Goal: Transaction & Acquisition: Purchase product/service

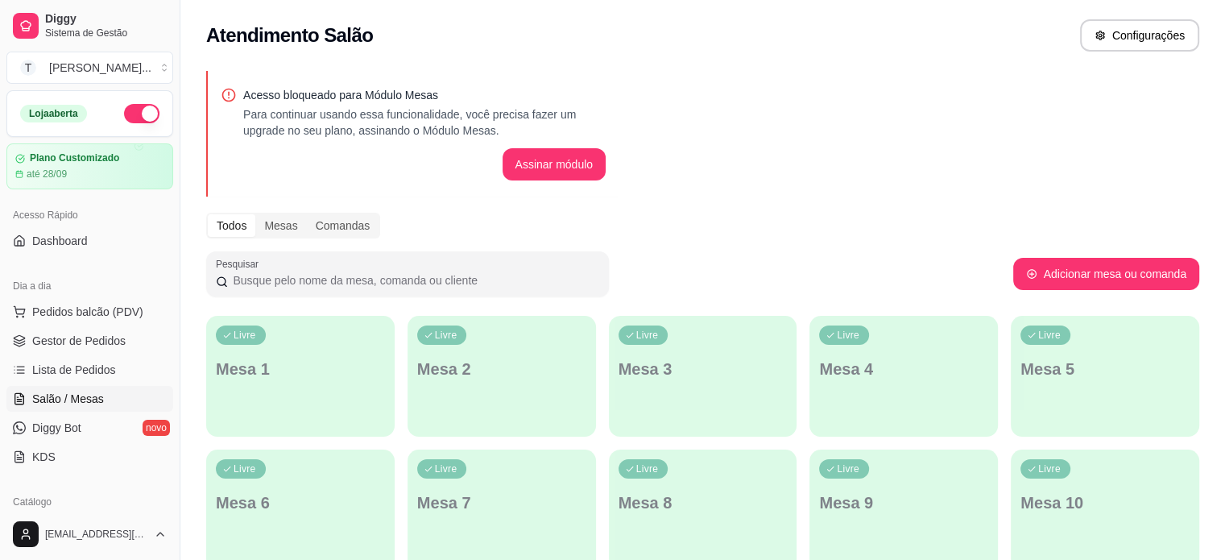
scroll to position [161, 0]
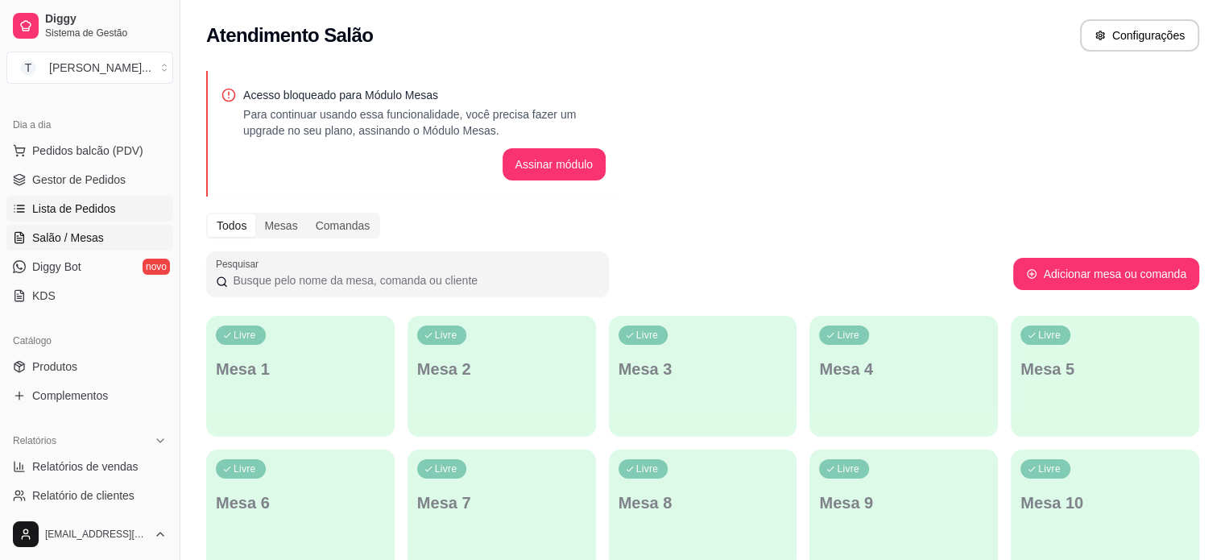
click at [68, 201] on span "Lista de Pedidos" at bounding box center [74, 209] width 84 height 16
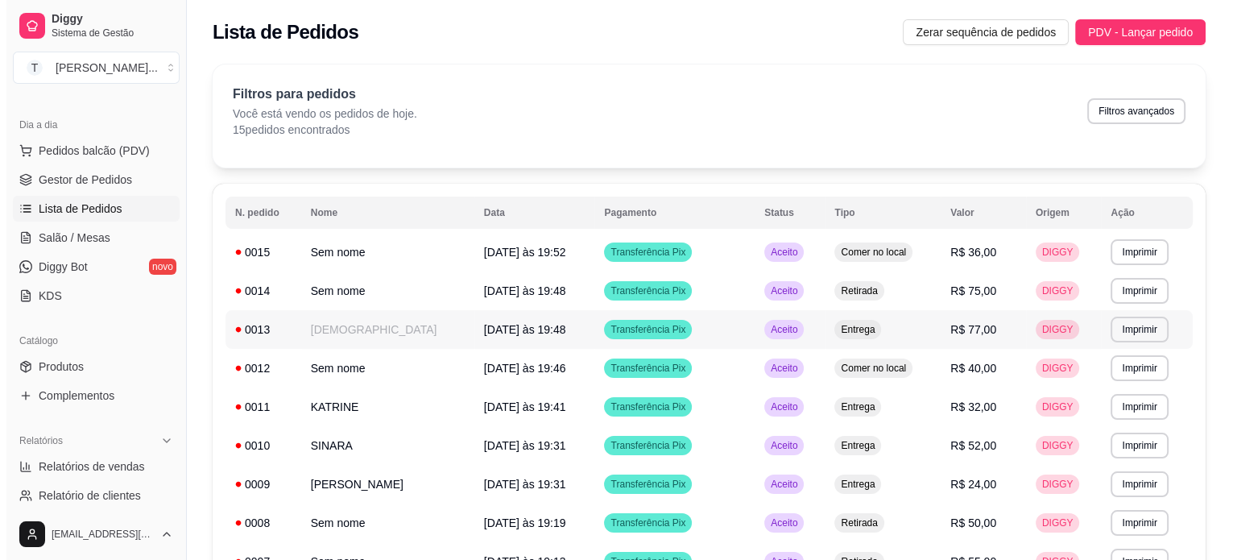
scroll to position [81, 0]
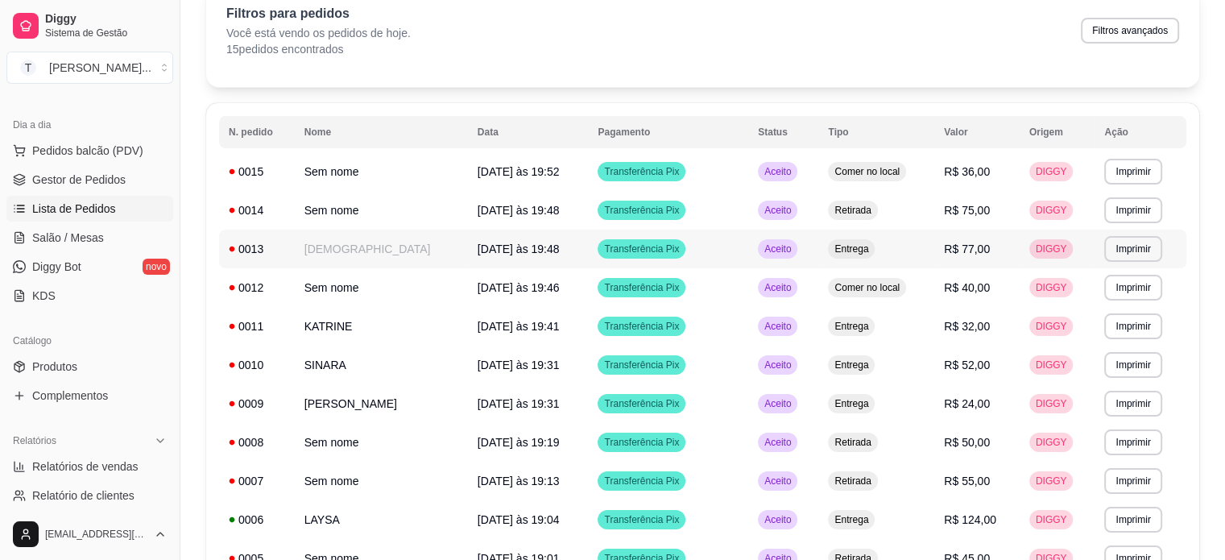
click at [818, 245] on td "Entrega" at bounding box center [876, 249] width 116 height 39
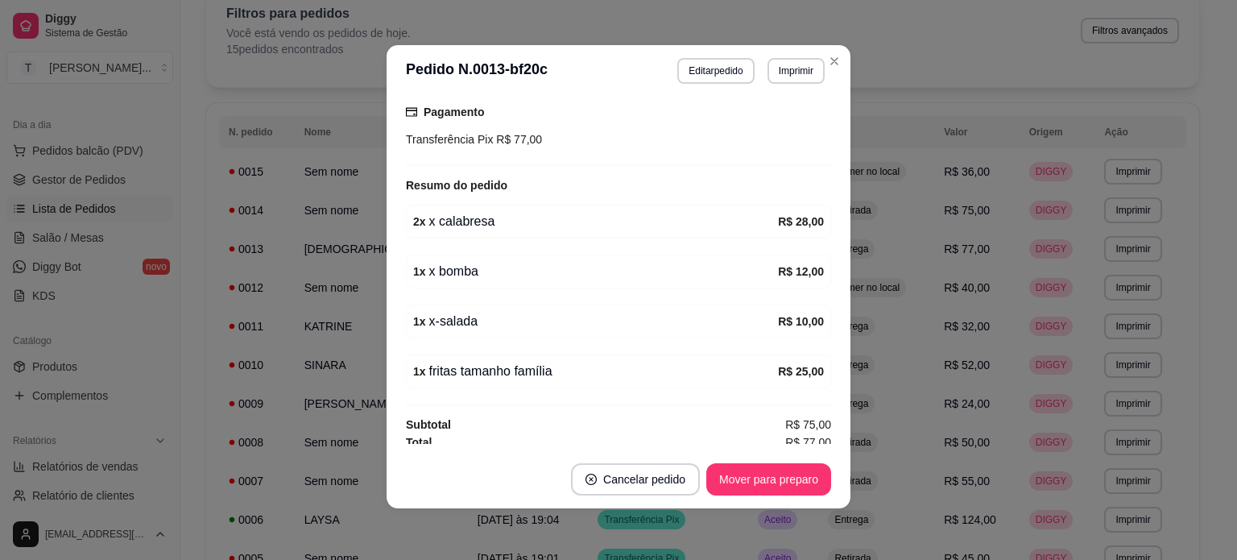
scroll to position [383, 0]
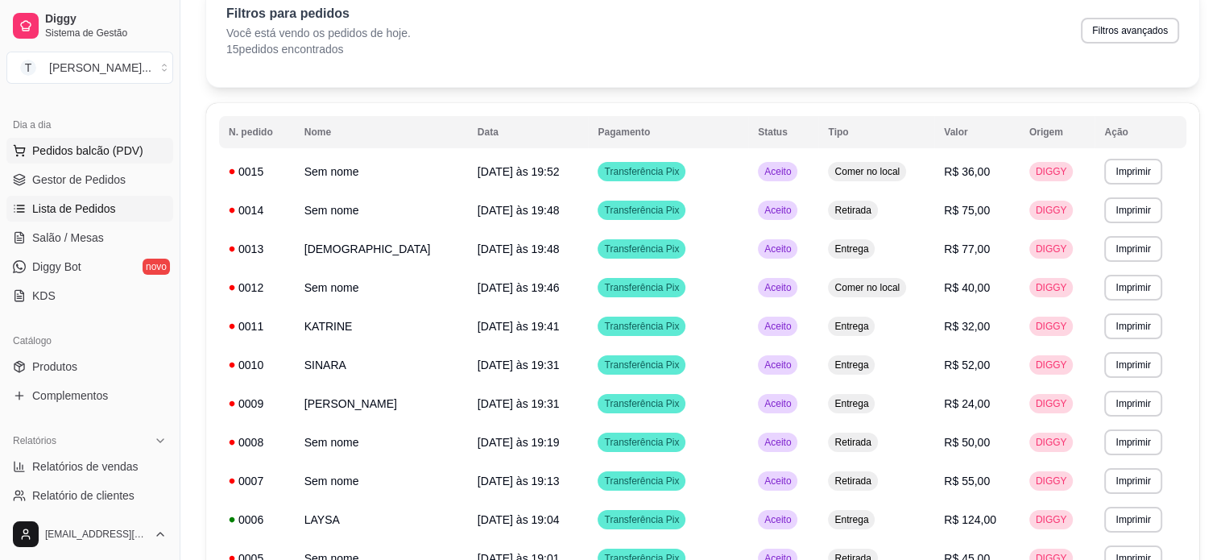
click at [72, 155] on span "Pedidos balcão (PDV)" at bounding box center [87, 151] width 111 height 16
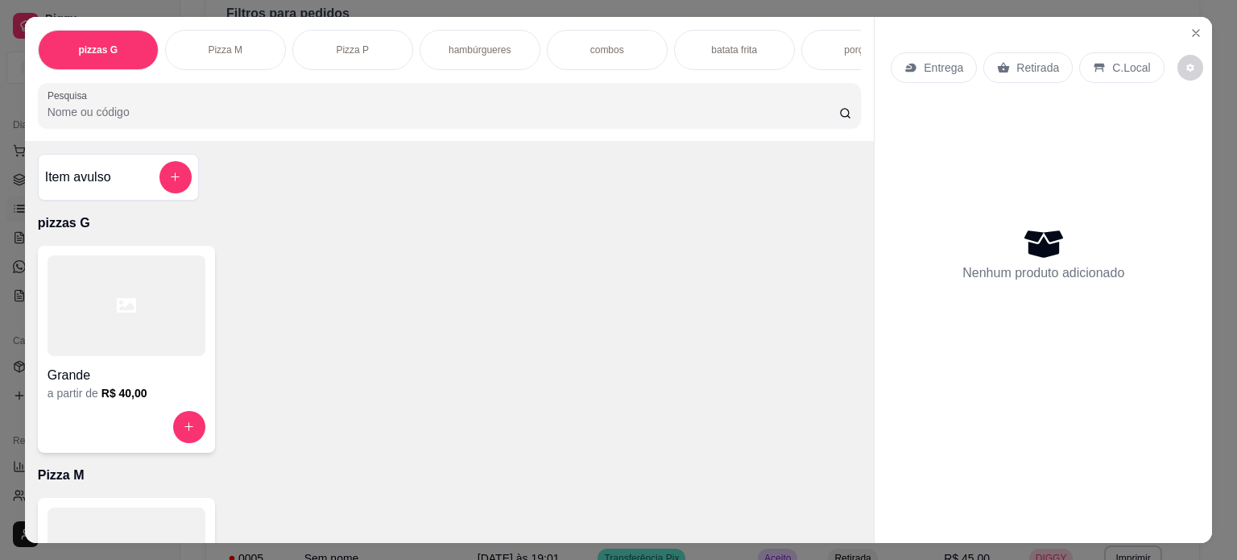
click at [359, 55] on div "Pizza P" at bounding box center [352, 50] width 121 height 40
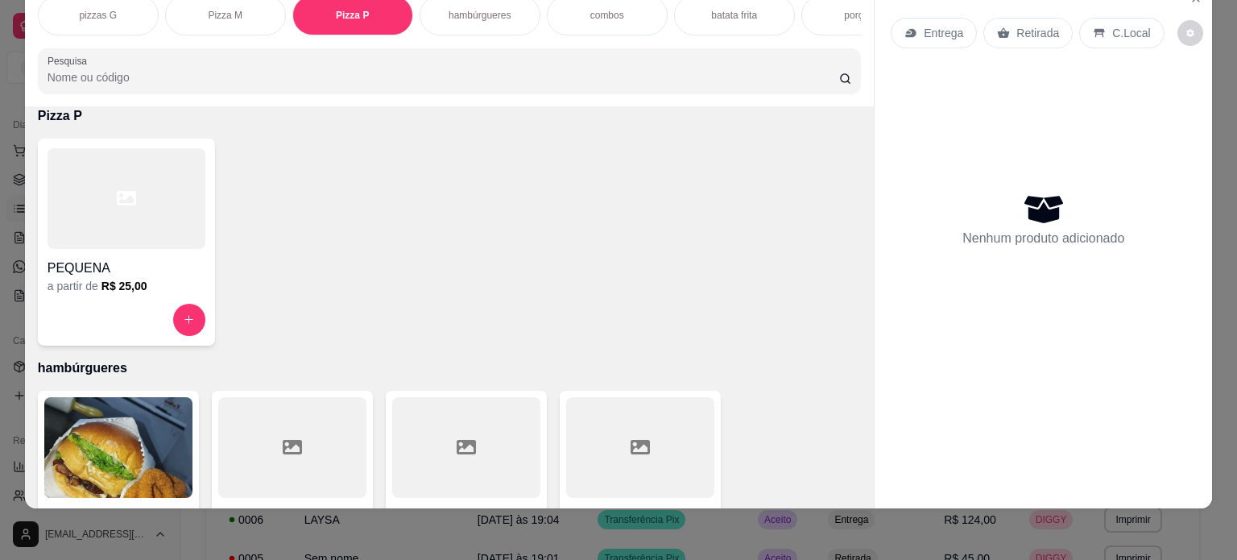
click at [504, 10] on div "hambúrgueres" at bounding box center [480, 15] width 121 height 40
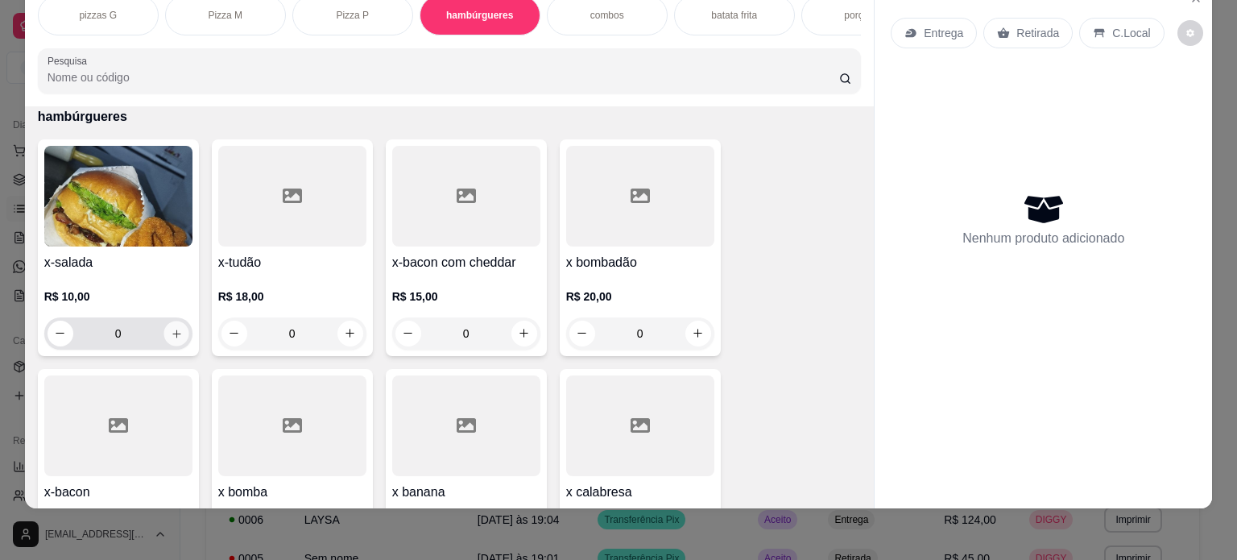
click at [172, 333] on icon "increase-product-quantity" at bounding box center [176, 334] width 12 height 12
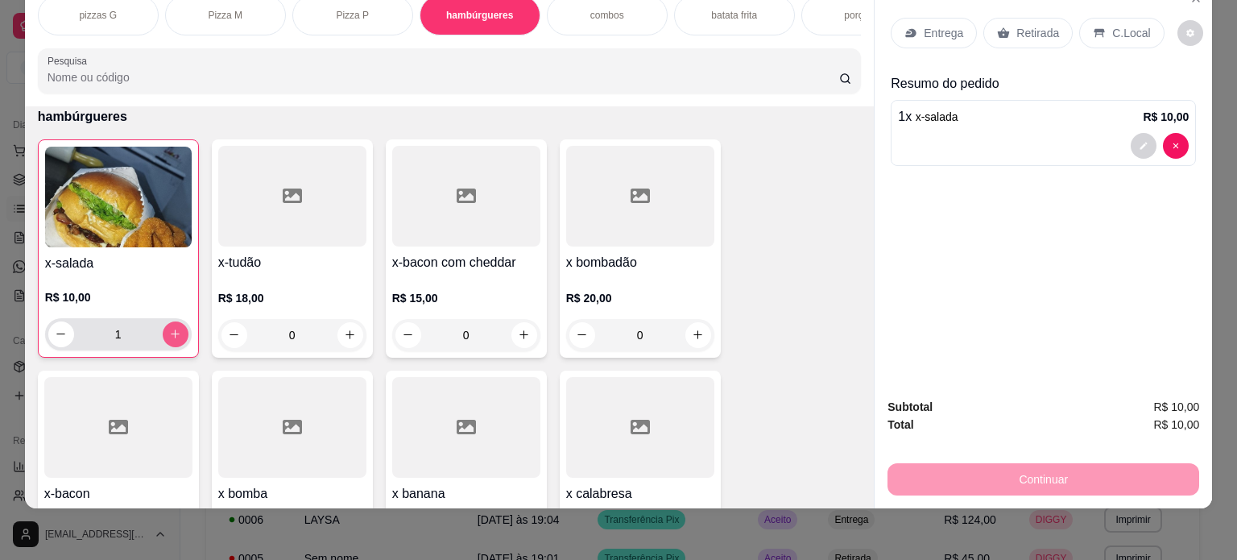
click at [169, 330] on icon "increase-product-quantity" at bounding box center [175, 334] width 12 height 12
type input "2"
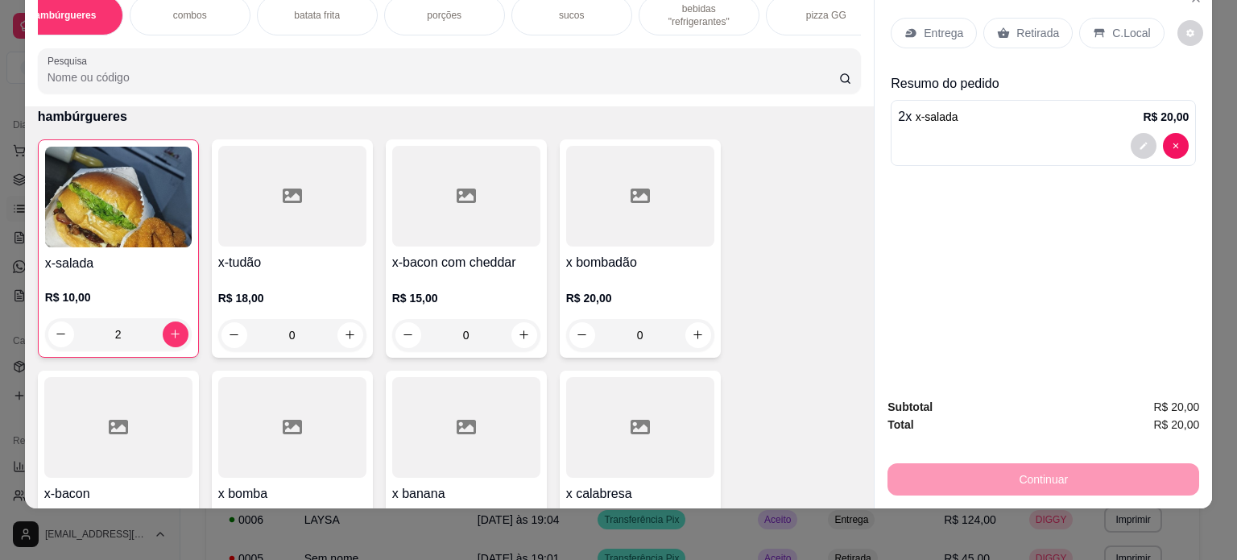
scroll to position [0, 419]
click at [311, 9] on p "batata frita" at bounding box center [315, 15] width 46 height 13
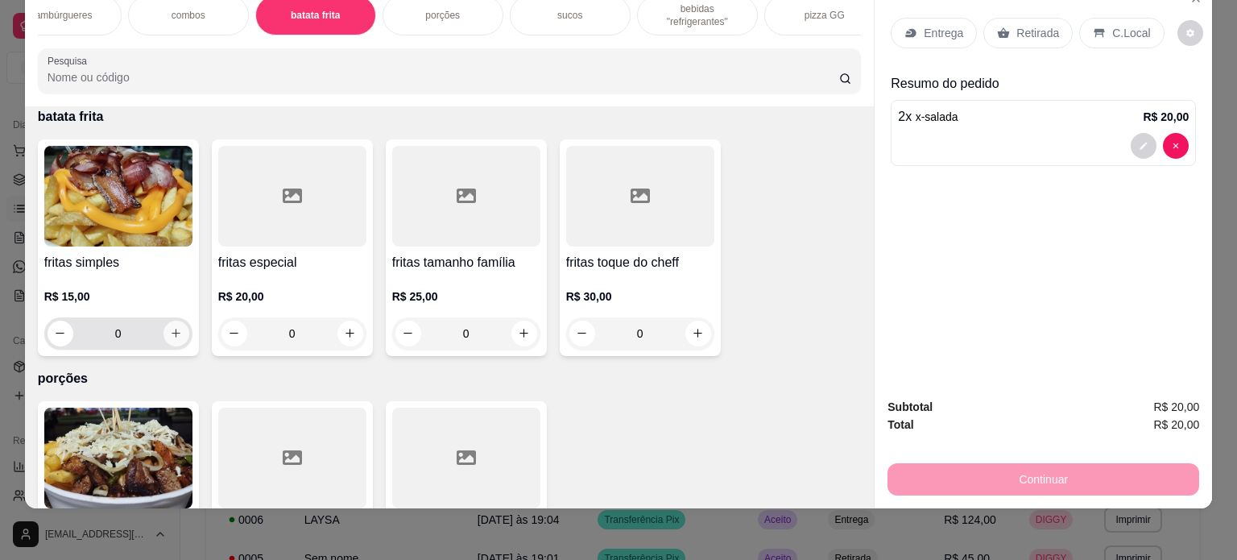
click at [172, 331] on icon "increase-product-quantity" at bounding box center [176, 333] width 9 height 9
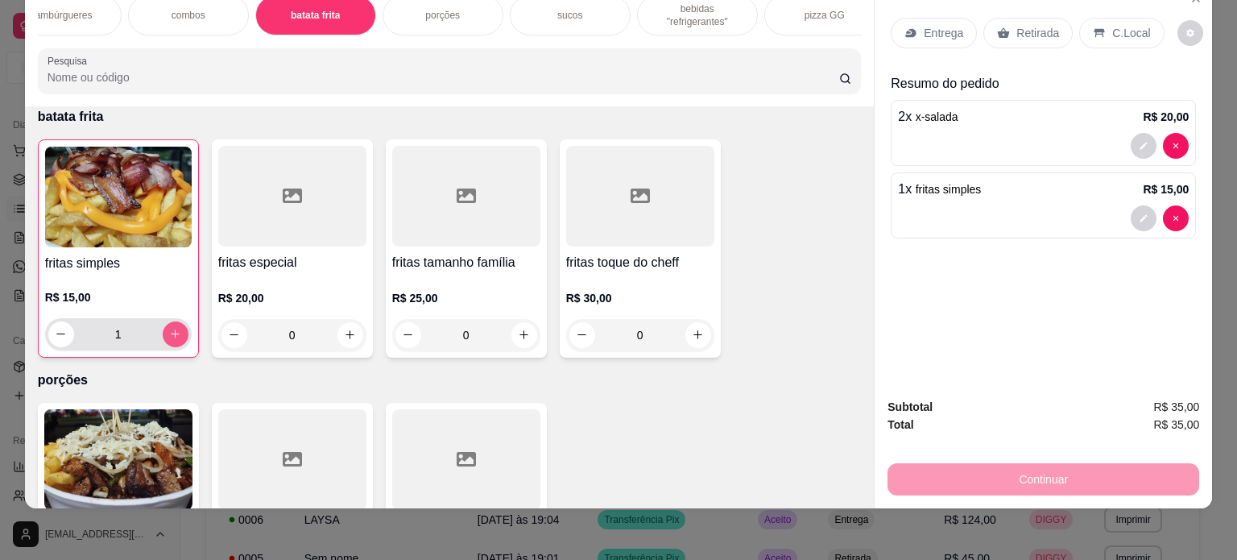
type input "1"
click at [1125, 30] on div "C.Local" at bounding box center [1121, 33] width 85 height 31
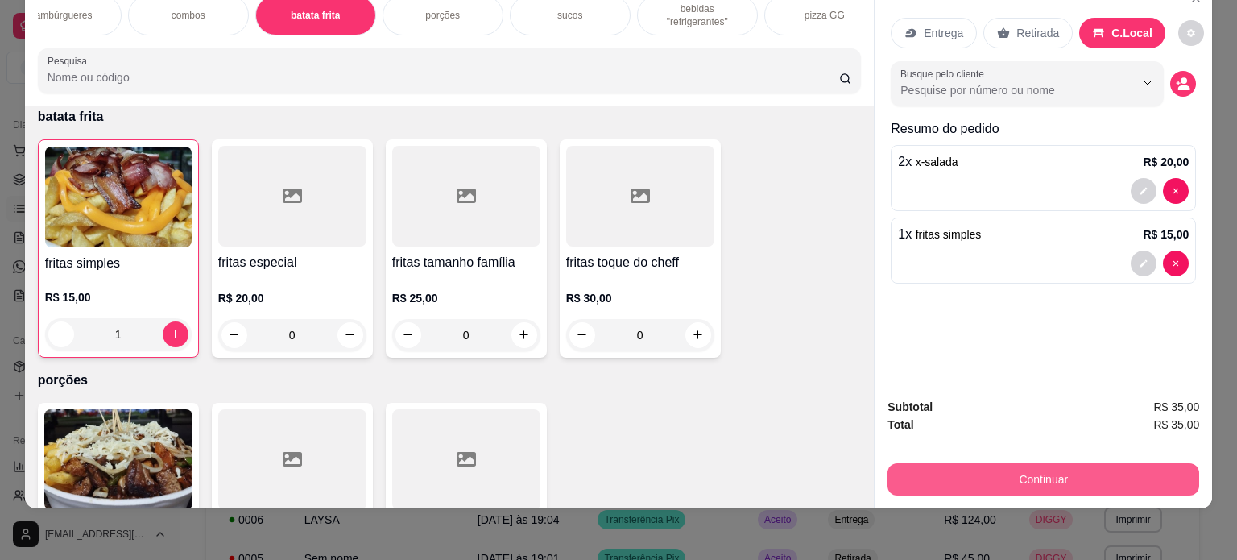
click at [1092, 463] on button "Continuar" at bounding box center [1043, 479] width 312 height 32
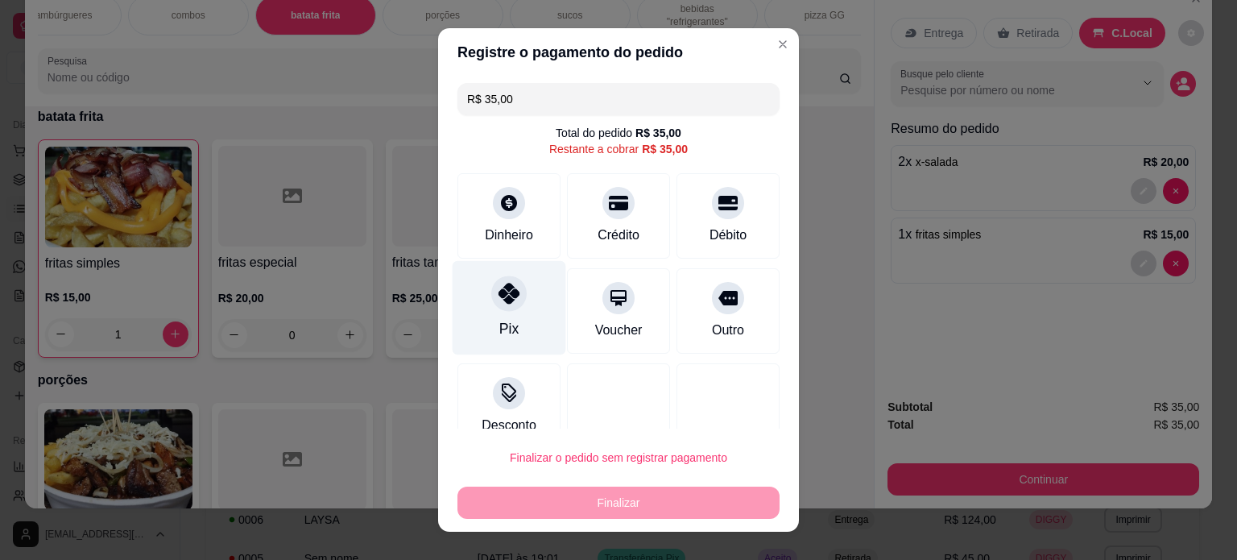
click at [508, 305] on div at bounding box center [508, 292] width 35 height 35
type input "R$ 0,00"
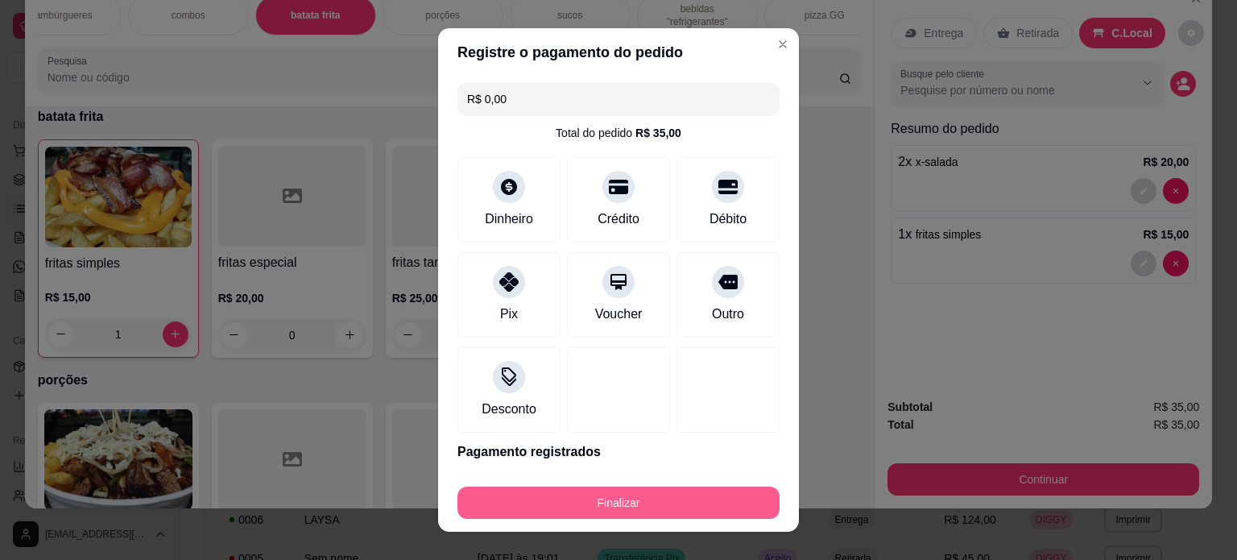
click at [609, 497] on button "Finalizar" at bounding box center [618, 502] width 322 height 32
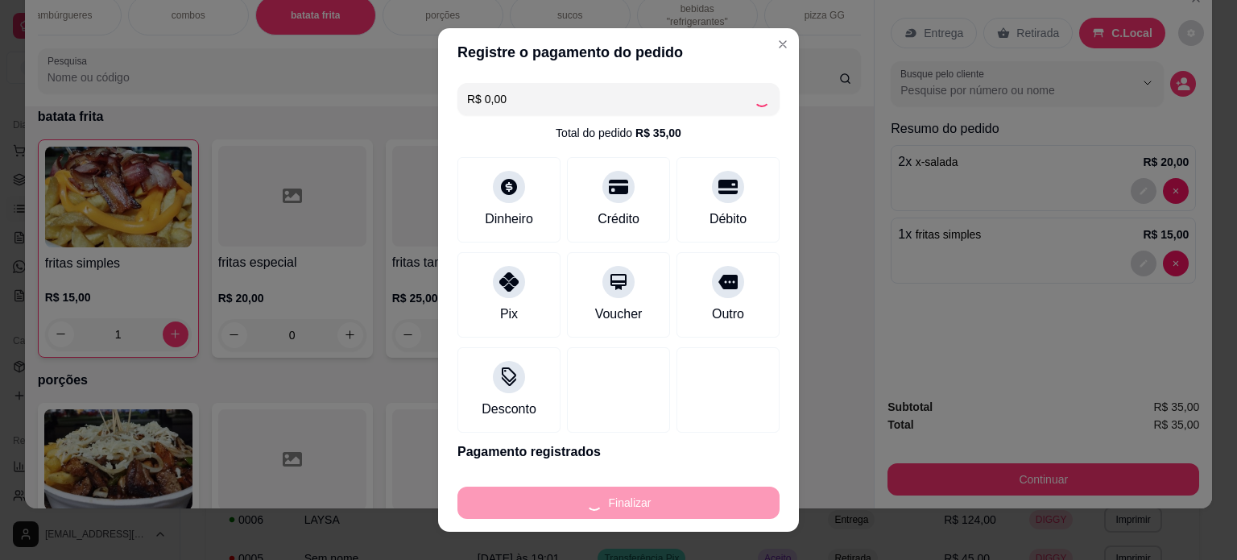
type input "0"
type input "-R$ 35,00"
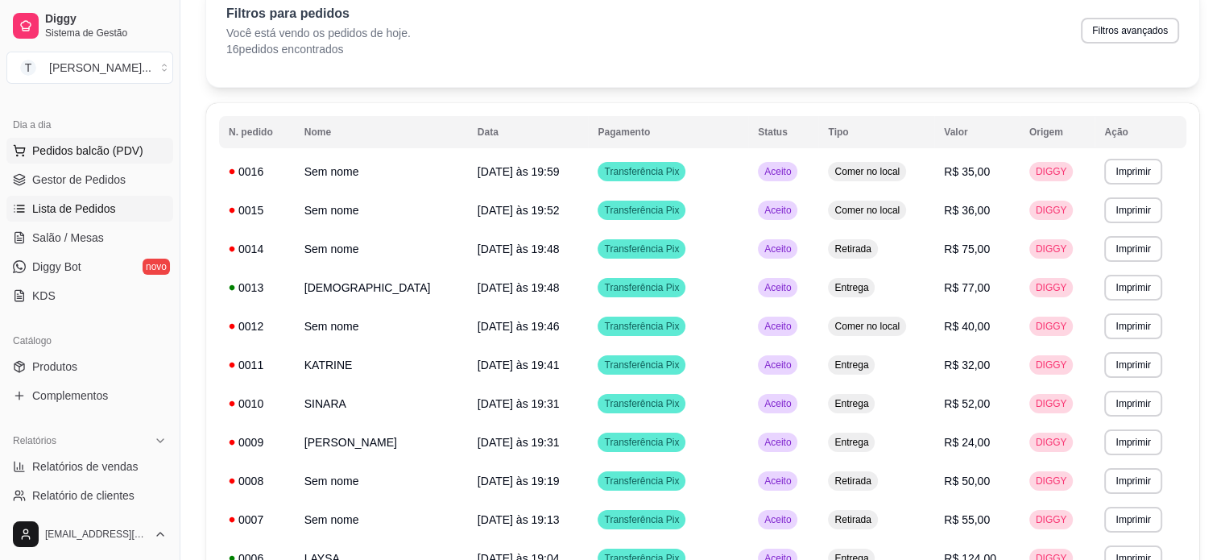
click at [100, 150] on span "Pedidos balcão (PDV)" at bounding box center [87, 151] width 111 height 16
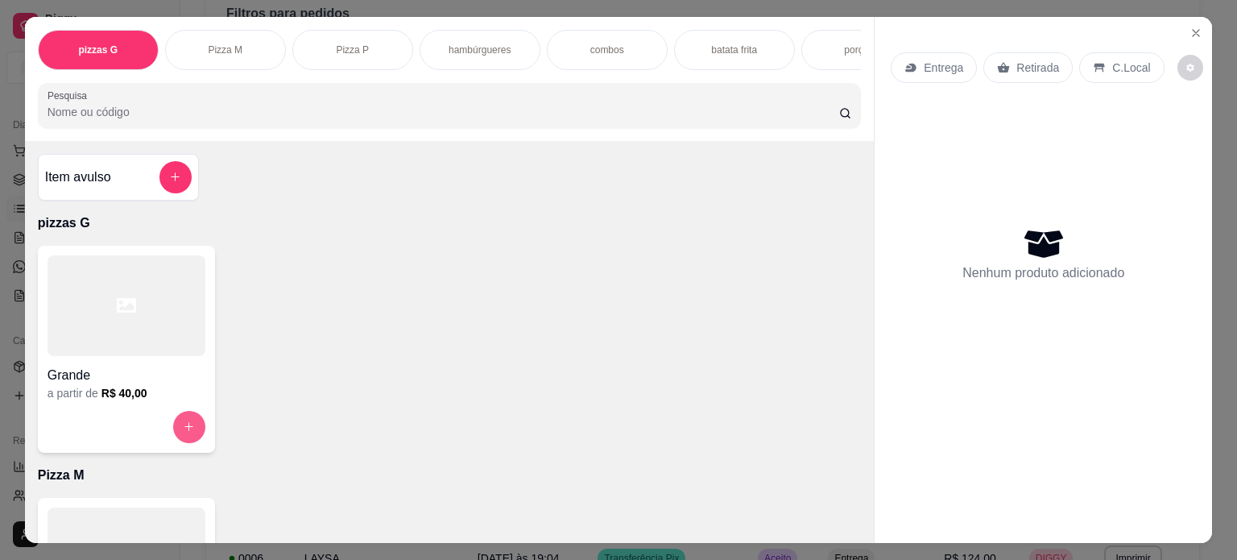
click at [183, 429] on icon "increase-product-quantity" at bounding box center [189, 426] width 12 height 12
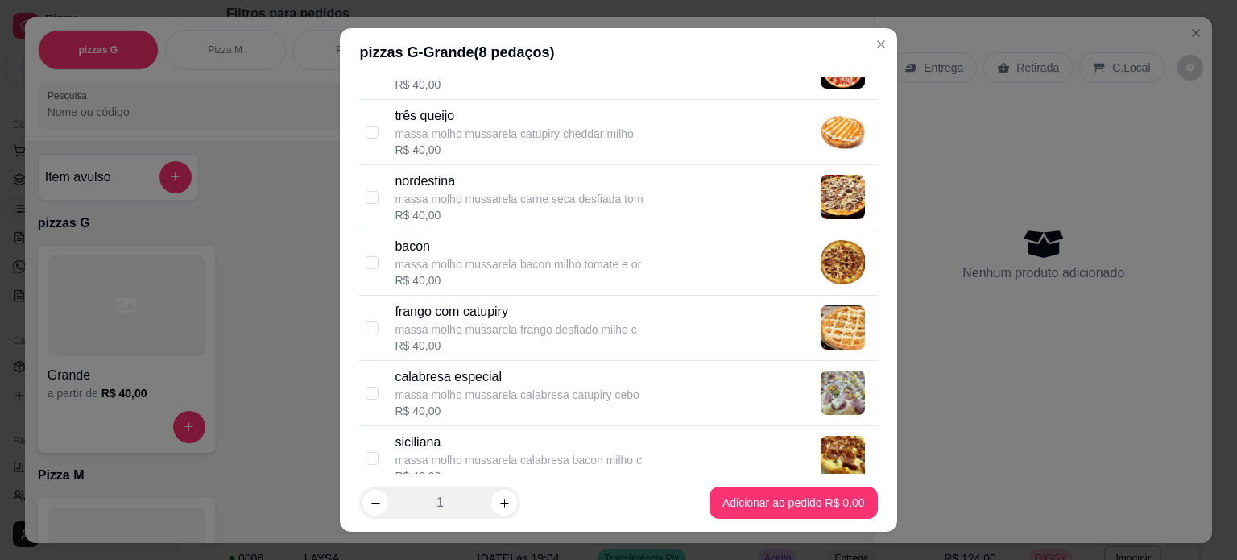
scroll to position [242, 0]
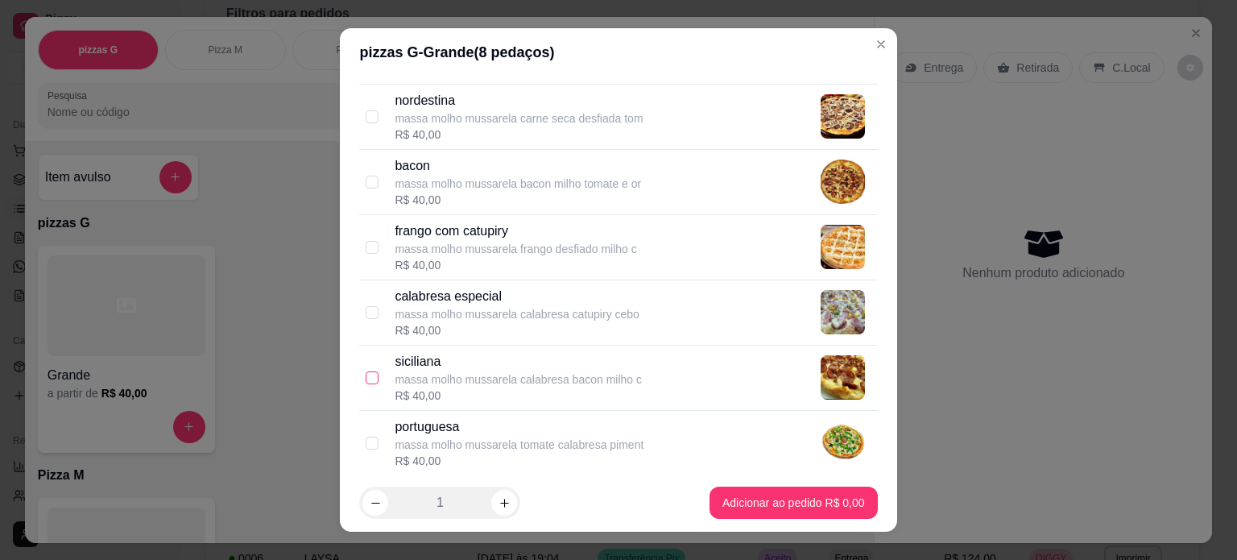
click at [366, 369] on label at bounding box center [372, 378] width 13 height 18
click at [366, 371] on input "checkbox" at bounding box center [372, 377] width 13 height 13
click at [366, 376] on input "checkbox" at bounding box center [372, 377] width 13 height 13
checkbox input "true"
click at [367, 244] on input "checkbox" at bounding box center [372, 247] width 13 height 13
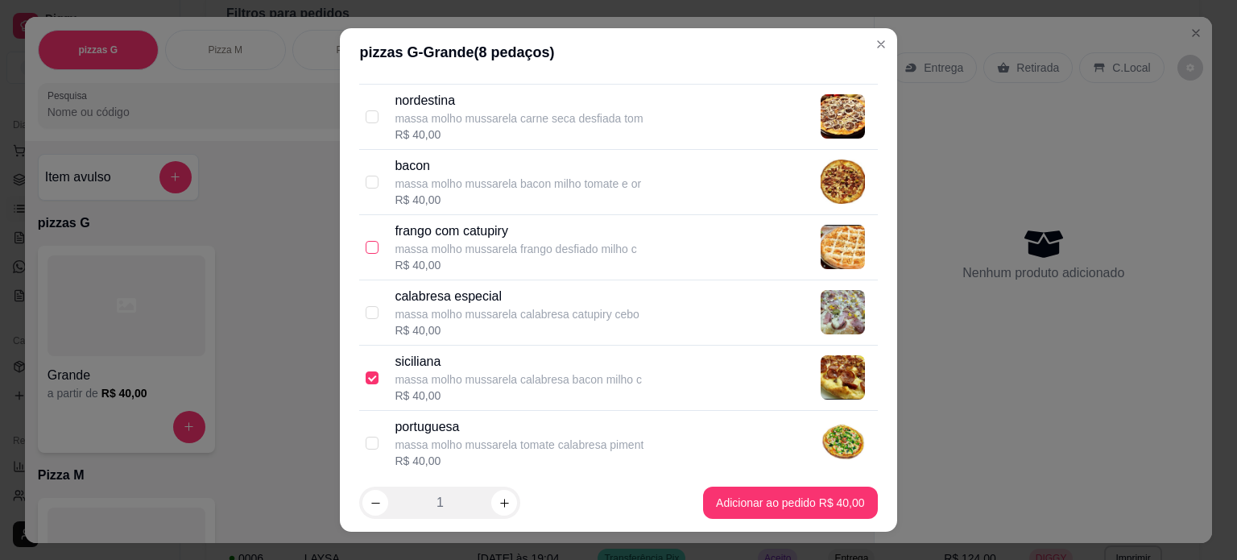
checkbox input "true"
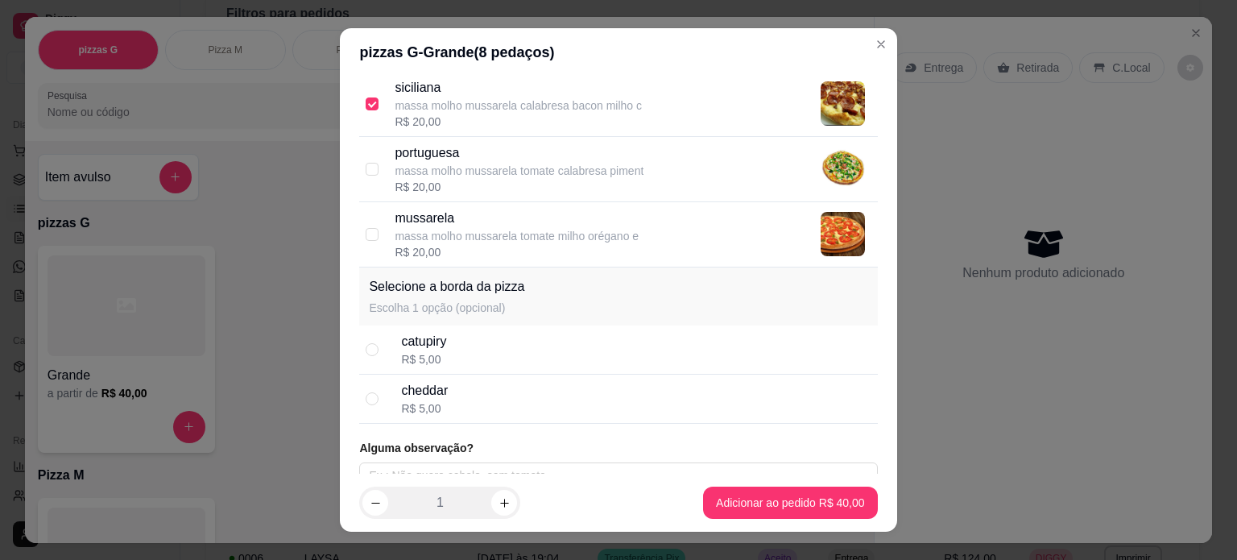
scroll to position [532, 0]
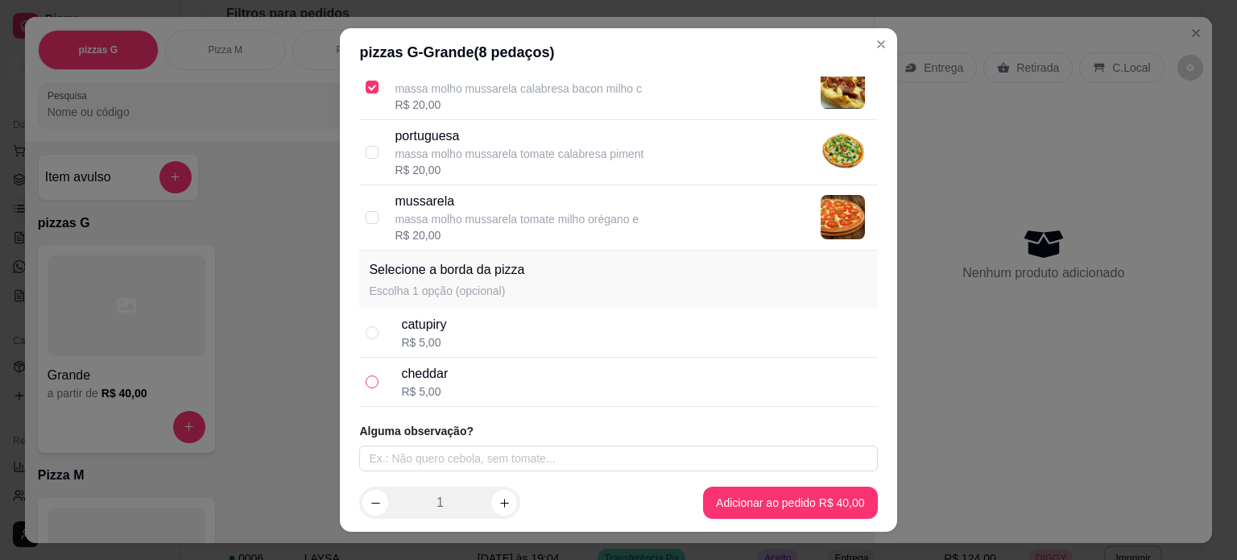
click at [369, 381] on input "radio" at bounding box center [372, 381] width 13 height 13
radio input "true"
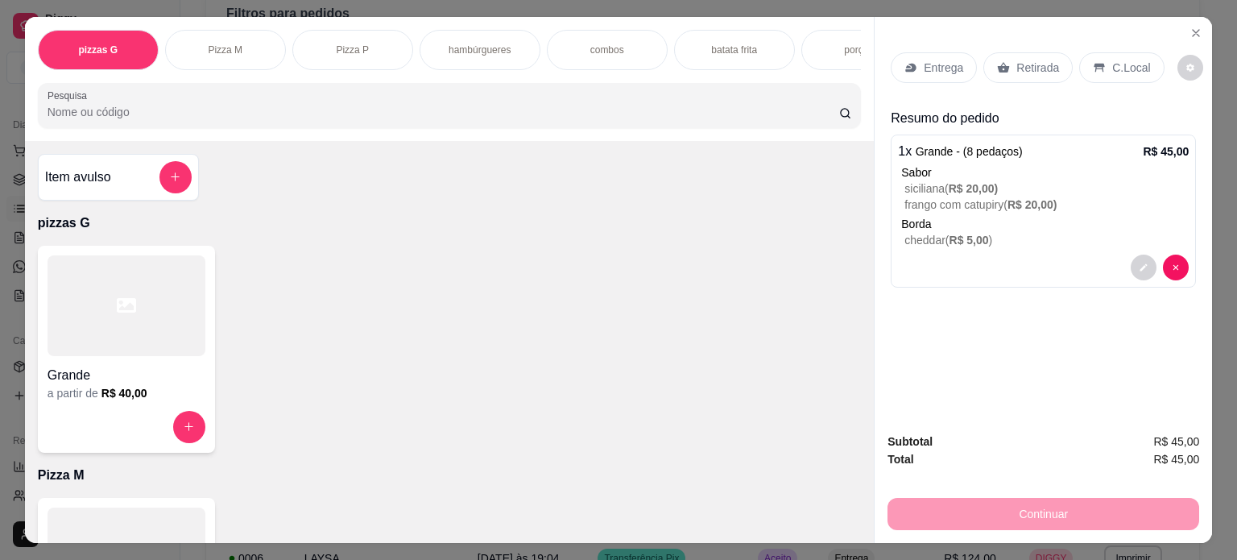
click at [1099, 60] on div "C.Local" at bounding box center [1121, 67] width 85 height 31
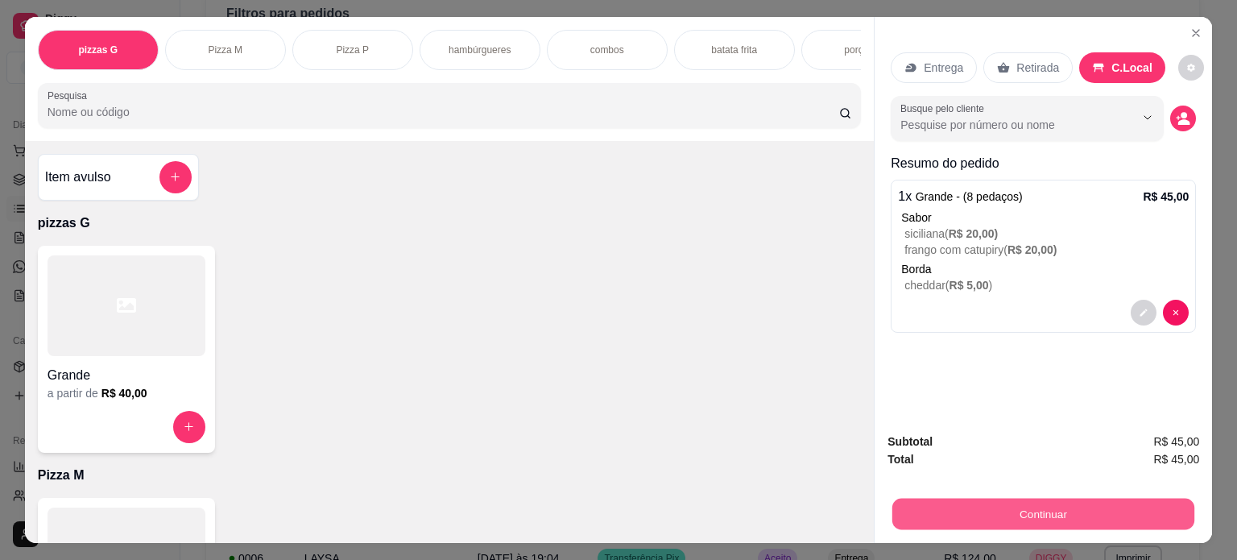
click at [1058, 503] on button "Continuar" at bounding box center [1043, 513] width 302 height 31
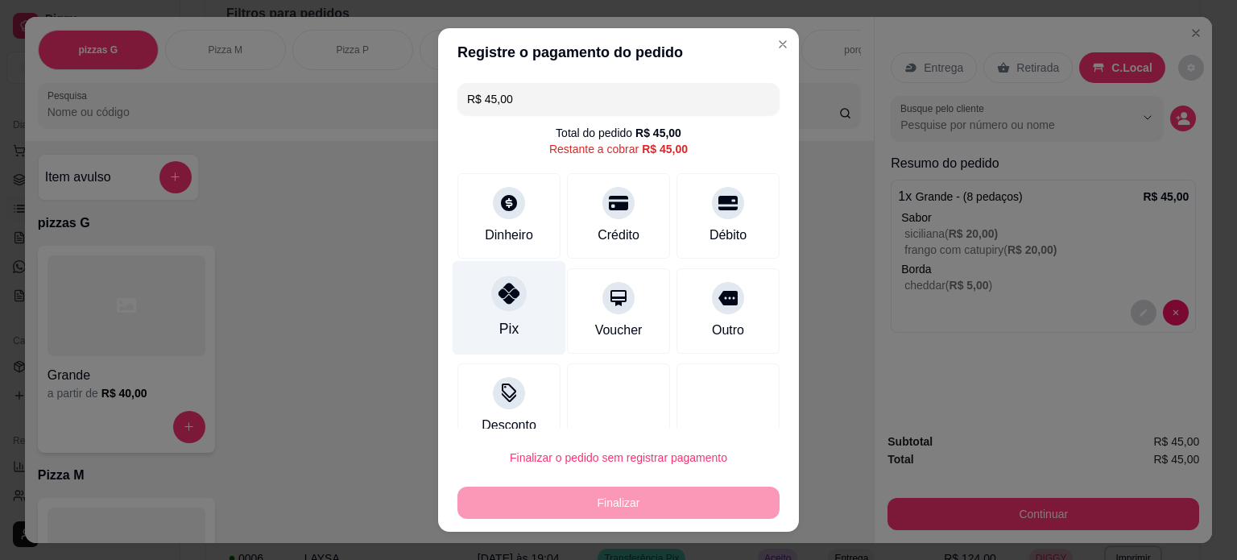
click at [503, 301] on icon at bounding box center [508, 293] width 21 height 21
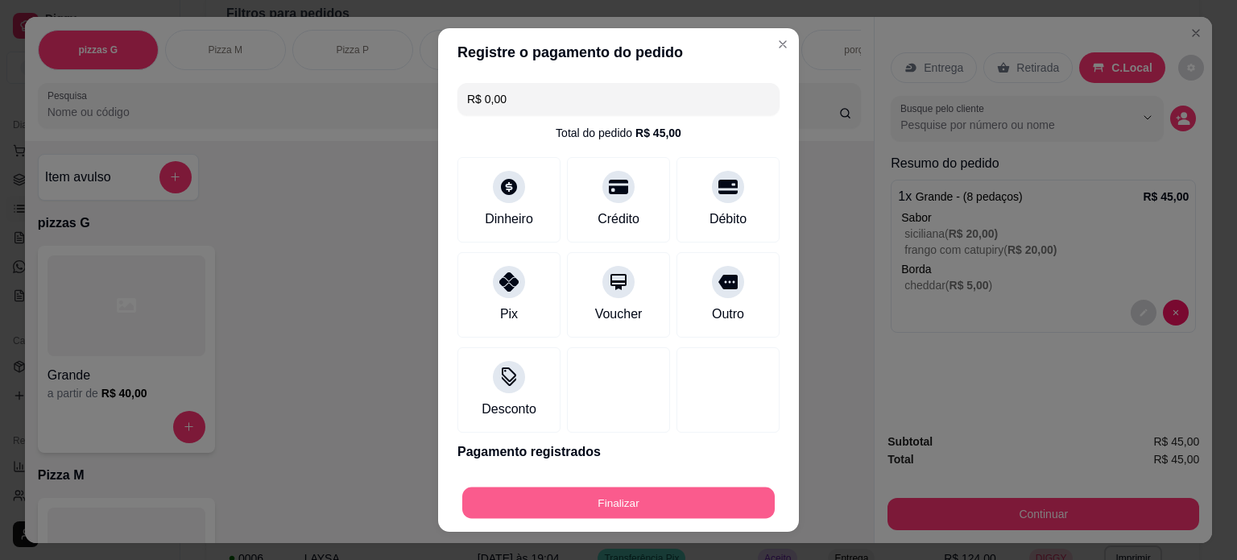
click at [639, 500] on button "Finalizar" at bounding box center [618, 502] width 312 height 31
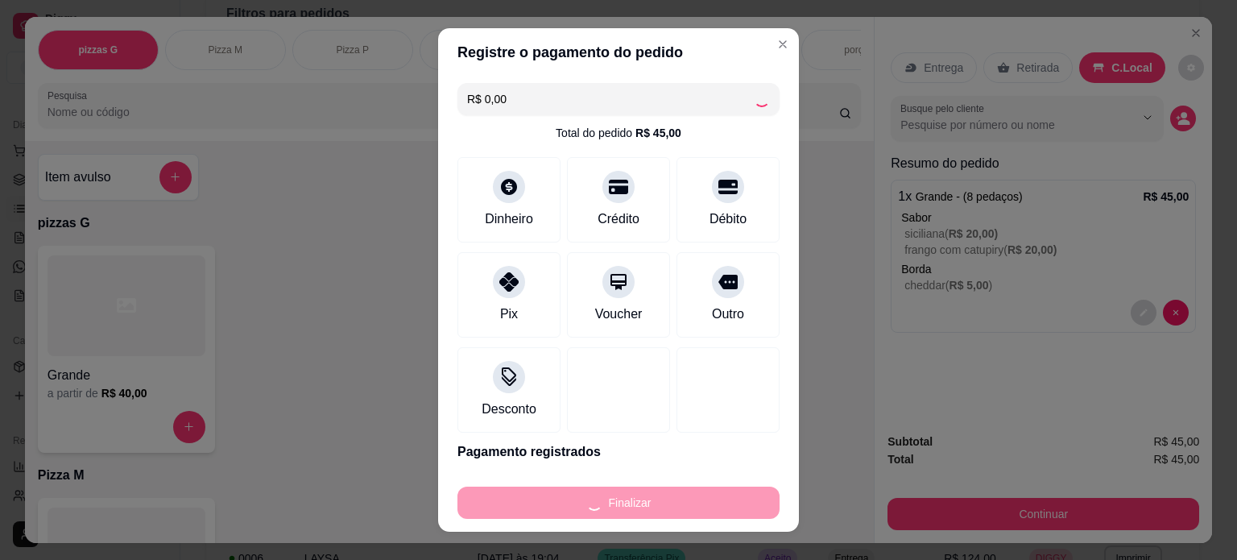
type input "-R$ 45,00"
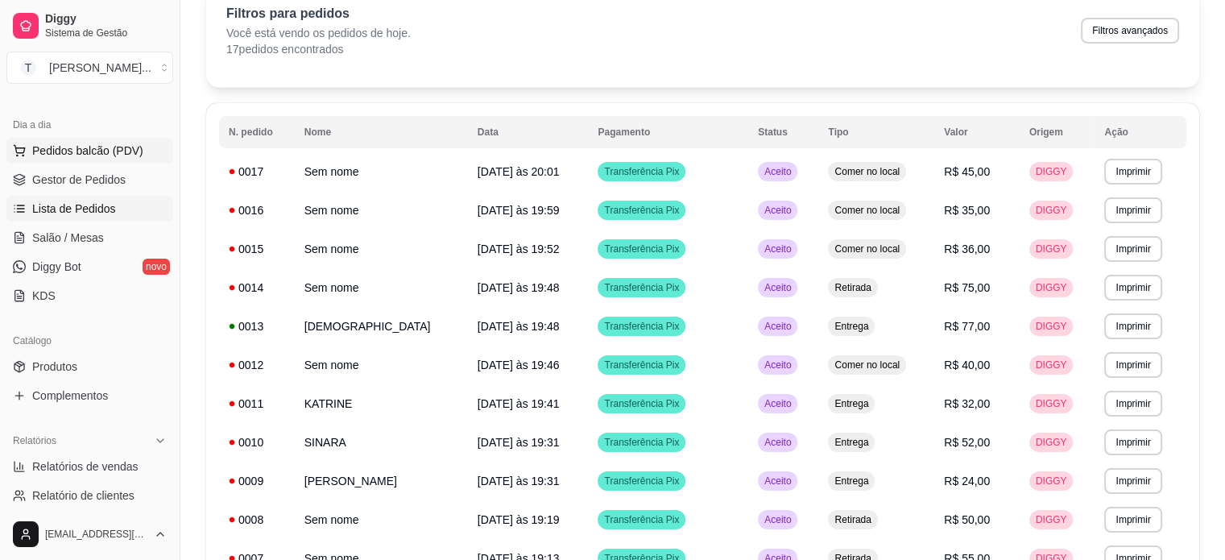
click at [116, 143] on span "Pedidos balcão (PDV)" at bounding box center [87, 151] width 111 height 16
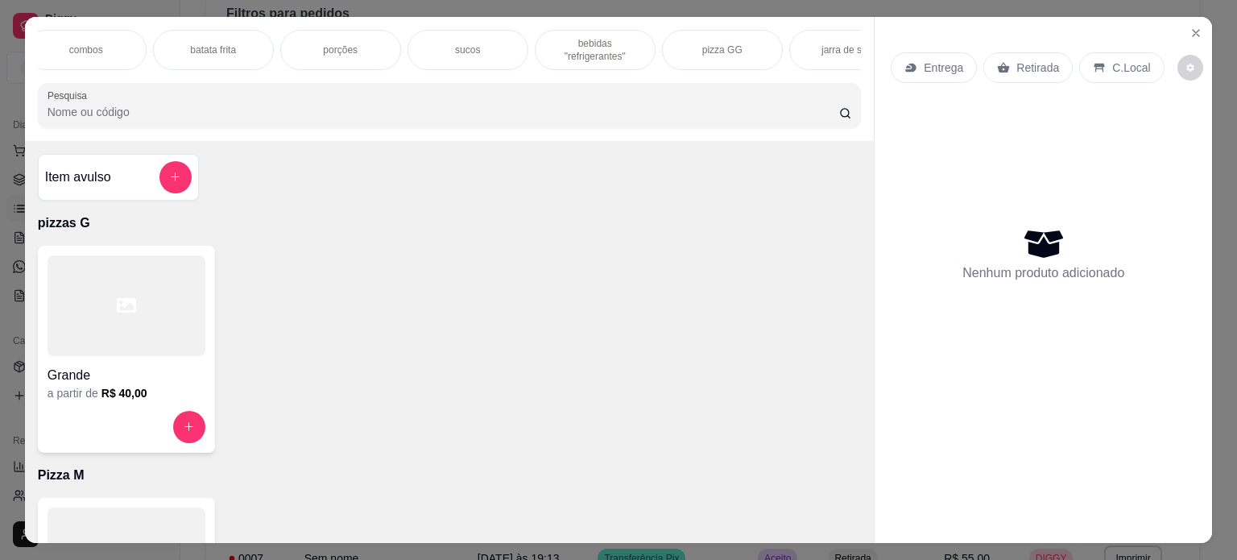
scroll to position [0, 548]
click at [680, 43] on p "pizza GG" at bounding box center [696, 49] width 40 height 13
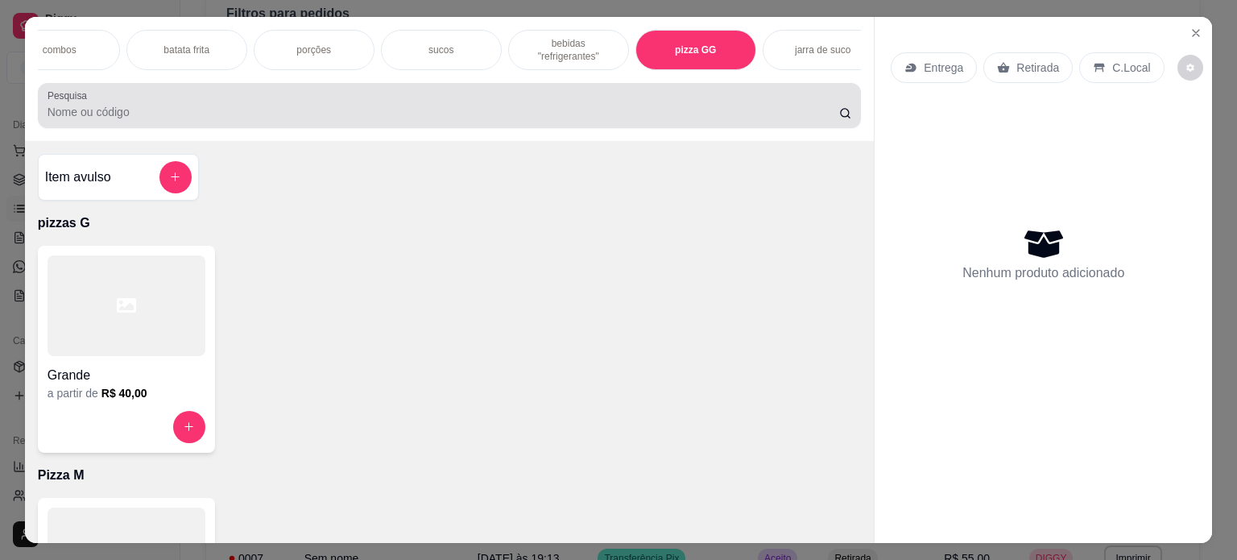
scroll to position [40, 0]
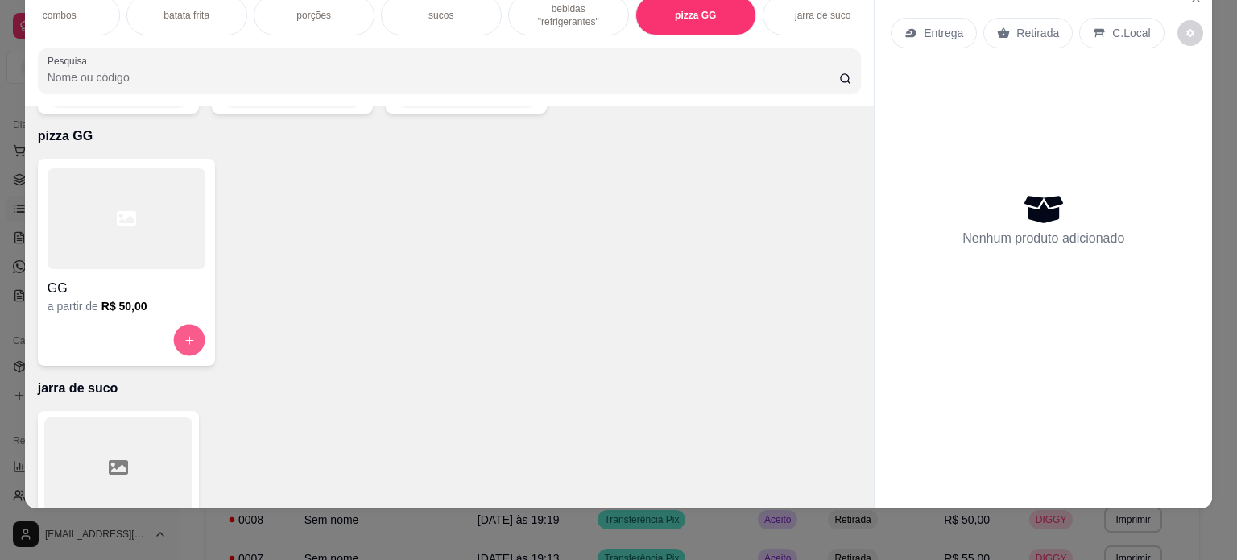
click at [185, 334] on icon "increase-product-quantity" at bounding box center [189, 340] width 12 height 12
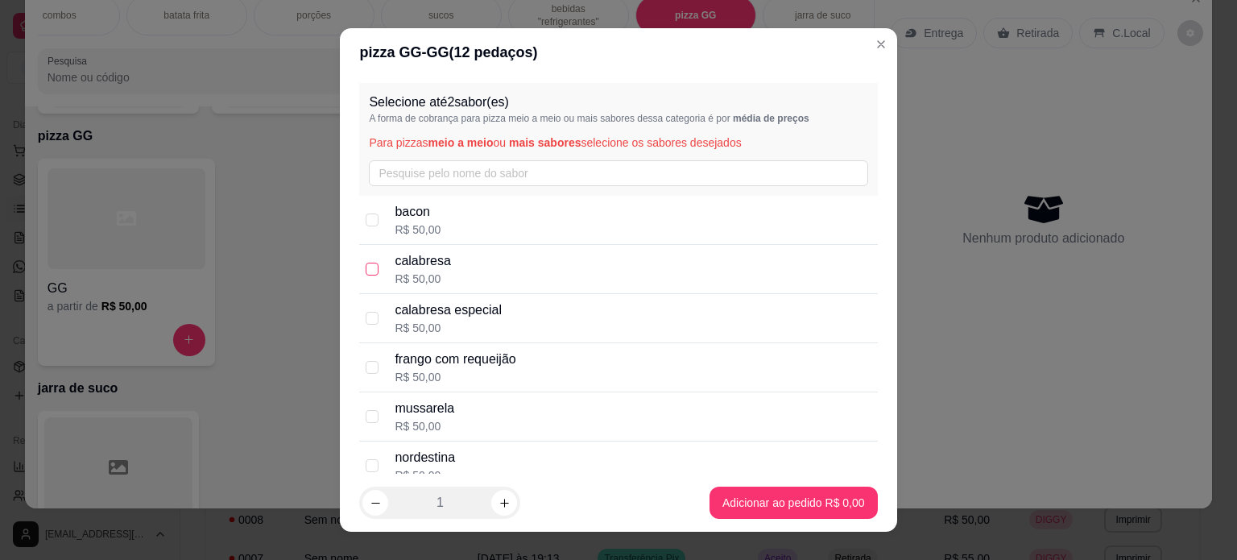
click at [366, 266] on input "checkbox" at bounding box center [372, 269] width 13 height 13
checkbox input "true"
click at [366, 366] on input "checkbox" at bounding box center [372, 367] width 13 height 13
checkbox input "true"
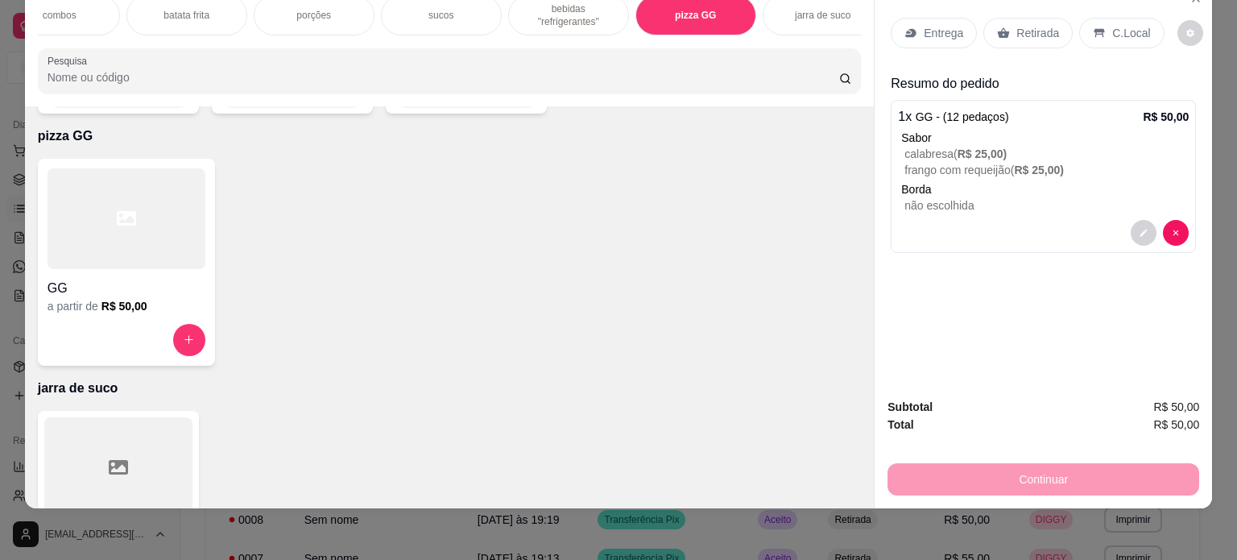
drag, startPoint x: 579, startPoint y: 6, endPoint x: 452, endPoint y: 176, distance: 212.3
click at [577, 6] on p "bebidas "refrigerantes"" at bounding box center [568, 15] width 93 height 26
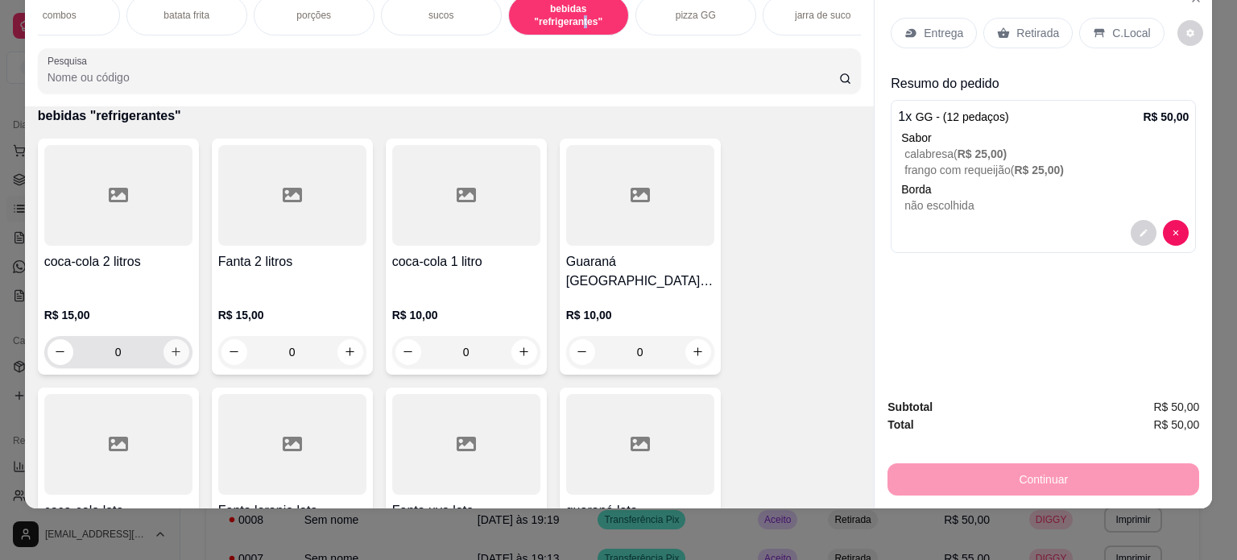
click at [172, 345] on icon "increase-product-quantity" at bounding box center [176, 351] width 12 height 12
type input "1"
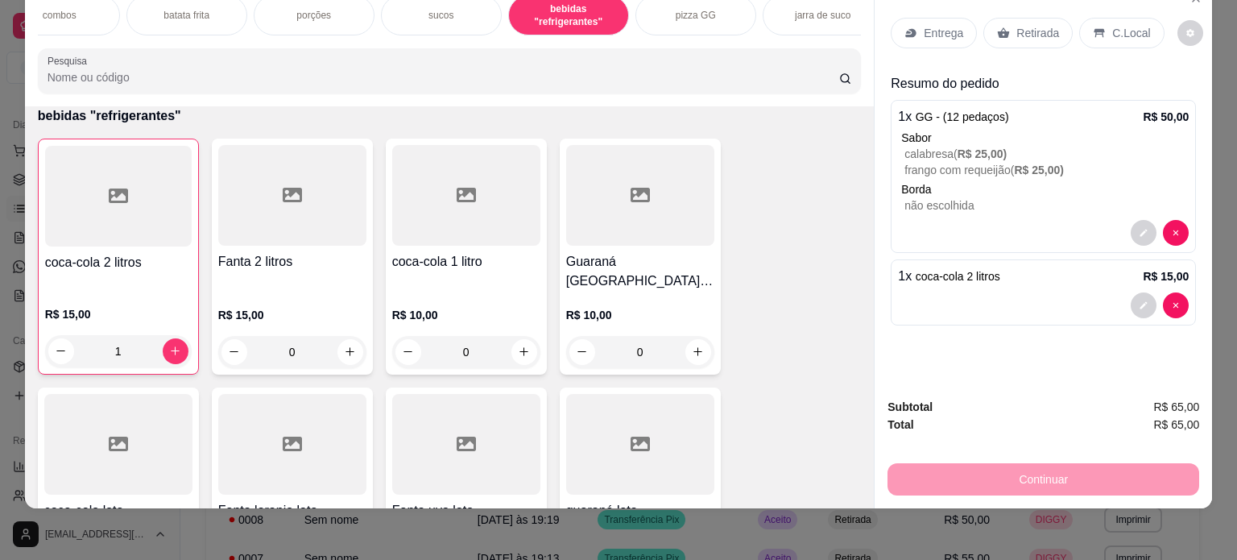
click at [1129, 25] on p "C.Local" at bounding box center [1131, 33] width 38 height 16
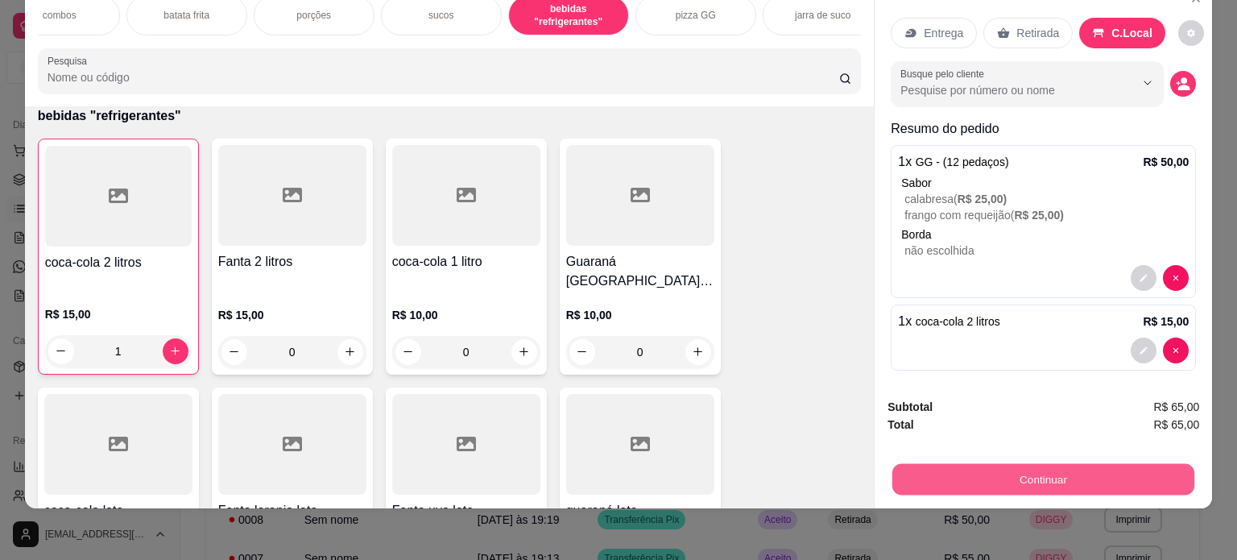
click at [1064, 464] on button "Continuar" at bounding box center [1043, 479] width 302 height 31
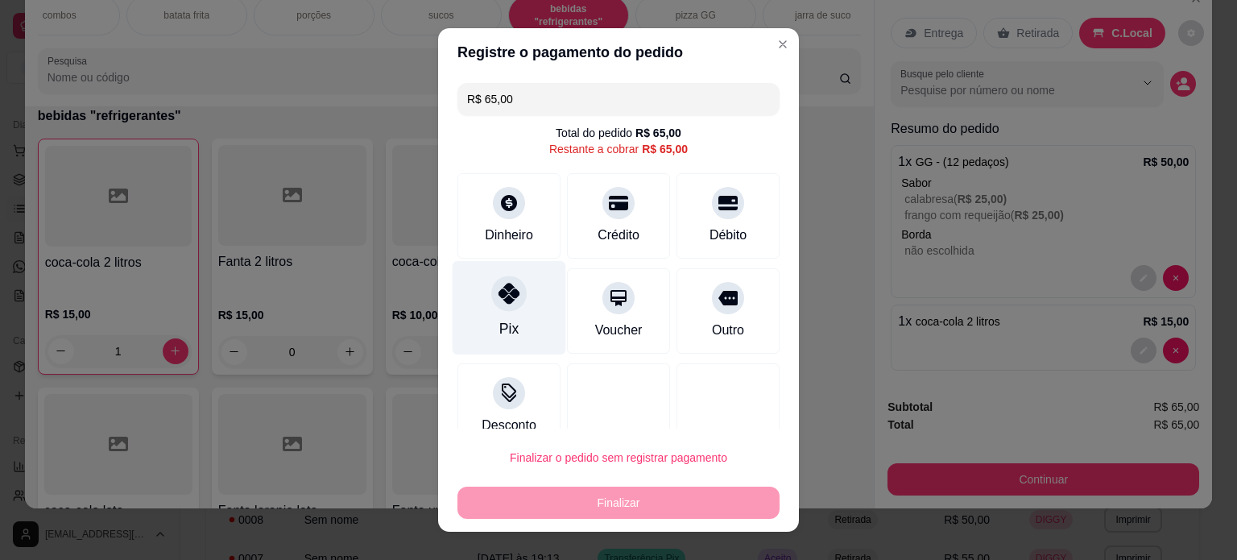
click at [527, 328] on div "Pix" at bounding box center [510, 307] width 114 height 94
type input "R$ 0,00"
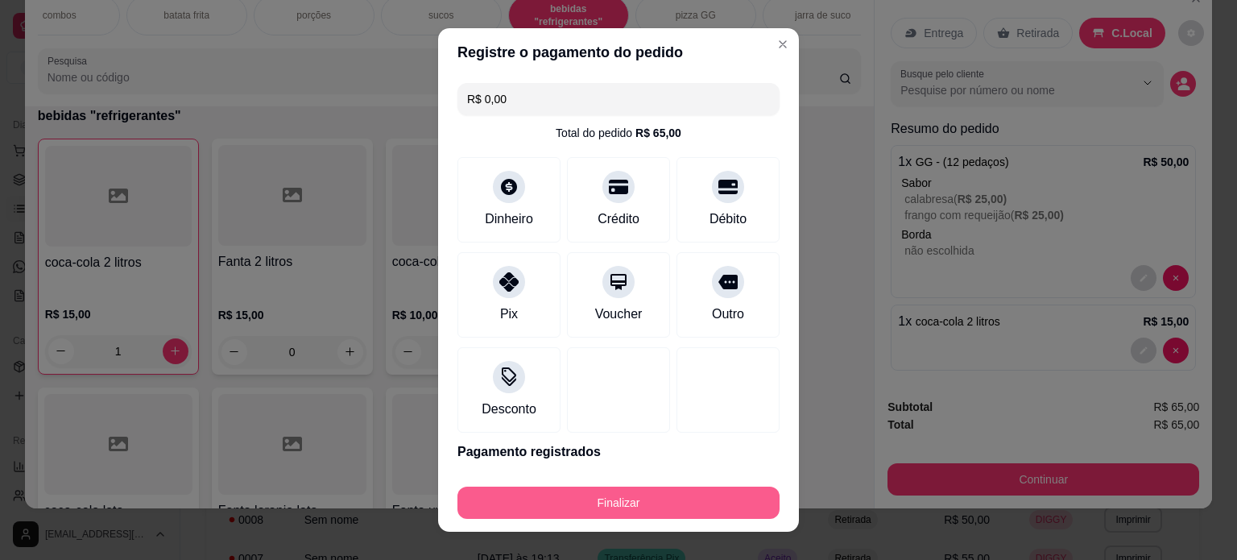
click at [687, 497] on button "Finalizar" at bounding box center [618, 502] width 322 height 32
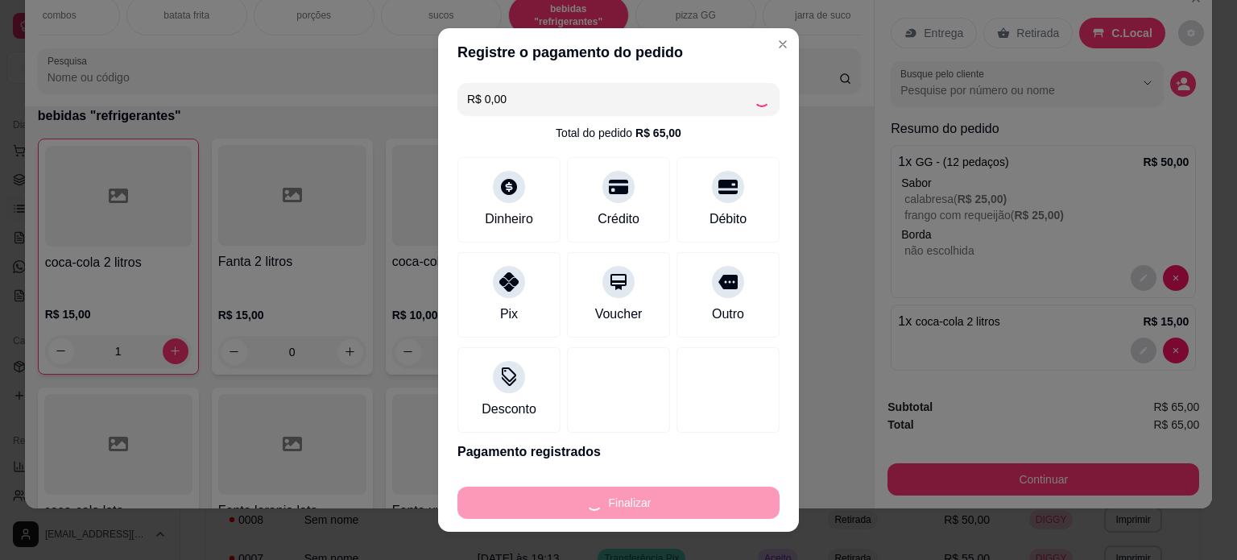
type input "0"
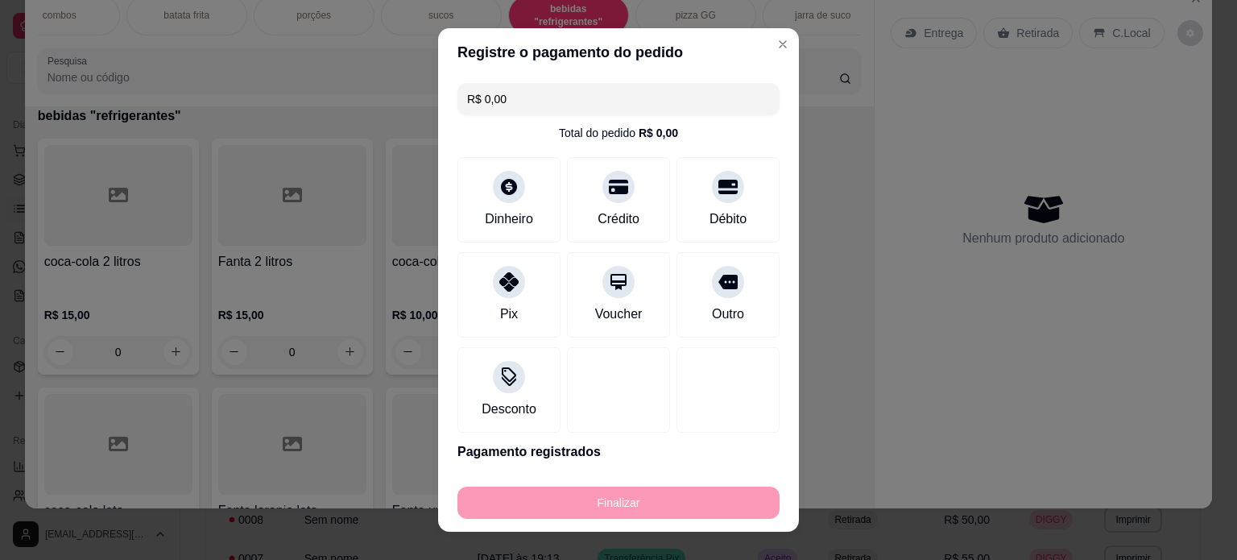
type input "-R$ 65,00"
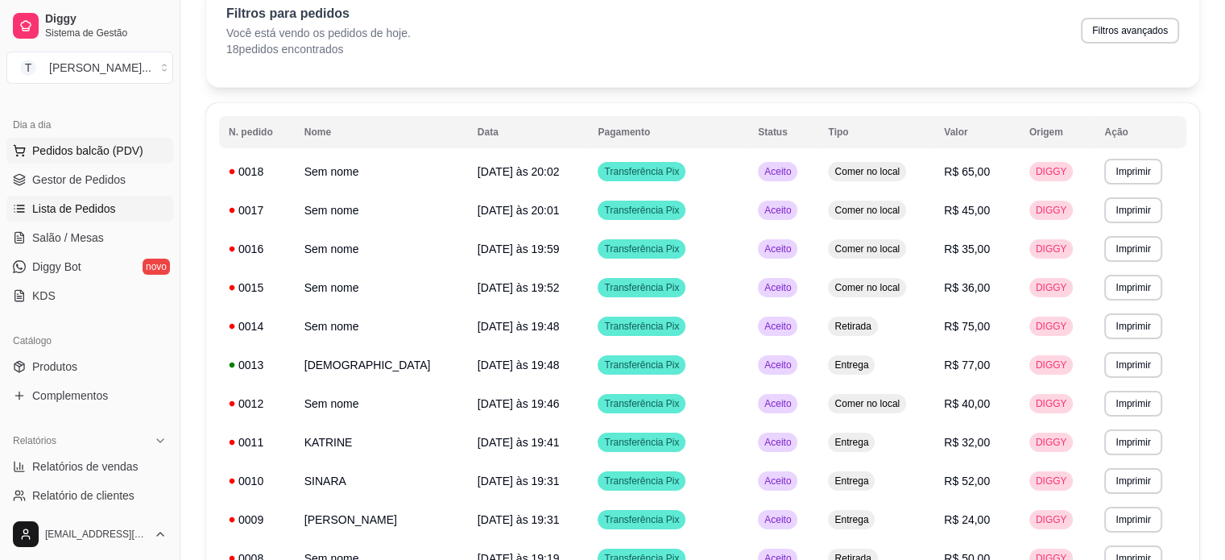
click at [85, 145] on span "Pedidos balcão (PDV)" at bounding box center [87, 151] width 111 height 16
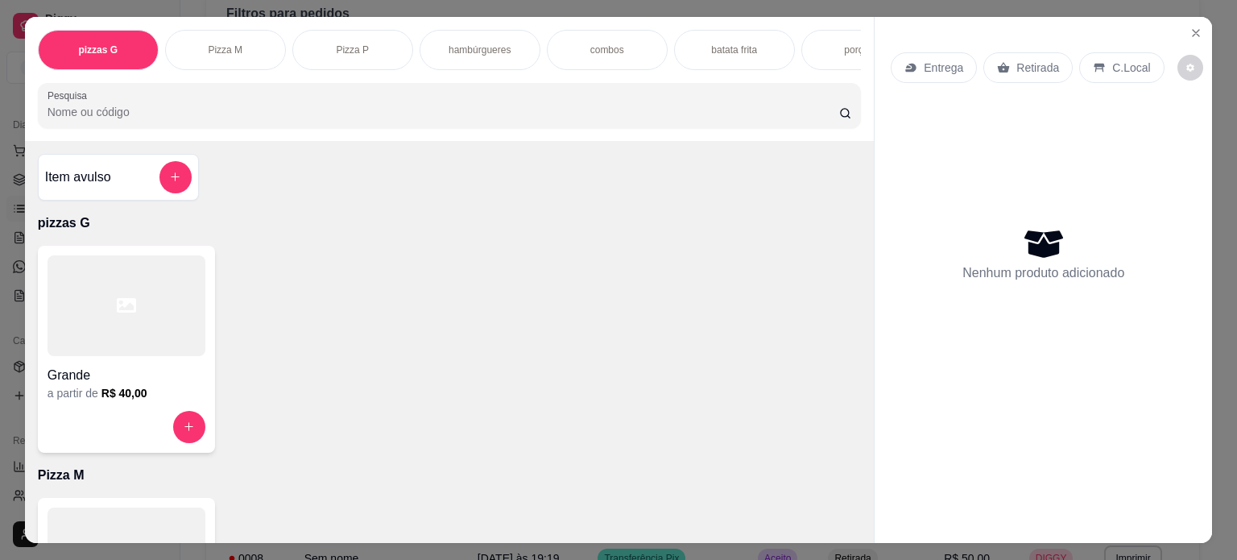
drag, startPoint x: 499, startPoint y: 44, endPoint x: 422, endPoint y: 128, distance: 114.0
click at [498, 44] on p "hambúrgueres" at bounding box center [480, 49] width 62 height 13
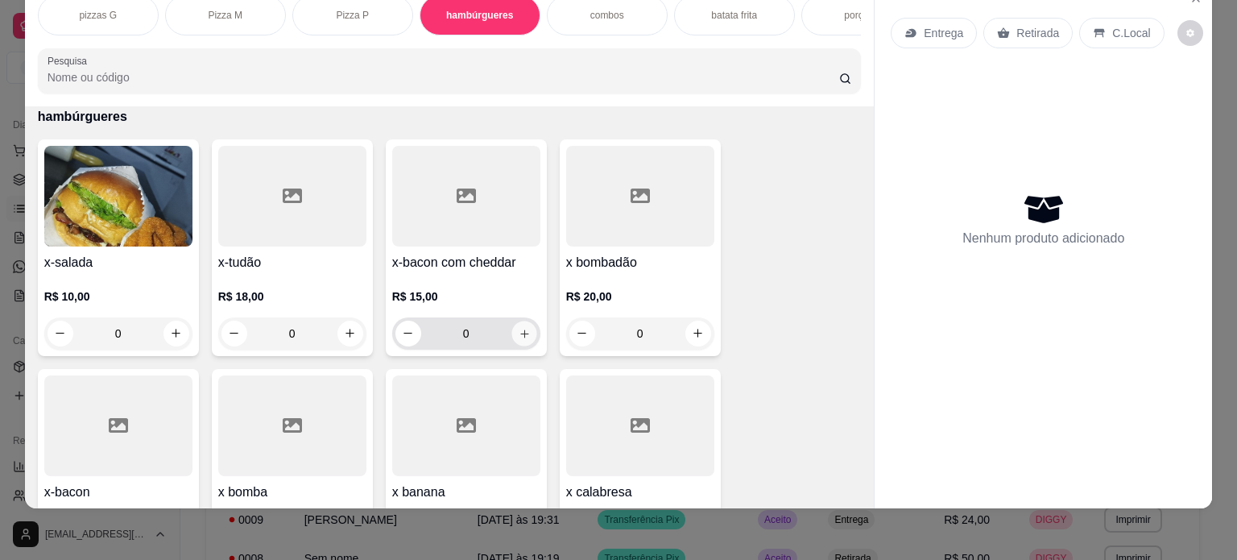
click at [518, 328] on icon "increase-product-quantity" at bounding box center [524, 334] width 12 height 12
type input "1"
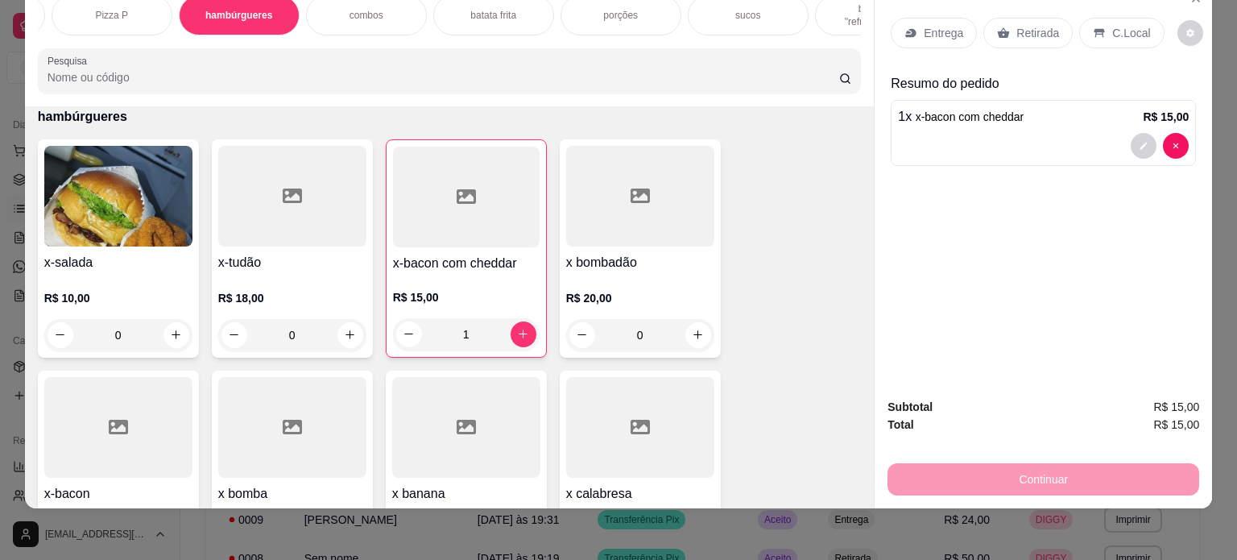
scroll to position [0, 322]
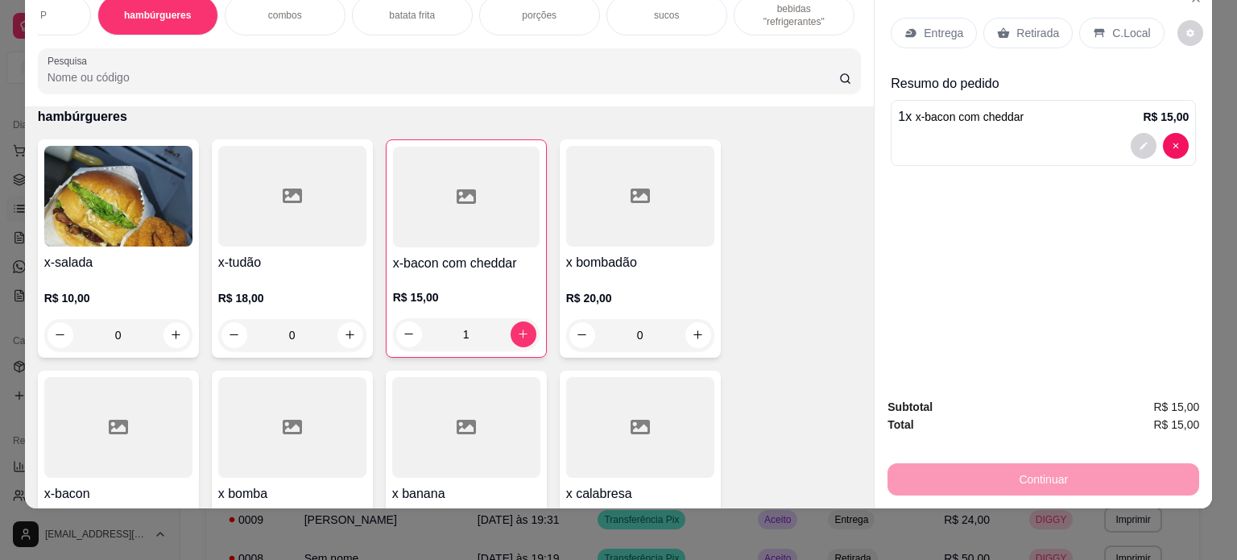
click at [791, 9] on p "bebidas "refrigerantes"" at bounding box center [793, 15] width 93 height 26
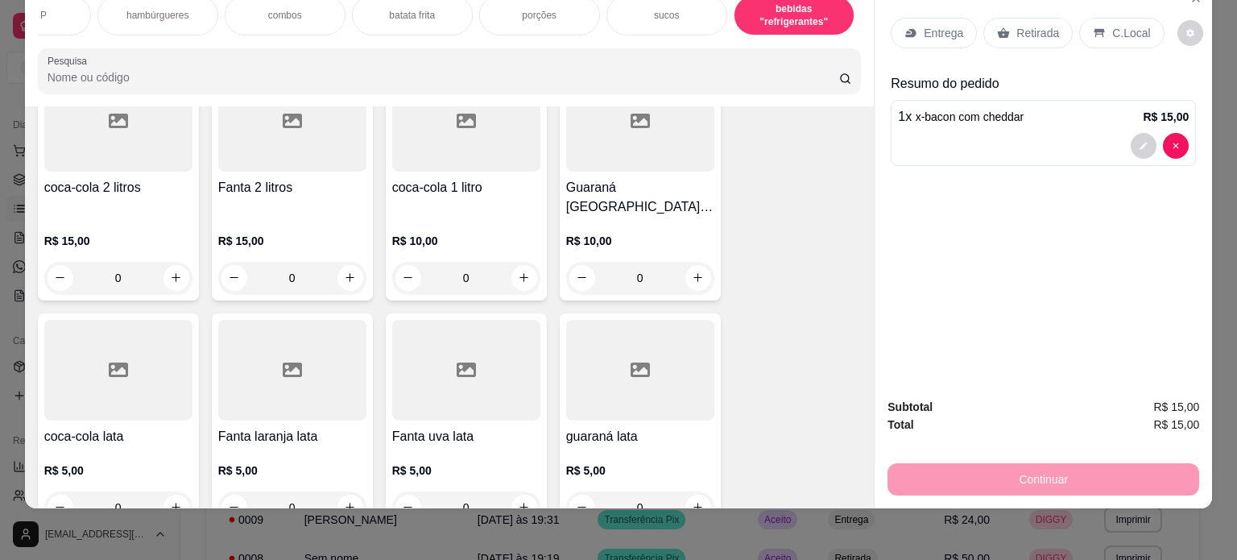
scroll to position [2777, 0]
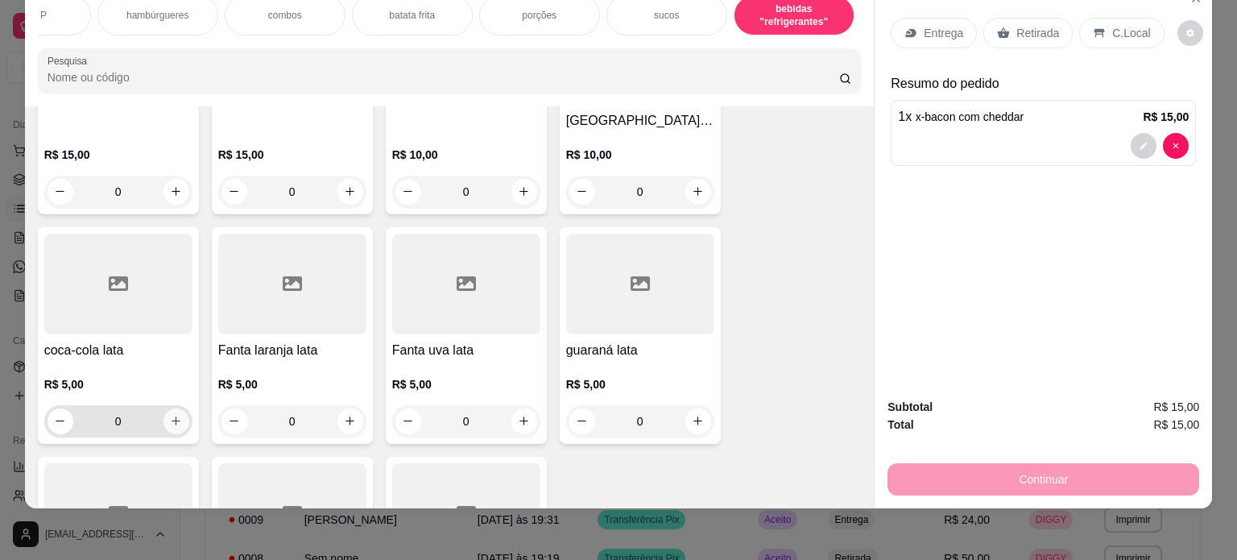
click at [170, 415] on icon "increase-product-quantity" at bounding box center [176, 421] width 12 height 12
type input "1"
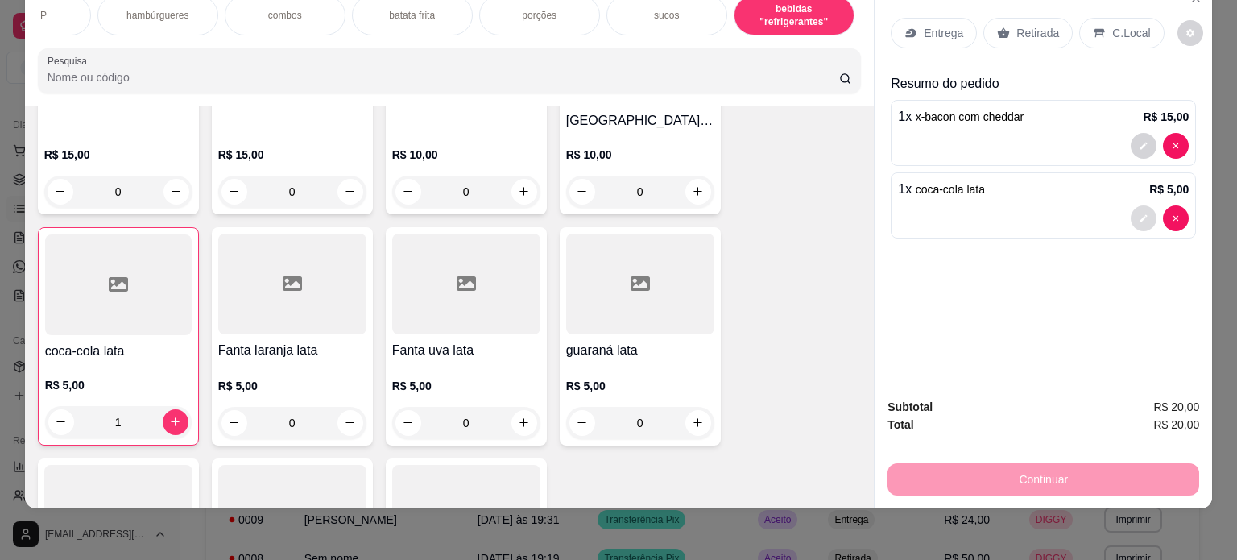
click at [1139, 213] on icon "decrease-product-quantity" at bounding box center [1144, 218] width 10 height 10
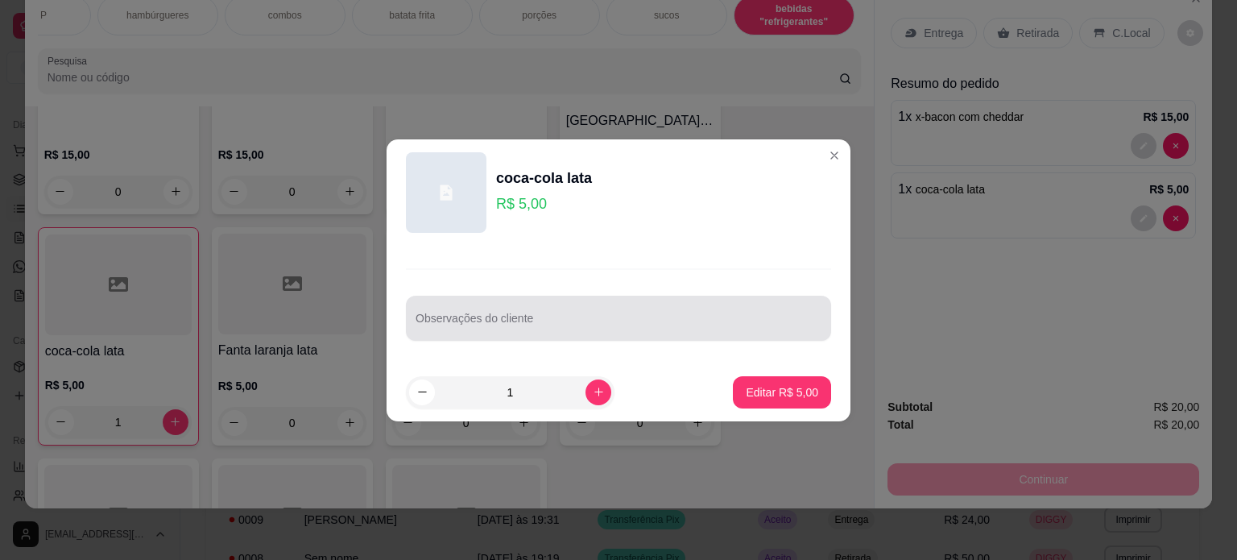
click at [600, 312] on div at bounding box center [619, 318] width 406 height 32
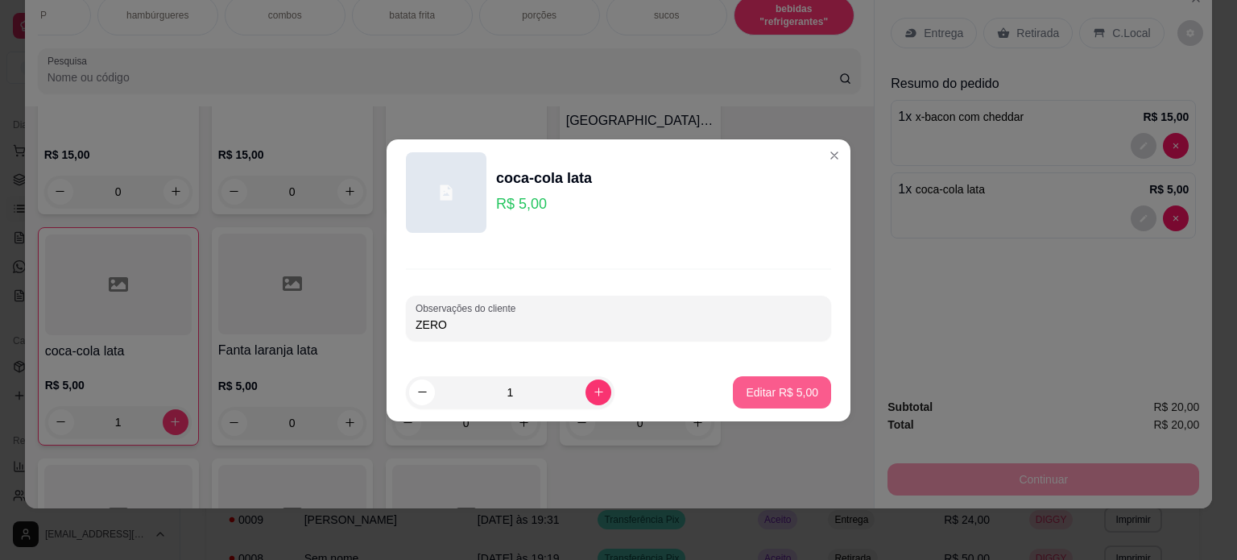
type input "ZERO"
click at [788, 393] on p "Editar R$ 5,00" at bounding box center [782, 392] width 72 height 16
type input "0"
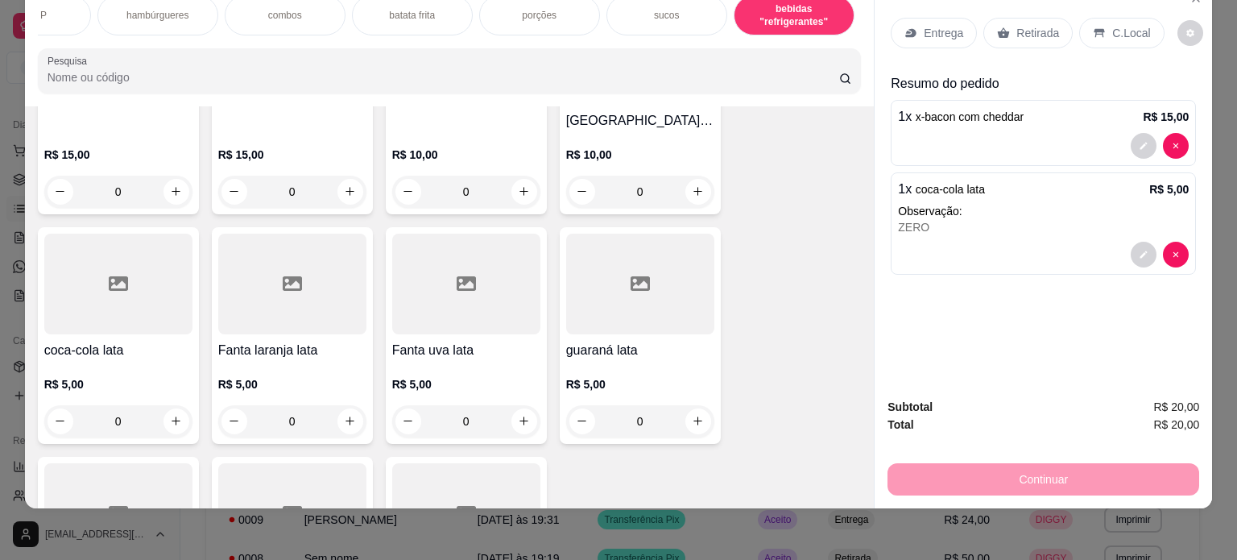
click at [924, 25] on p "Entrega" at bounding box center [943, 33] width 39 height 16
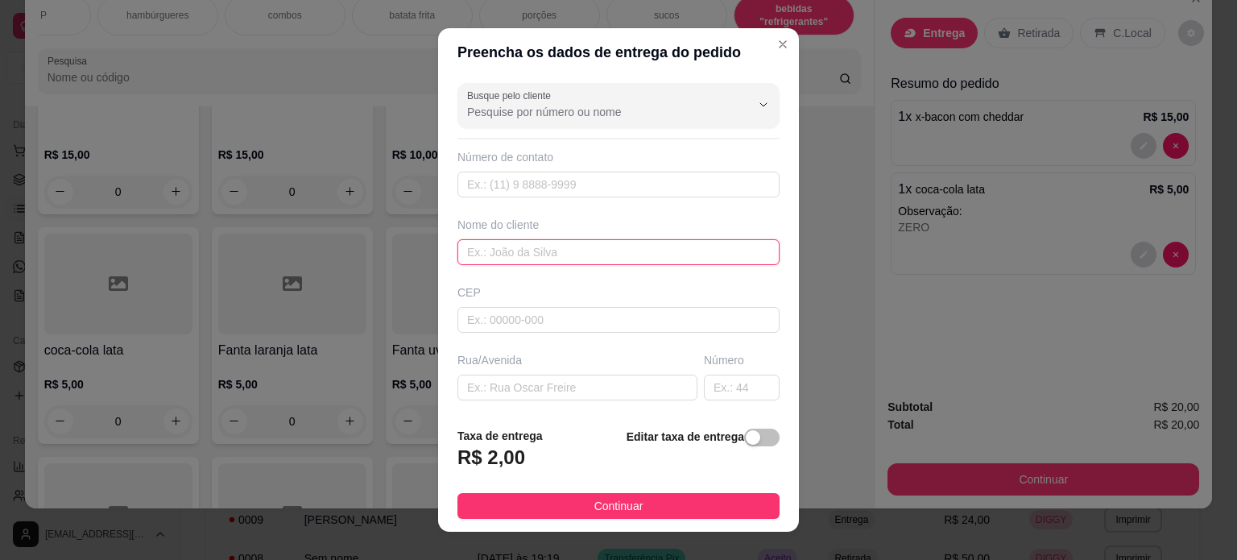
click at [519, 245] on input "text" at bounding box center [618, 252] width 322 height 26
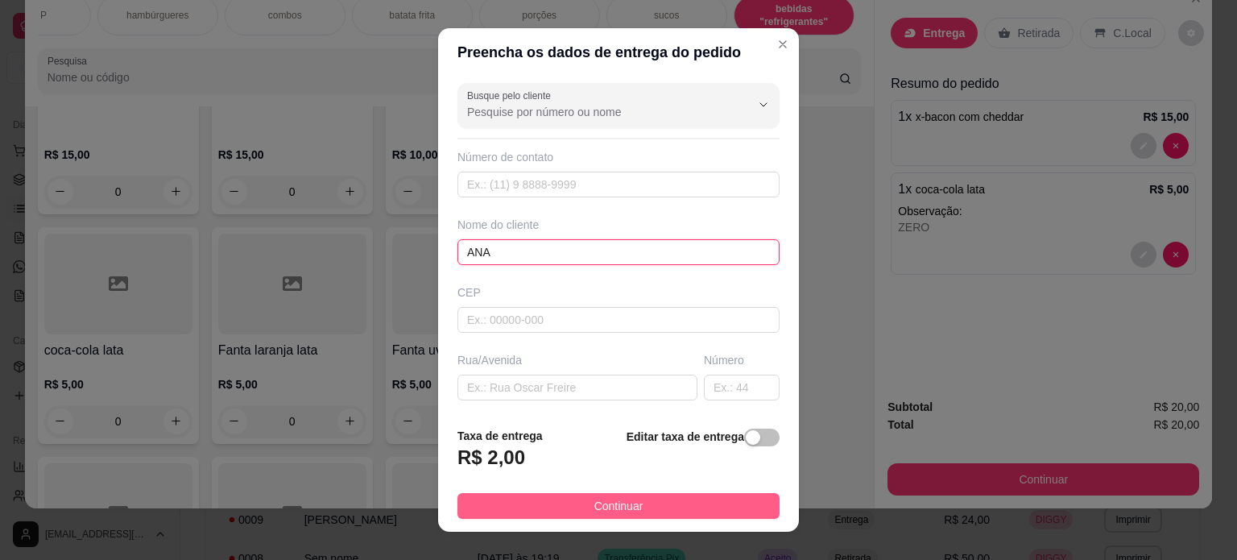
type input "ANA"
click at [683, 508] on button "Continuar" at bounding box center [618, 506] width 322 height 26
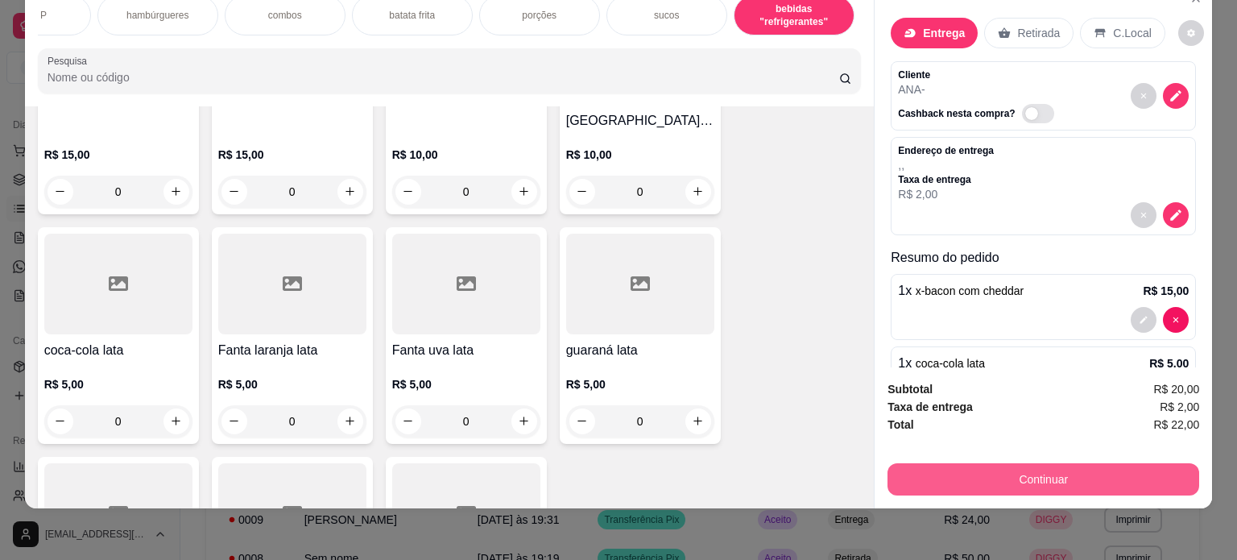
click at [960, 464] on button "Continuar" at bounding box center [1043, 479] width 312 height 32
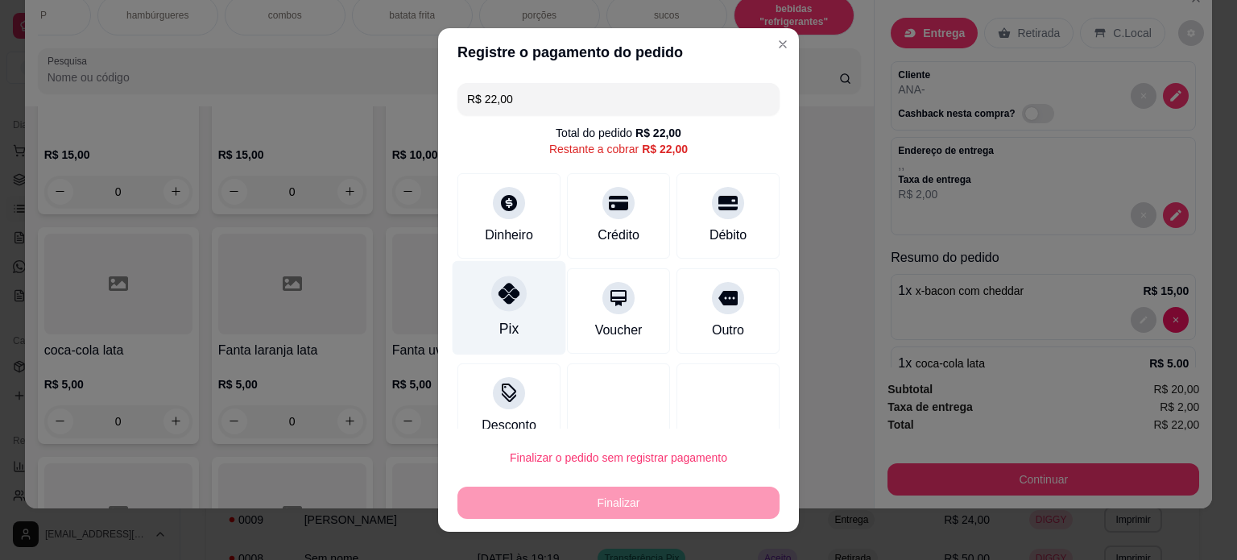
click at [502, 321] on div "Pix" at bounding box center [508, 328] width 19 height 21
type input "R$ 0,00"
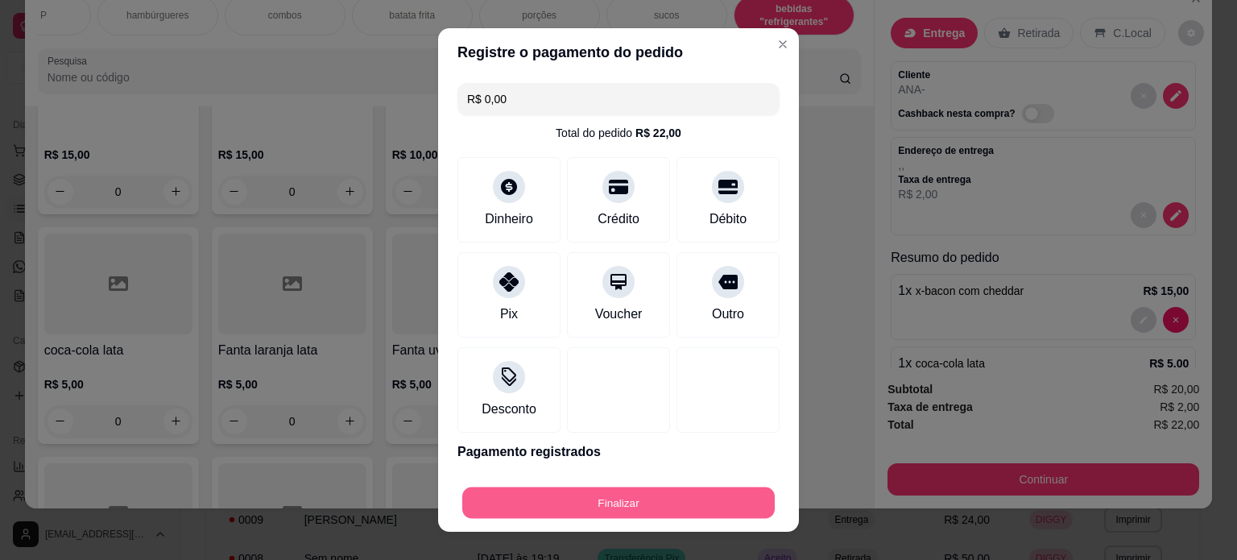
click at [622, 495] on button "Finalizar" at bounding box center [618, 502] width 312 height 31
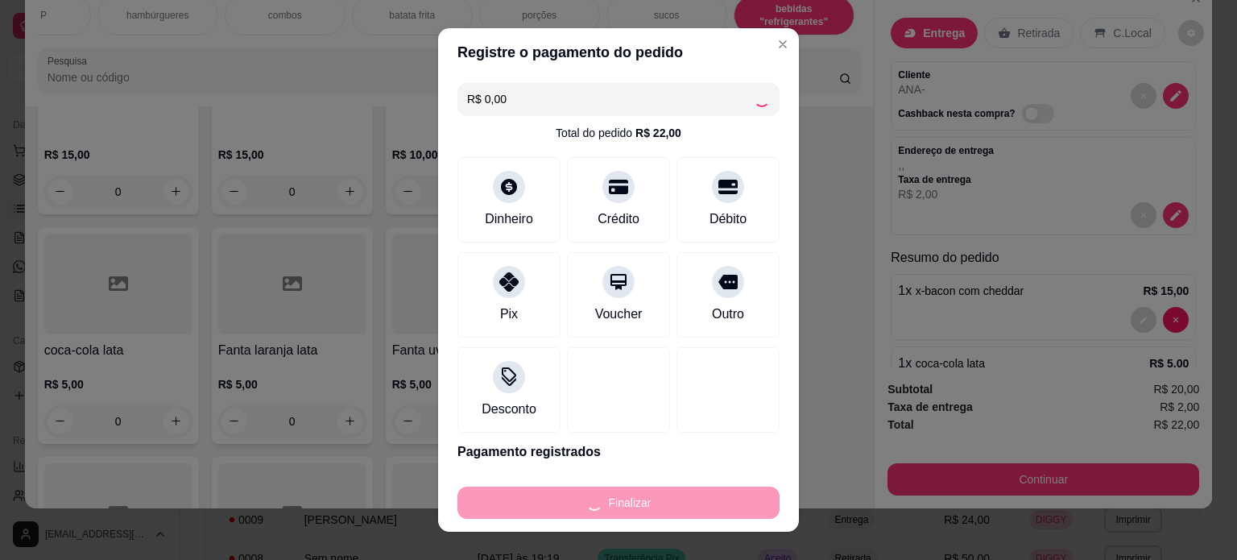
type input "0"
type input "-R$ 22,00"
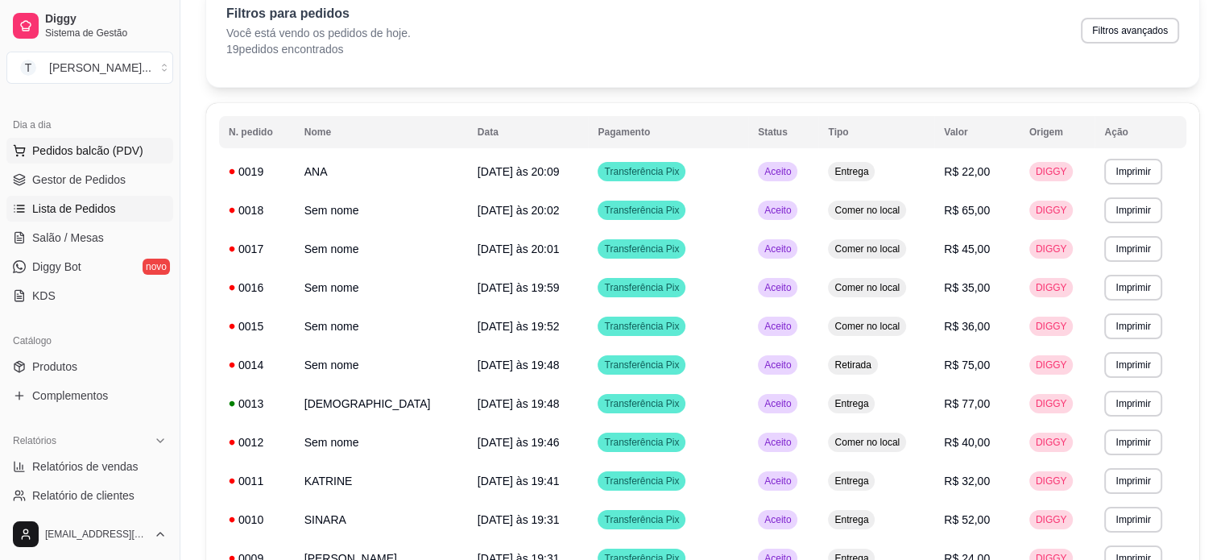
click at [93, 148] on span "Pedidos balcão (PDV)" at bounding box center [87, 151] width 111 height 16
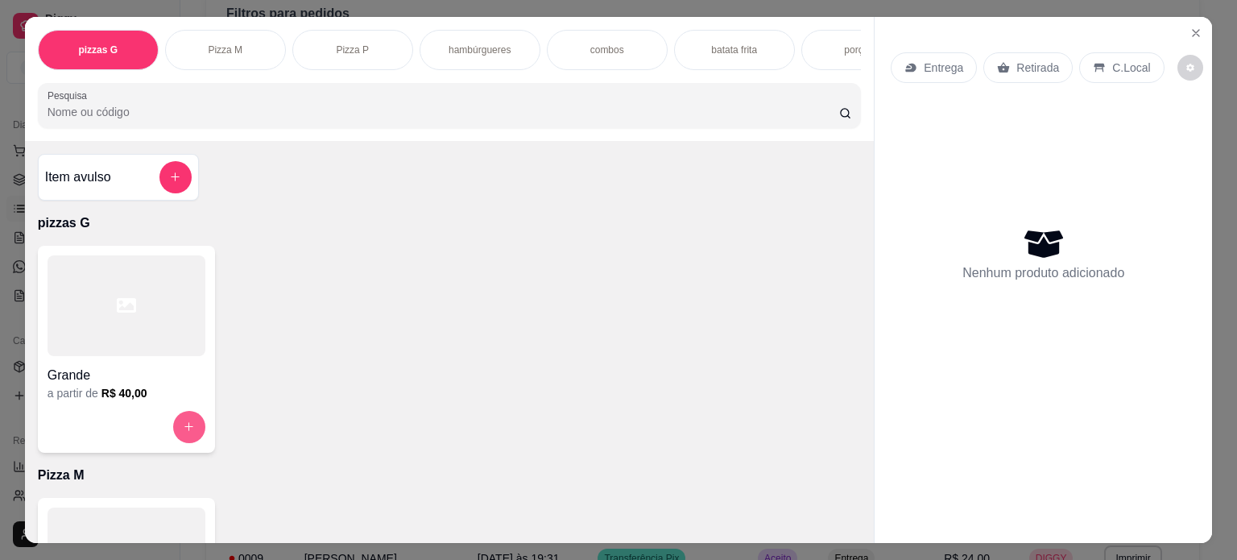
click at [189, 432] on button "increase-product-quantity" at bounding box center [189, 427] width 32 height 32
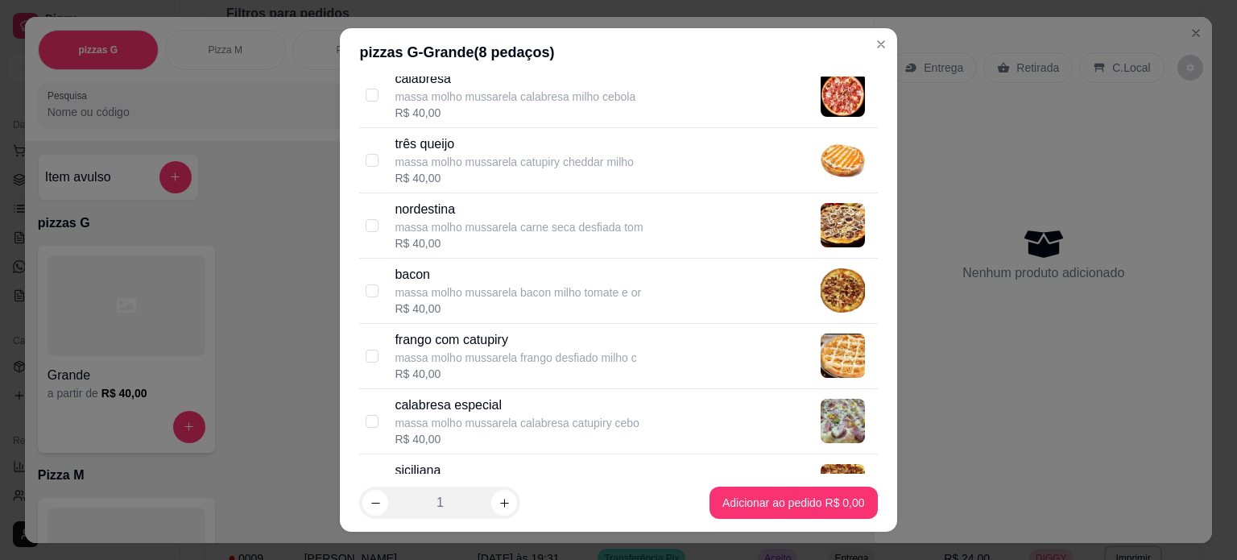
scroll to position [161, 0]
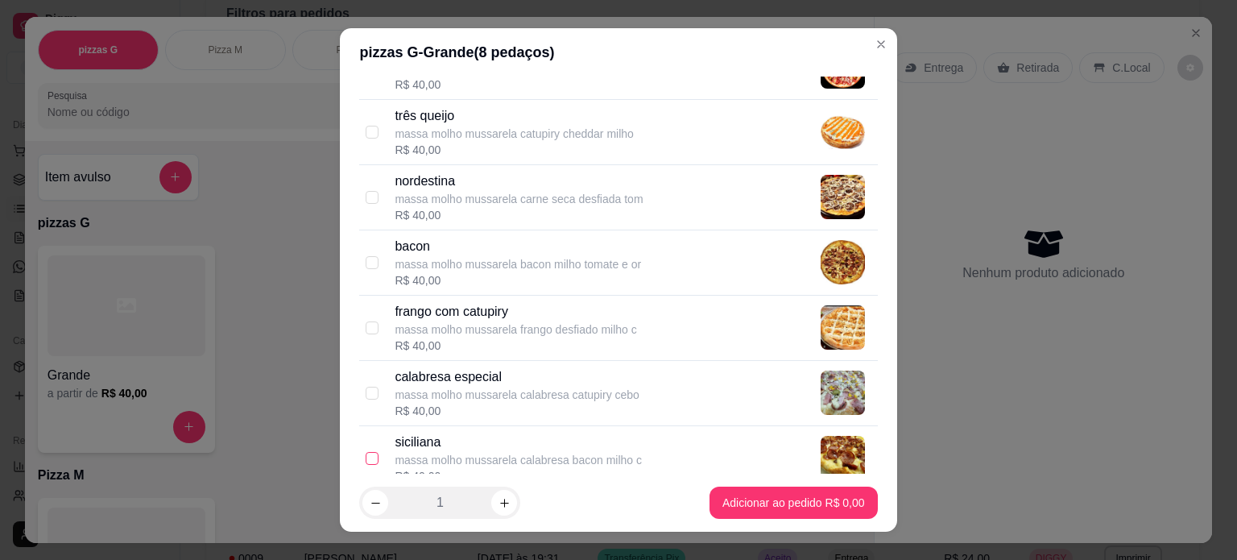
click at [366, 453] on input "checkbox" at bounding box center [372, 458] width 13 height 13
checkbox input "true"
click at [366, 387] on input "checkbox" at bounding box center [372, 393] width 13 height 13
checkbox input "true"
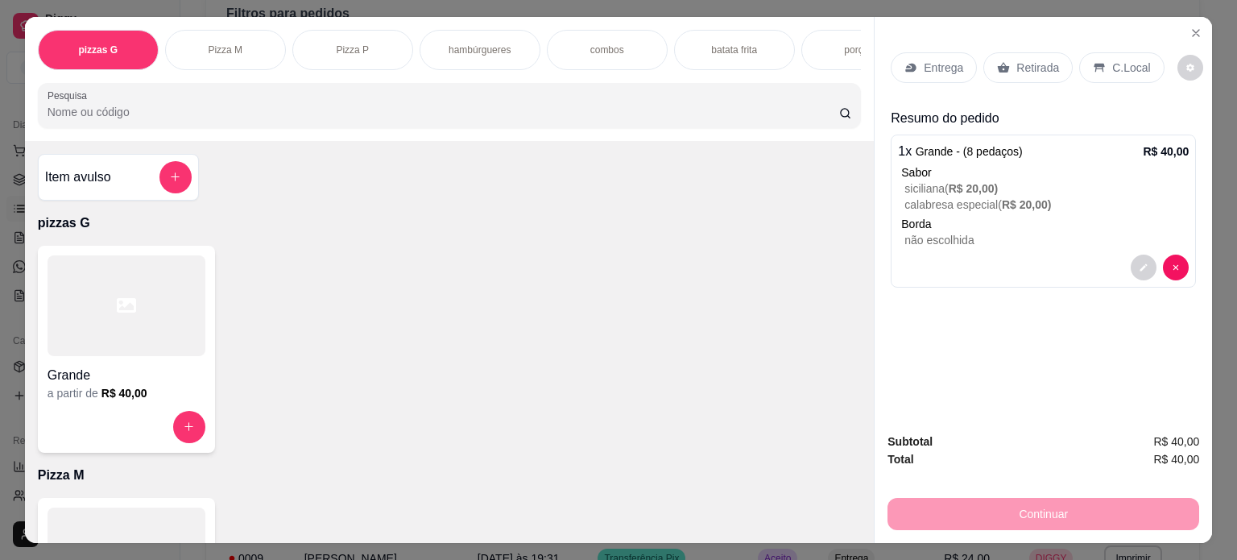
click at [924, 67] on p "Entrega" at bounding box center [943, 68] width 39 height 16
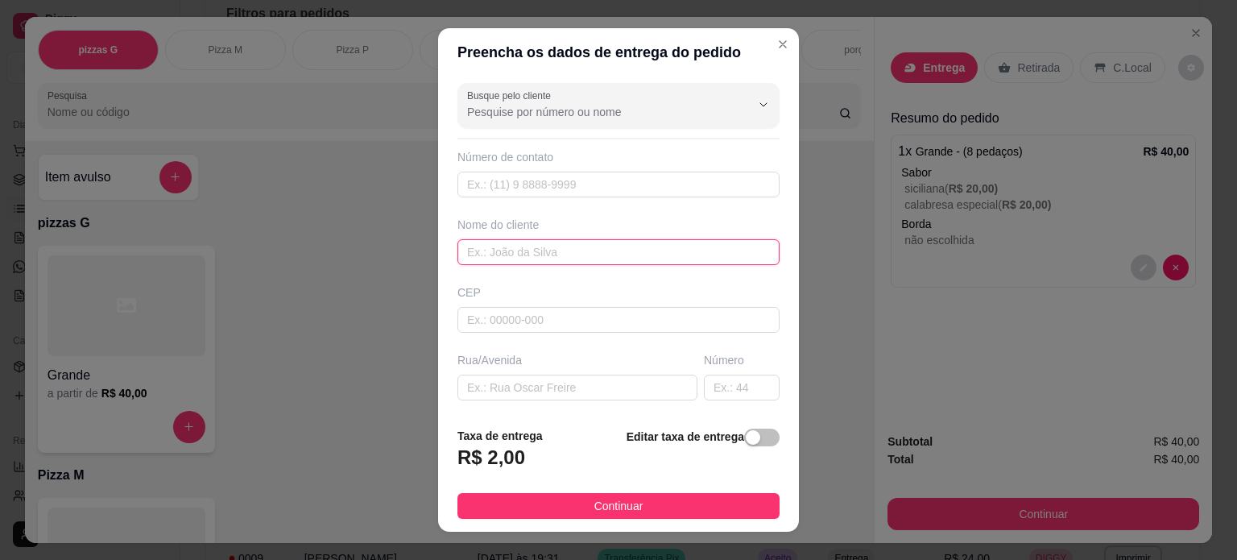
click at [500, 252] on input "text" at bounding box center [618, 252] width 322 height 26
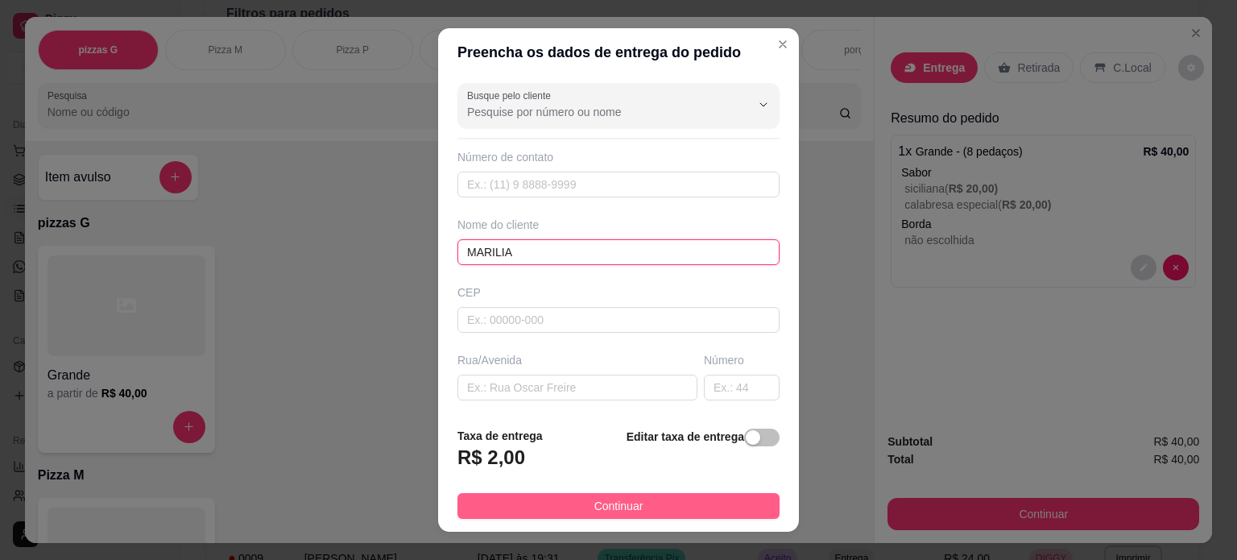
type input "MARILIA"
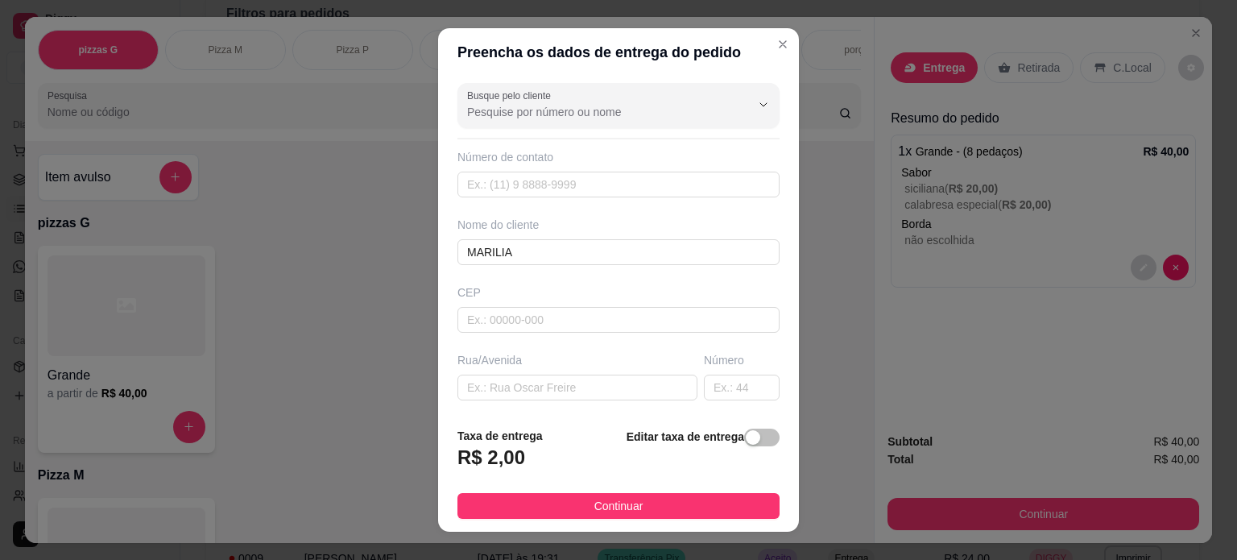
drag, startPoint x: 646, startPoint y: 496, endPoint x: 974, endPoint y: 510, distance: 328.0
click at [699, 507] on button "Continuar" at bounding box center [618, 506] width 322 height 26
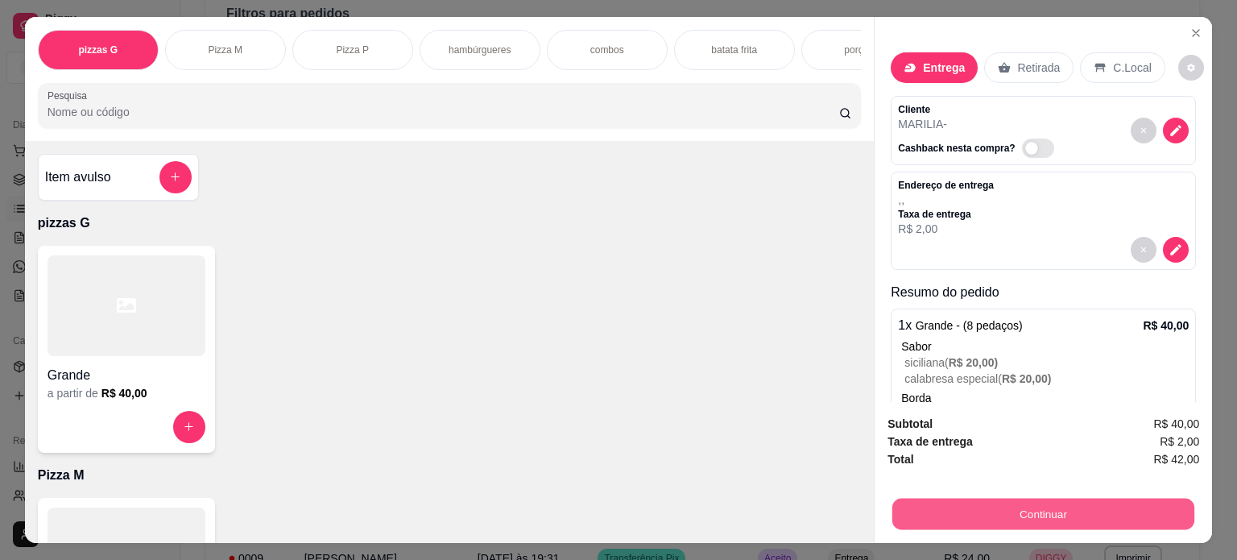
click at [1017, 510] on button "Continuar" at bounding box center [1043, 513] width 302 height 31
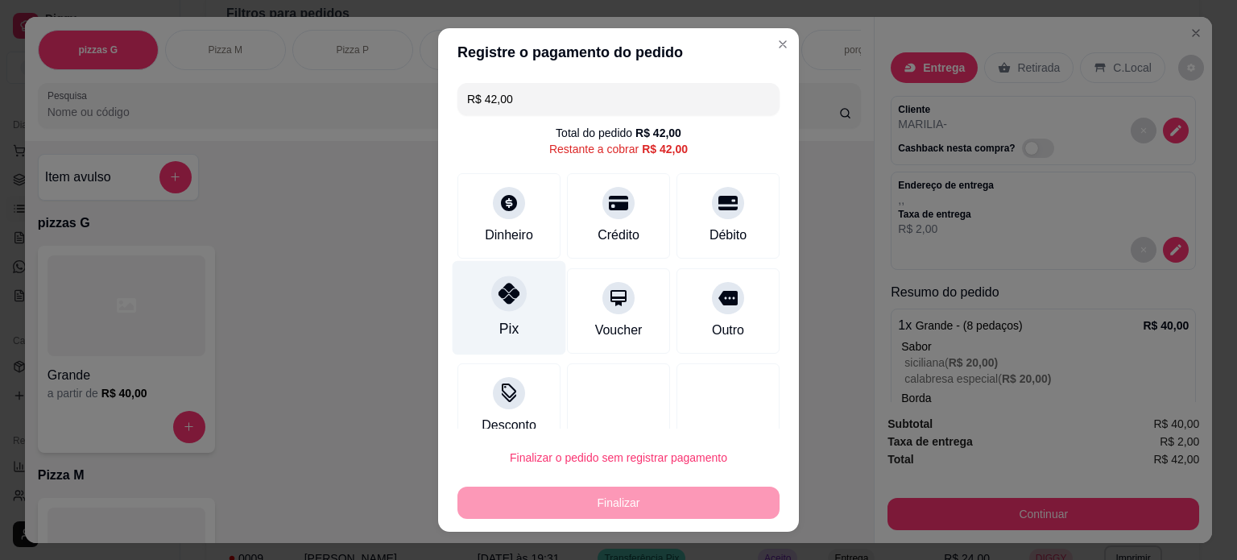
drag, startPoint x: 524, startPoint y: 285, endPoint x: 524, endPoint y: 321, distance: 36.2
click at [524, 321] on div "Pix" at bounding box center [510, 307] width 114 height 94
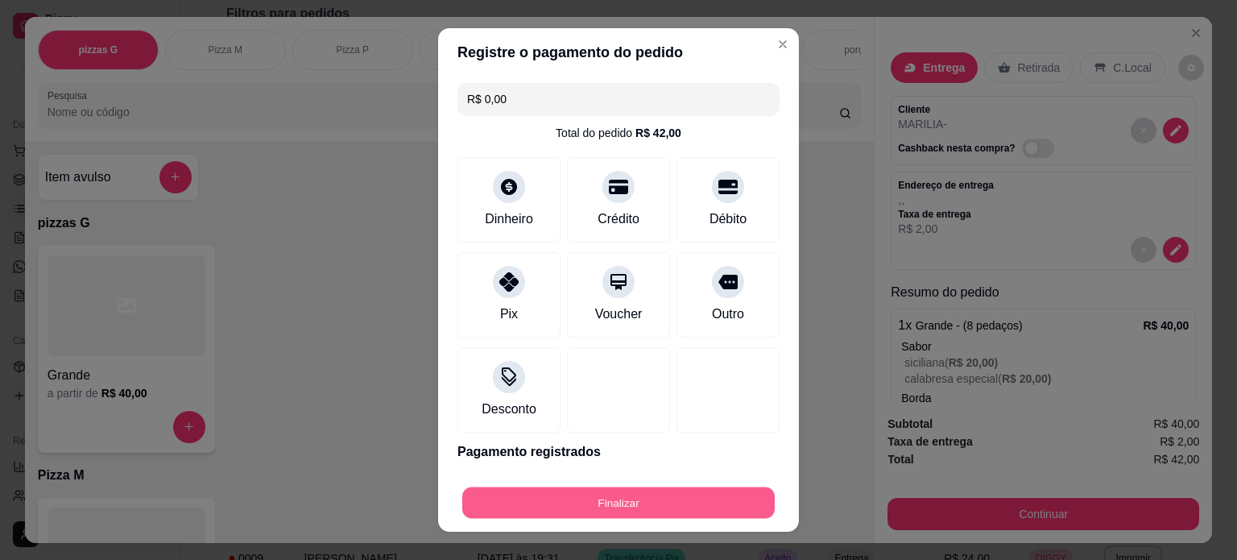
click at [584, 501] on button "Finalizar" at bounding box center [618, 502] width 312 height 31
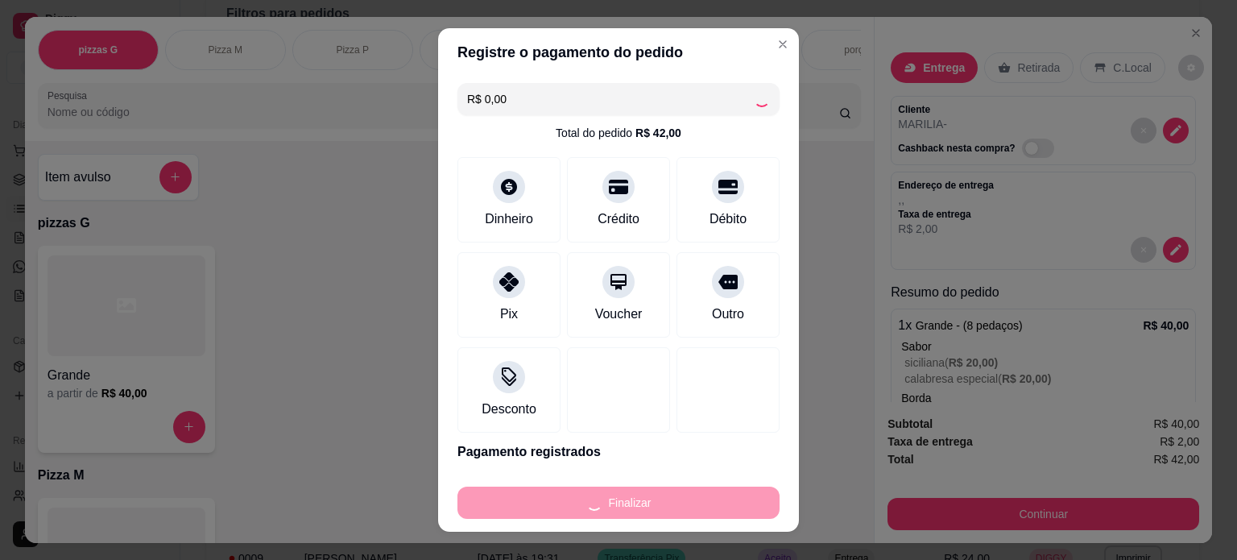
type input "-R$ 42,00"
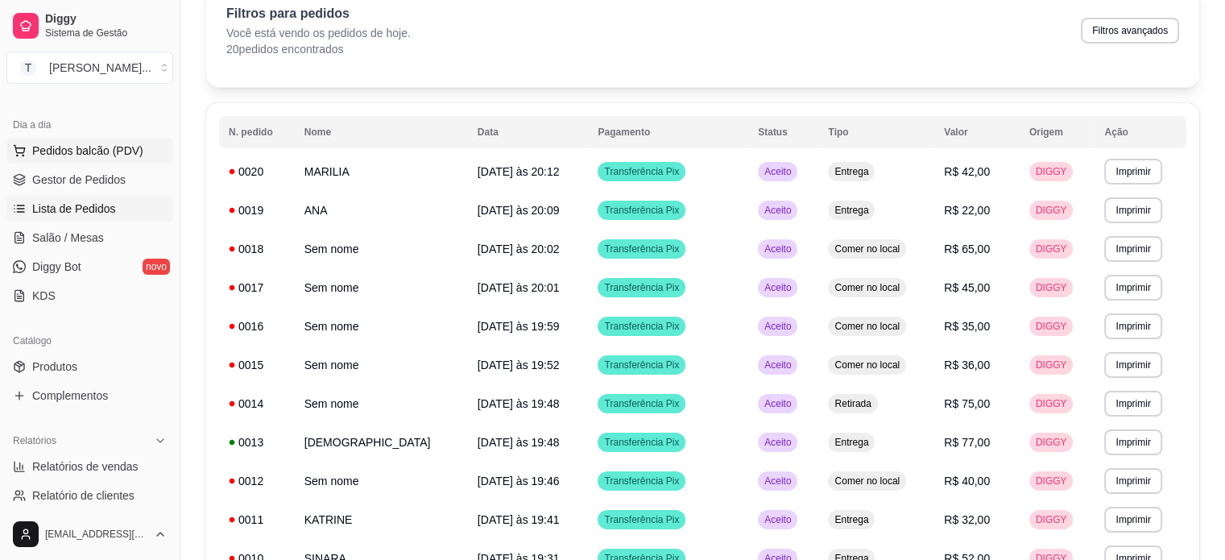
click at [106, 151] on span "Pedidos balcão (PDV)" at bounding box center [87, 151] width 111 height 16
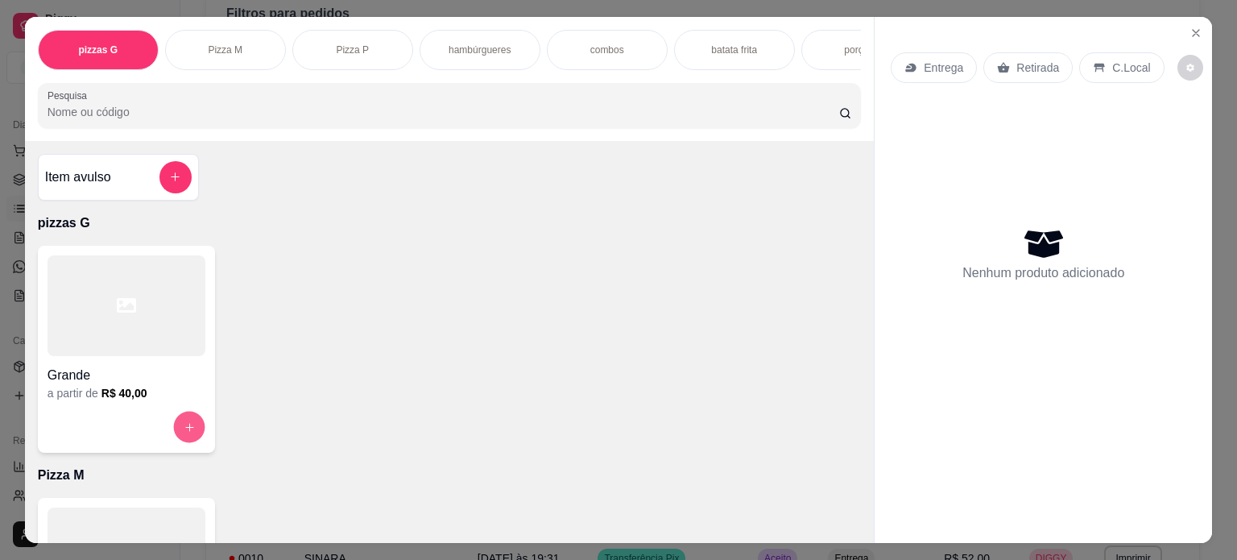
click at [184, 438] on button "increase-product-quantity" at bounding box center [188, 426] width 31 height 31
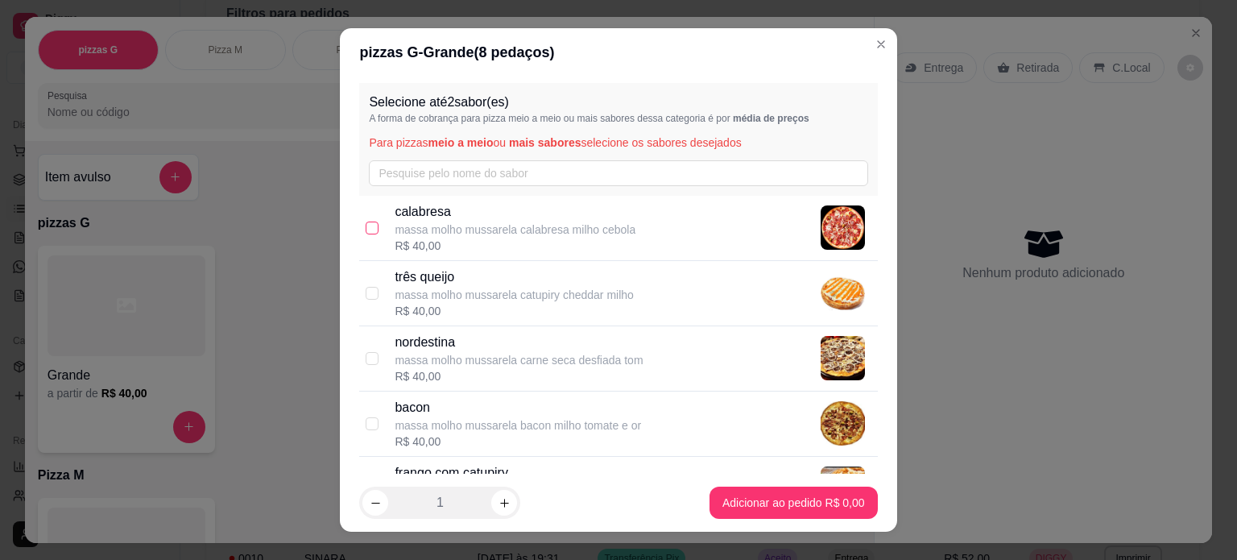
click at [366, 225] on input "checkbox" at bounding box center [372, 227] width 13 height 13
checkbox input "true"
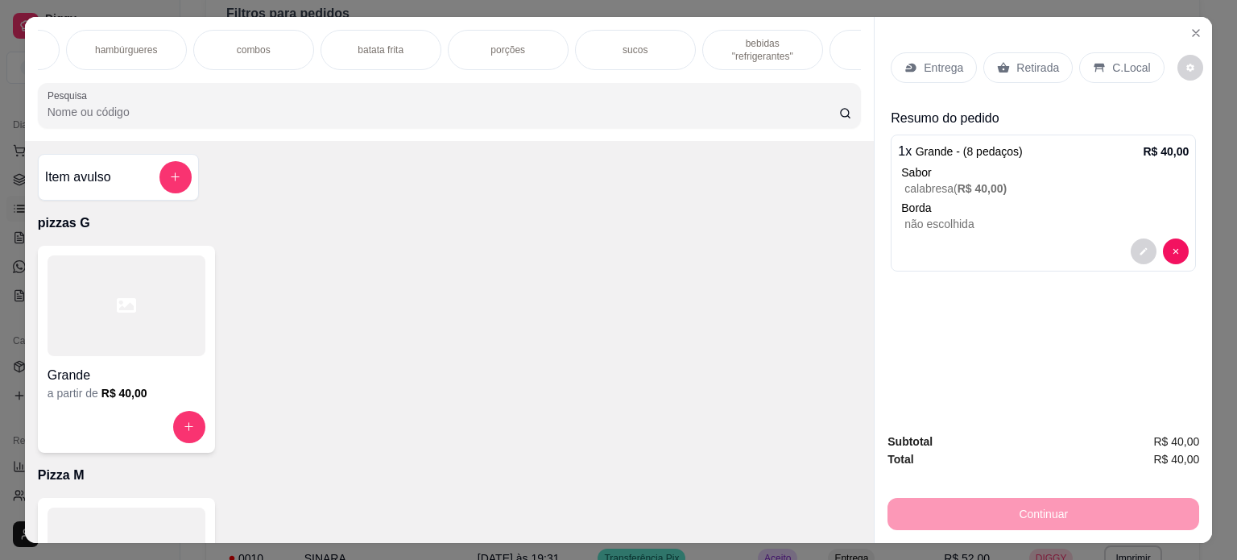
scroll to position [0, 354]
click at [771, 48] on p "bebidas "refrigerantes"" at bounding box center [761, 50] width 93 height 26
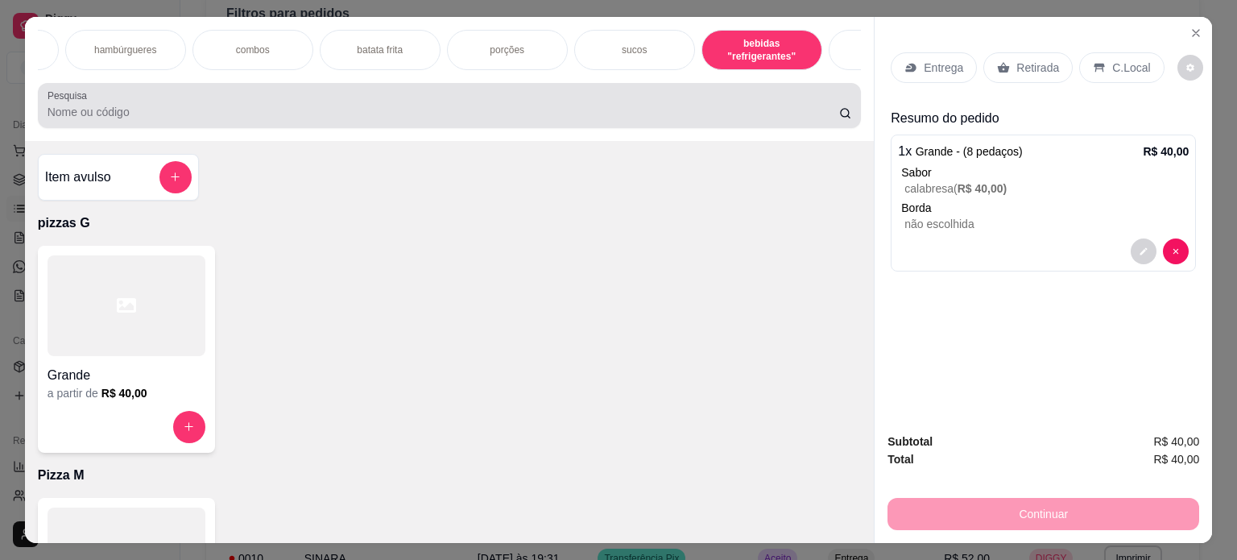
scroll to position [40, 0]
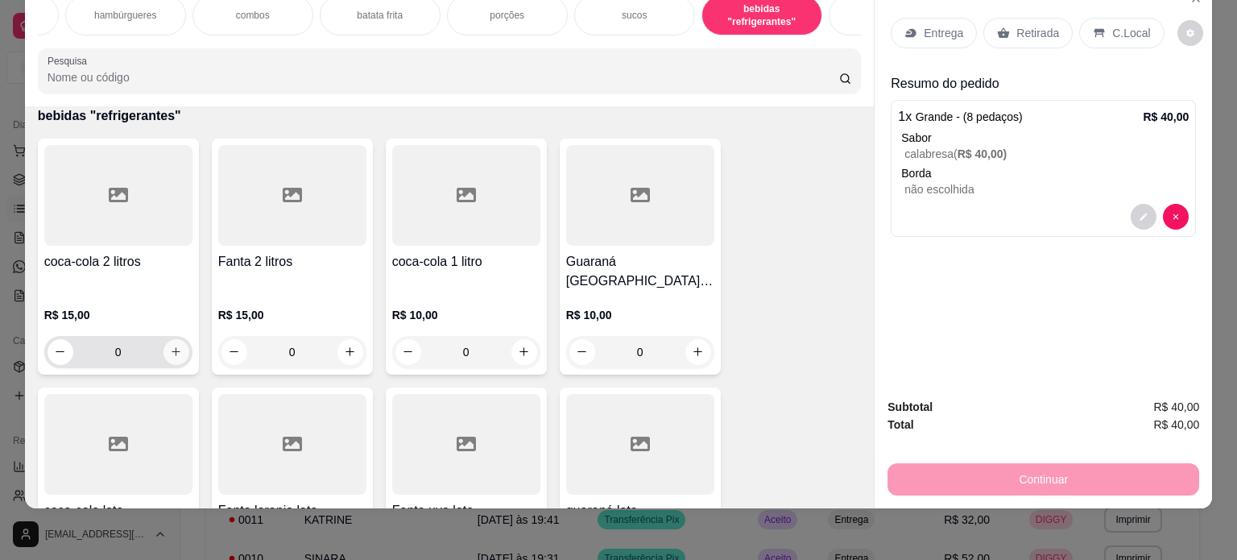
click at [163, 339] on button "increase-product-quantity" at bounding box center [176, 352] width 26 height 26
type input "1"
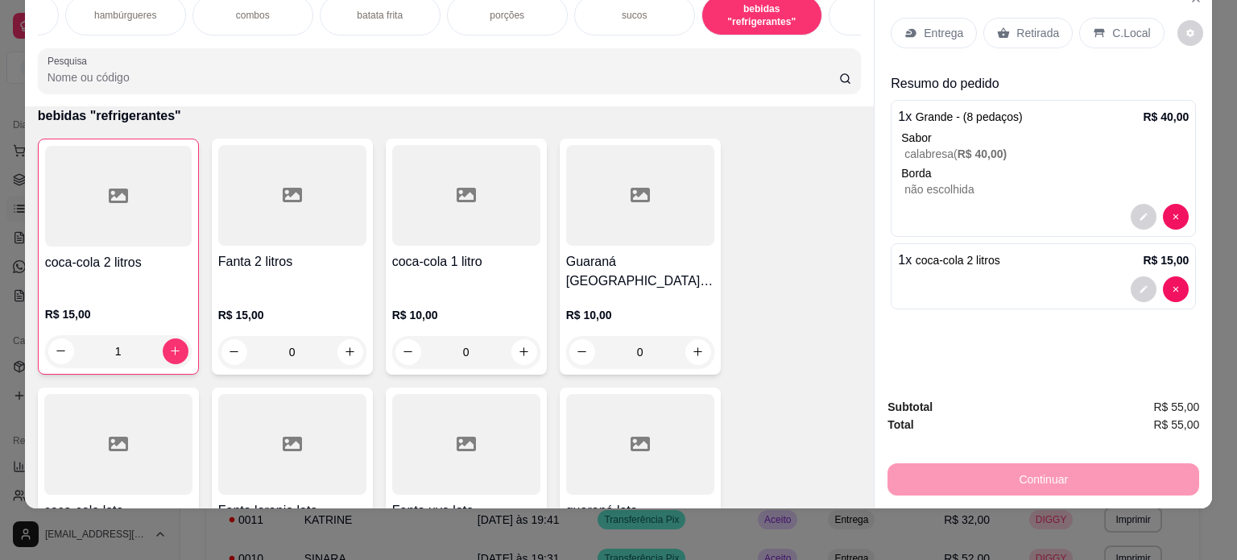
click at [941, 25] on p "Entrega" at bounding box center [943, 33] width 39 height 16
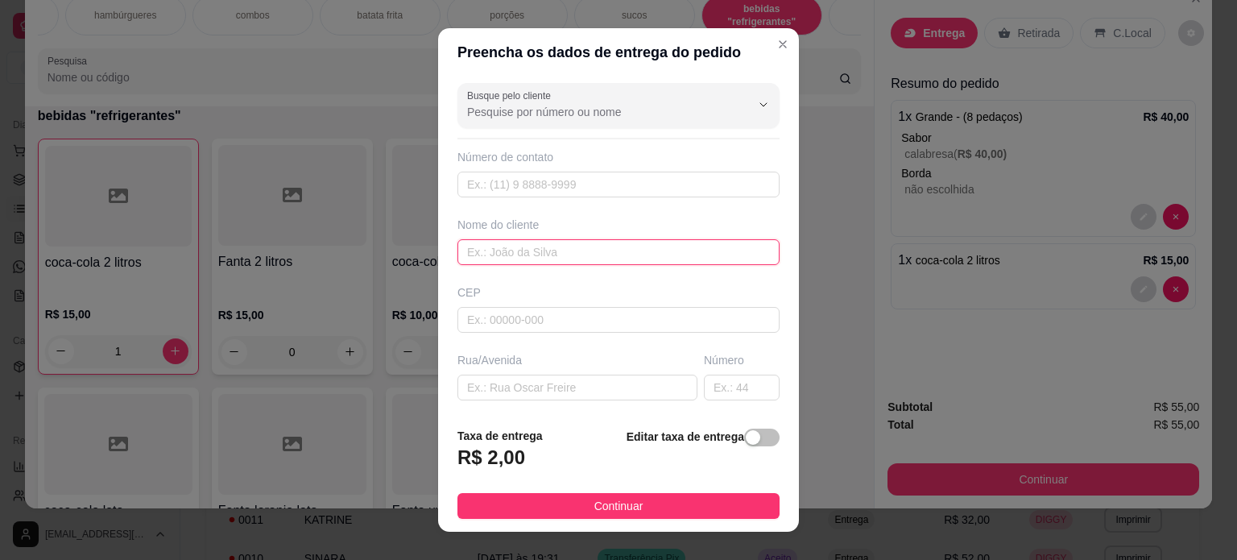
drag, startPoint x: 568, startPoint y: 241, endPoint x: 577, endPoint y: 225, distance: 18.8
click at [573, 240] on input "text" at bounding box center [618, 252] width 322 height 26
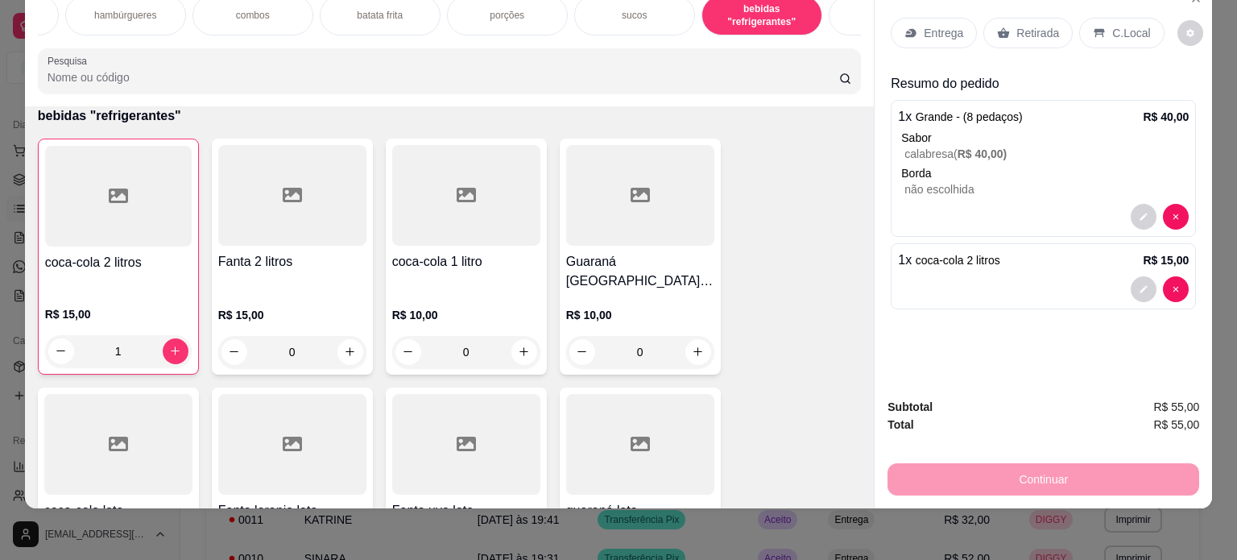
click at [925, 25] on p "Entrega" at bounding box center [943, 33] width 39 height 16
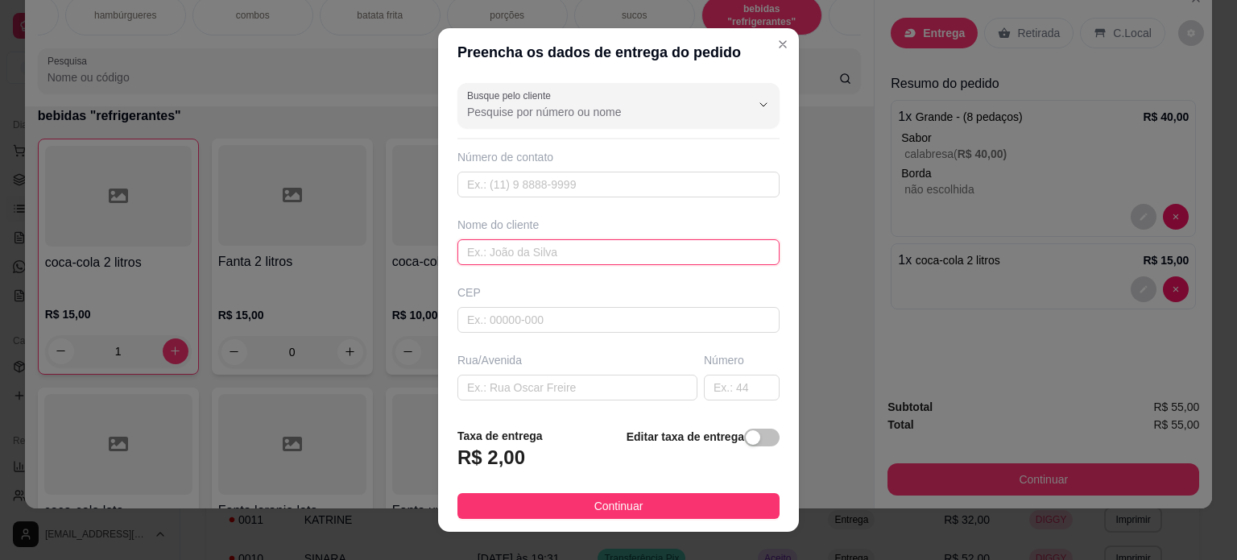
click at [618, 254] on input "text" at bounding box center [618, 252] width 322 height 26
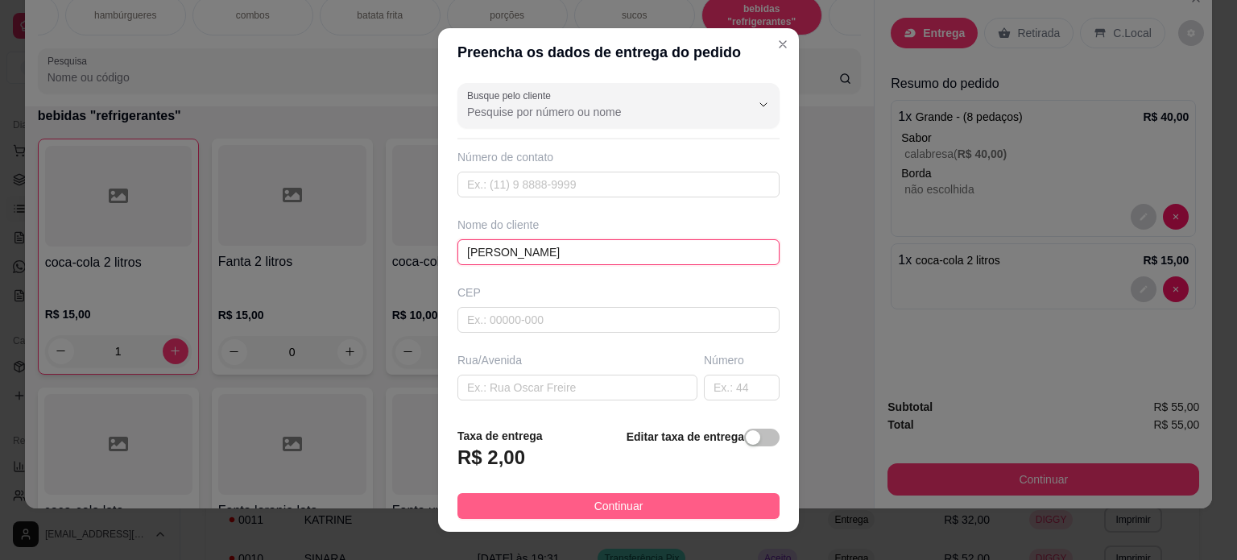
type input "[PERSON_NAME]"
click at [703, 498] on button "Continuar" at bounding box center [618, 506] width 322 height 26
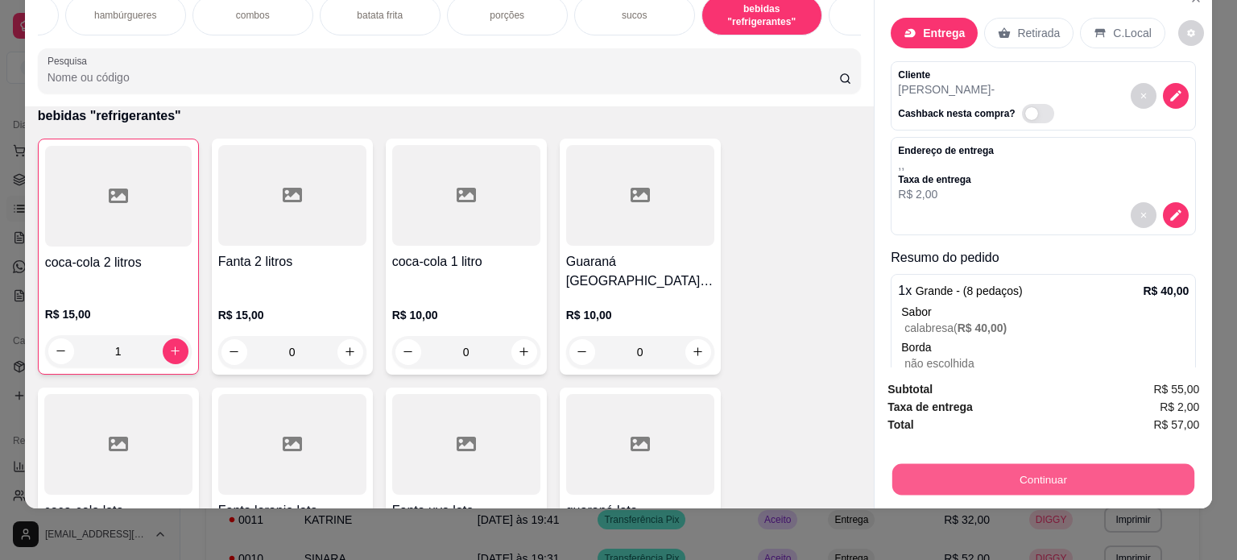
click at [1072, 464] on button "Continuar" at bounding box center [1043, 479] width 302 height 31
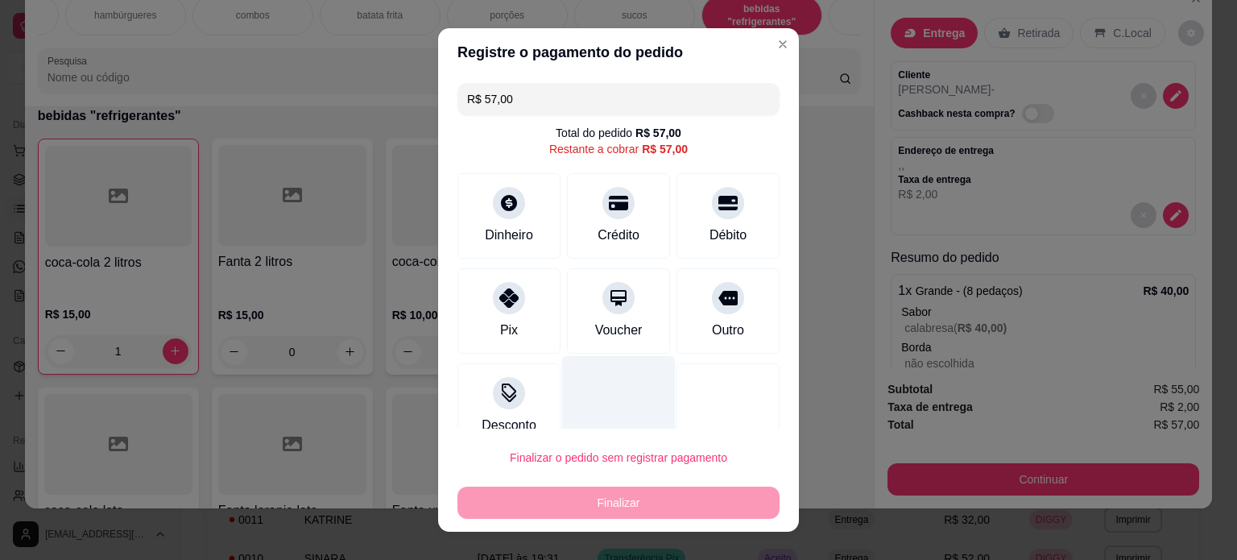
drag, startPoint x: 495, startPoint y: 295, endPoint x: 582, endPoint y: 423, distance: 154.8
click at [499, 301] on icon at bounding box center [508, 297] width 19 height 19
type input "R$ 0,00"
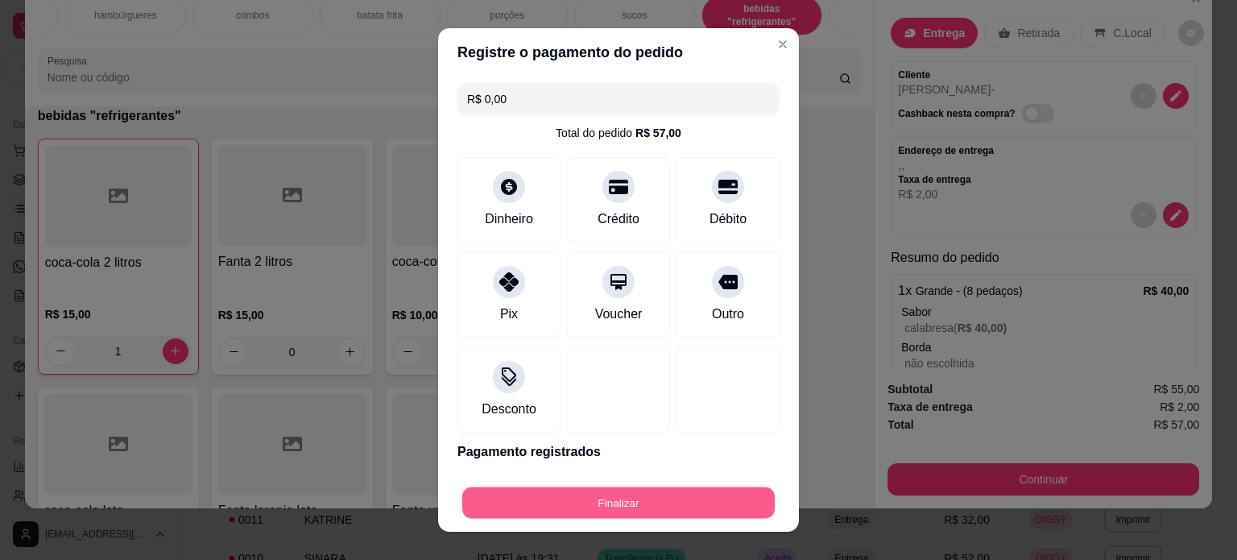
click at [639, 502] on button "Finalizar" at bounding box center [618, 502] width 312 height 31
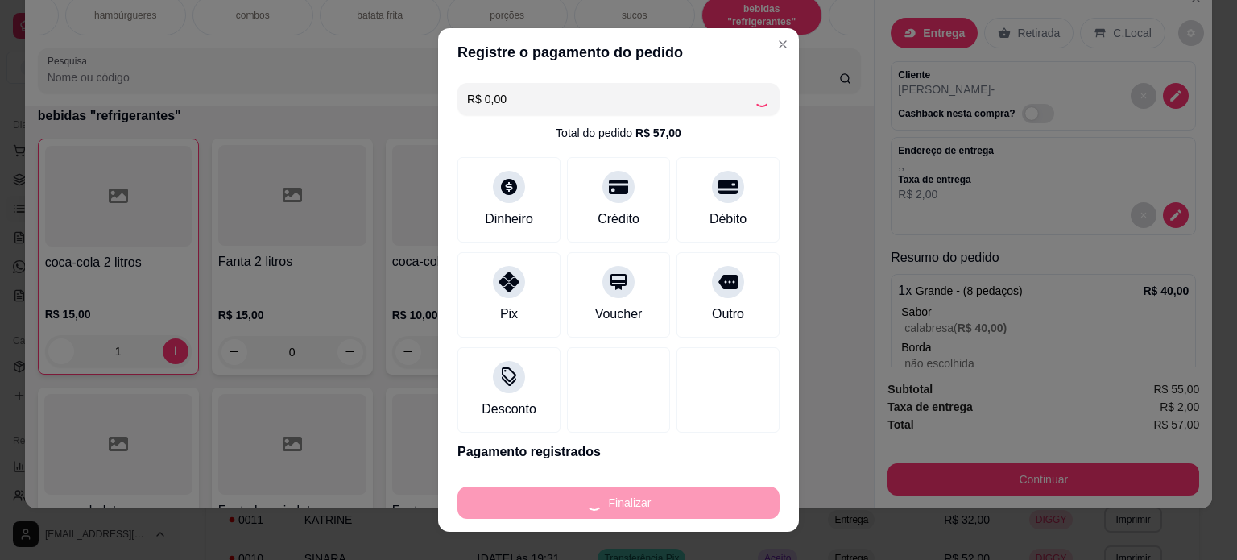
type input "0"
type input "-R$ 57,00"
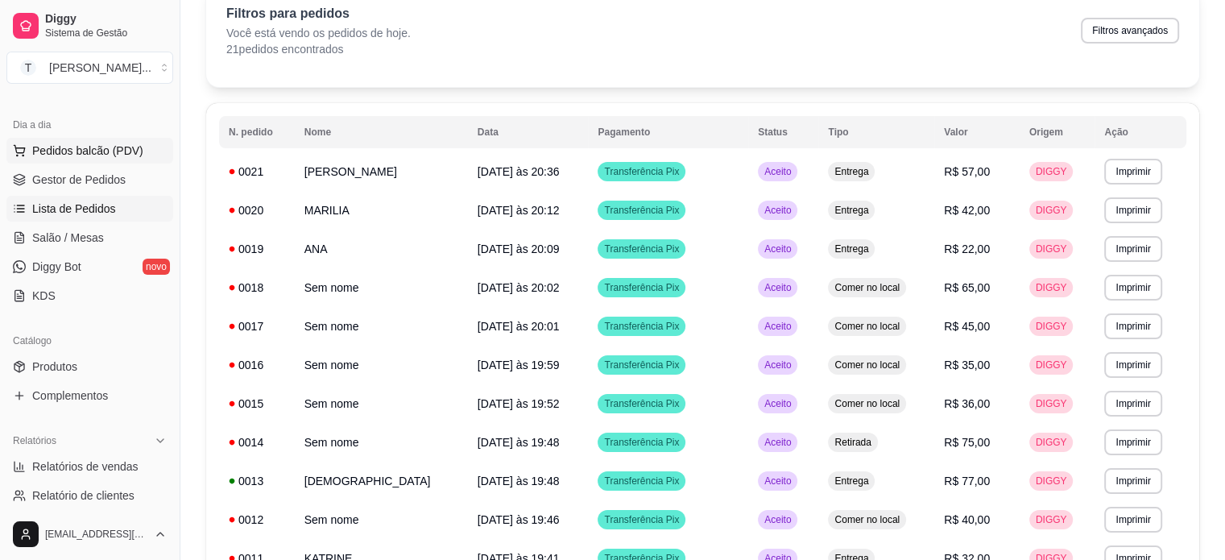
click at [112, 155] on span "Pedidos balcão (PDV)" at bounding box center [87, 151] width 111 height 16
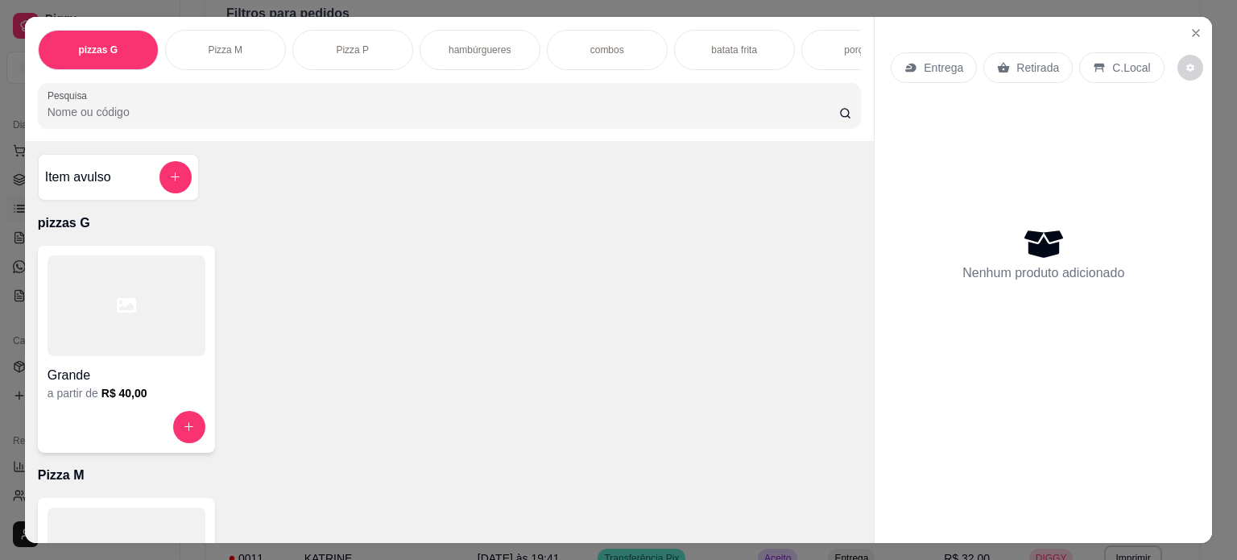
click at [224, 52] on div "Pizza M" at bounding box center [225, 50] width 121 height 40
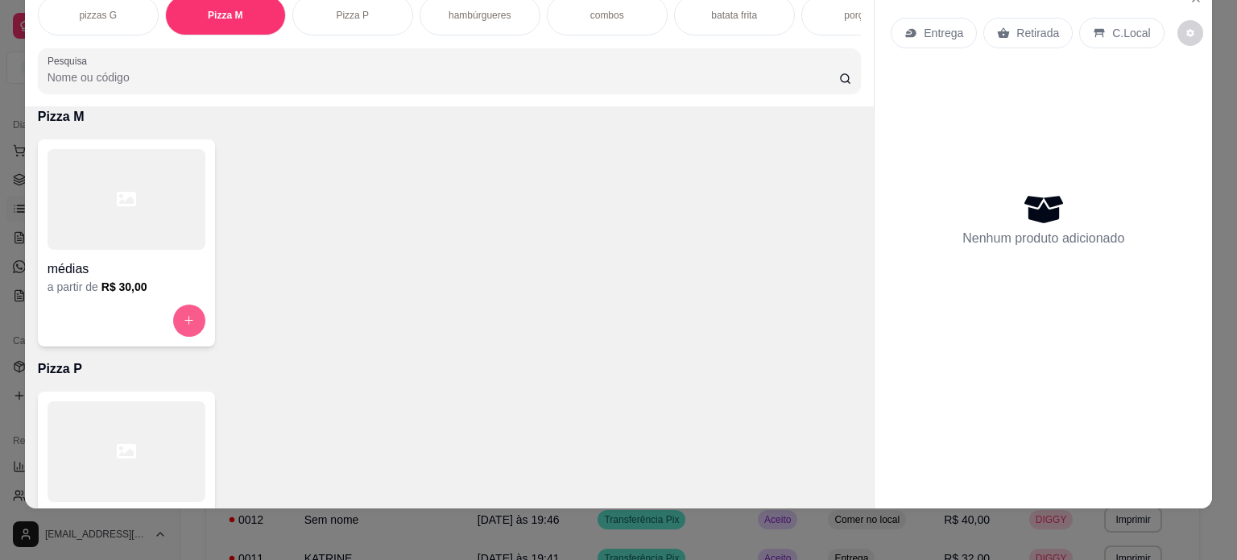
click at [185, 319] on icon "increase-product-quantity" at bounding box center [188, 320] width 9 height 9
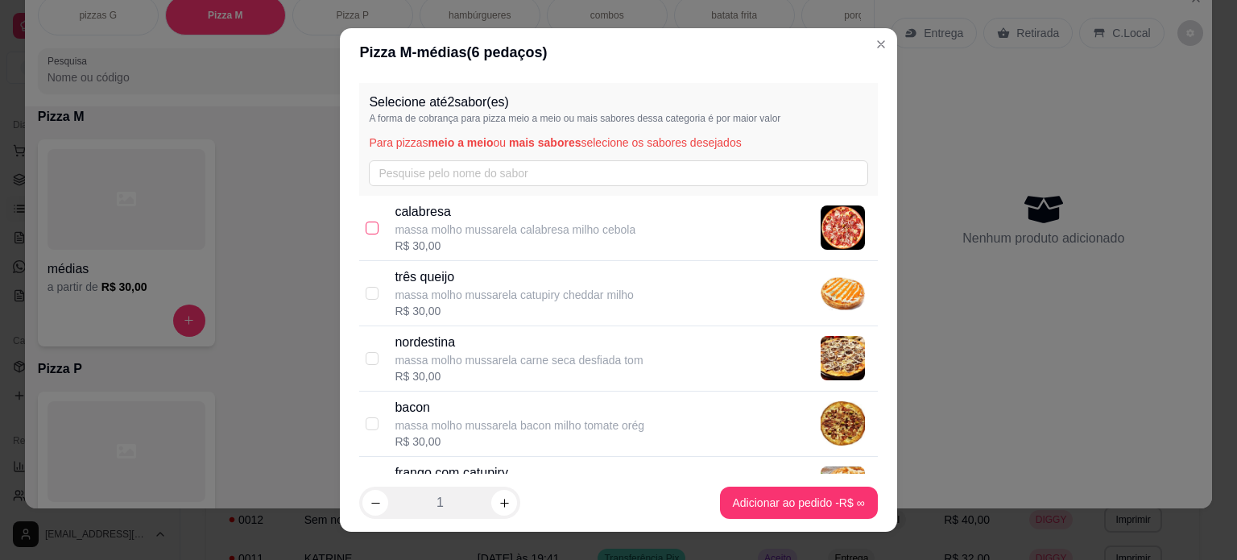
click at [366, 225] on input "checkbox" at bounding box center [372, 227] width 13 height 13
checkbox input "true"
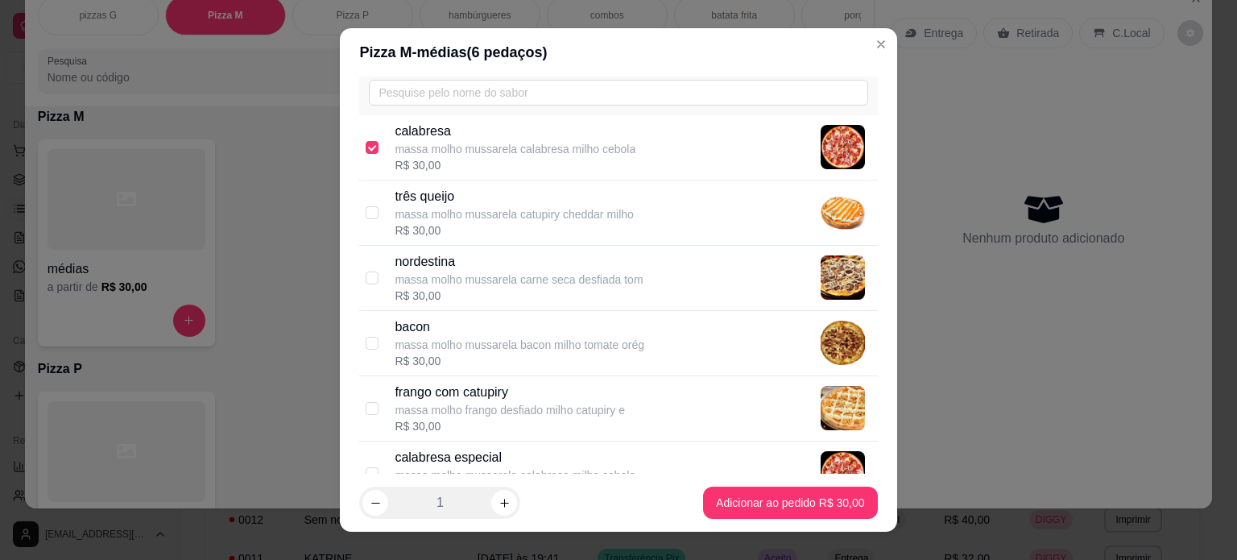
scroll to position [161, 0]
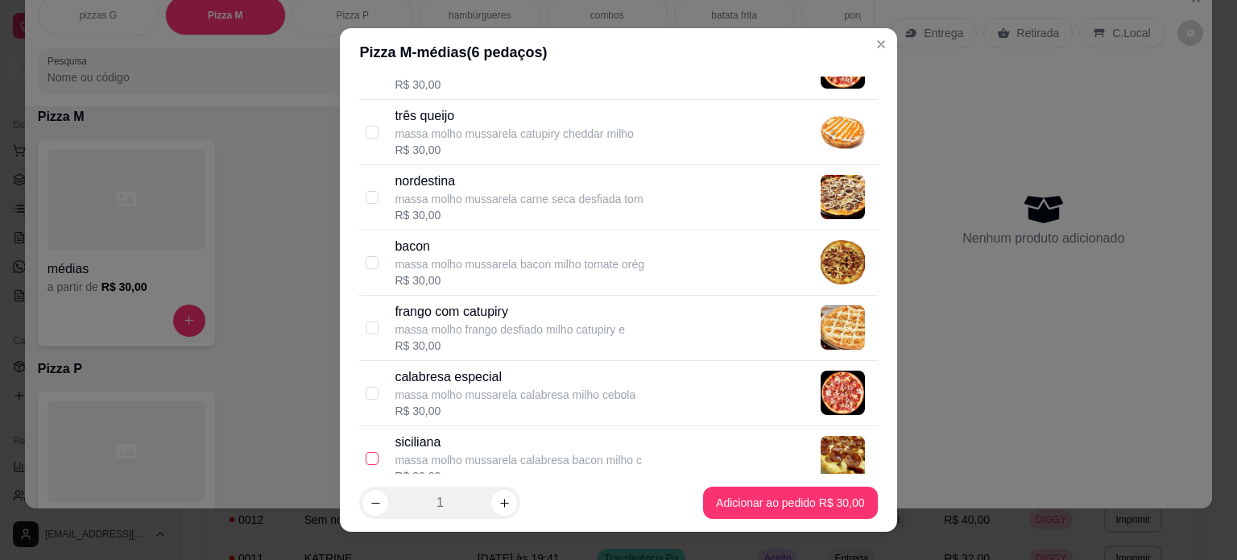
click at [369, 456] on input "checkbox" at bounding box center [372, 458] width 13 height 13
checkbox input "true"
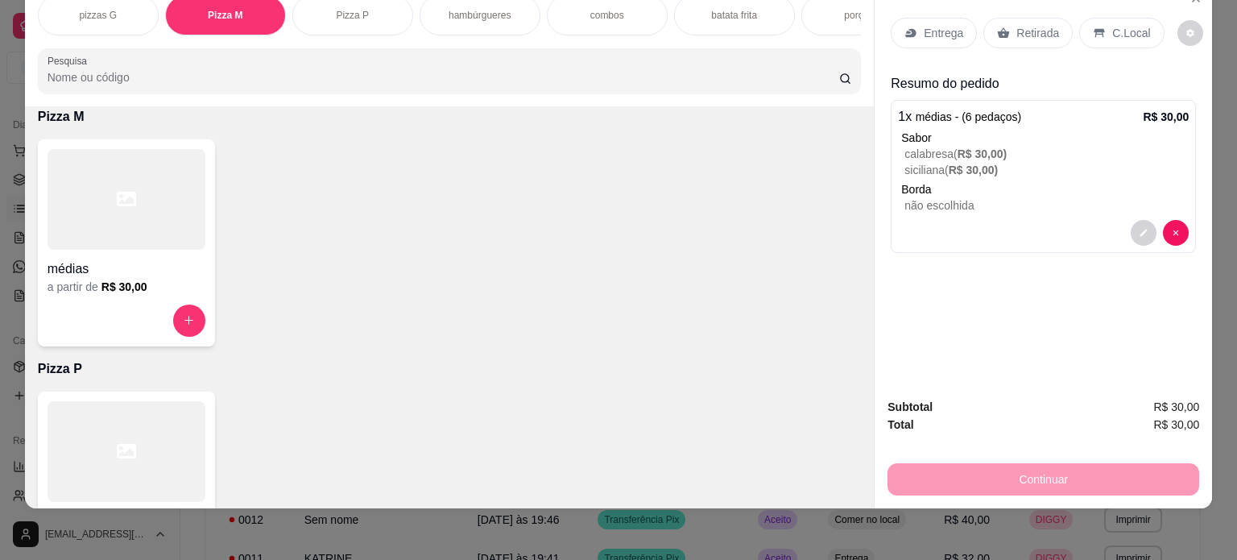
click at [1027, 25] on p "Retirada" at bounding box center [1037, 33] width 43 height 16
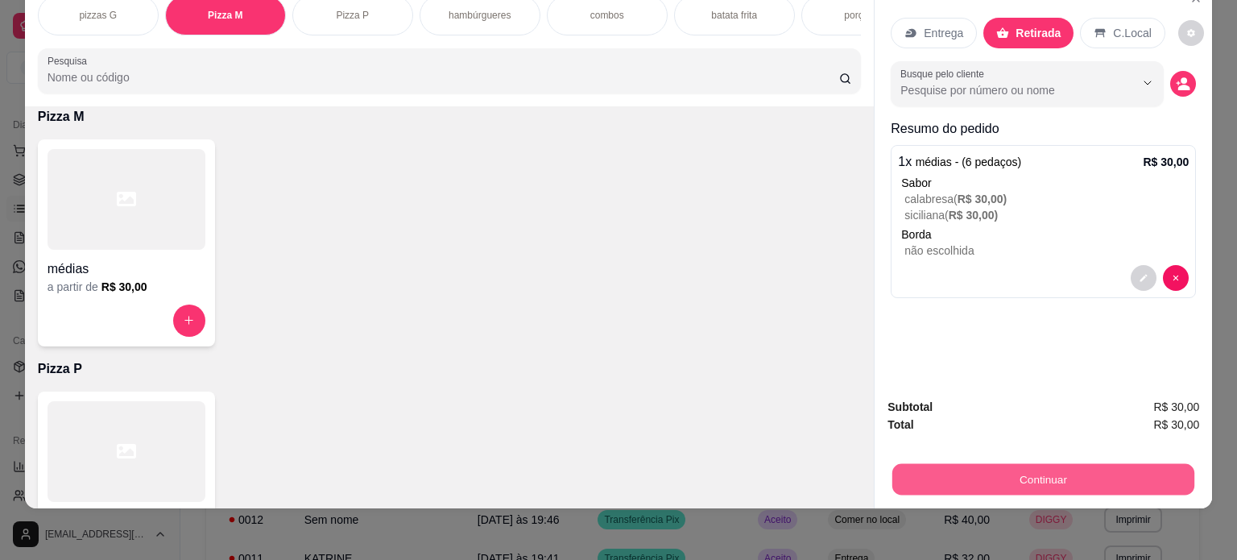
click at [1069, 465] on button "Continuar" at bounding box center [1043, 479] width 302 height 31
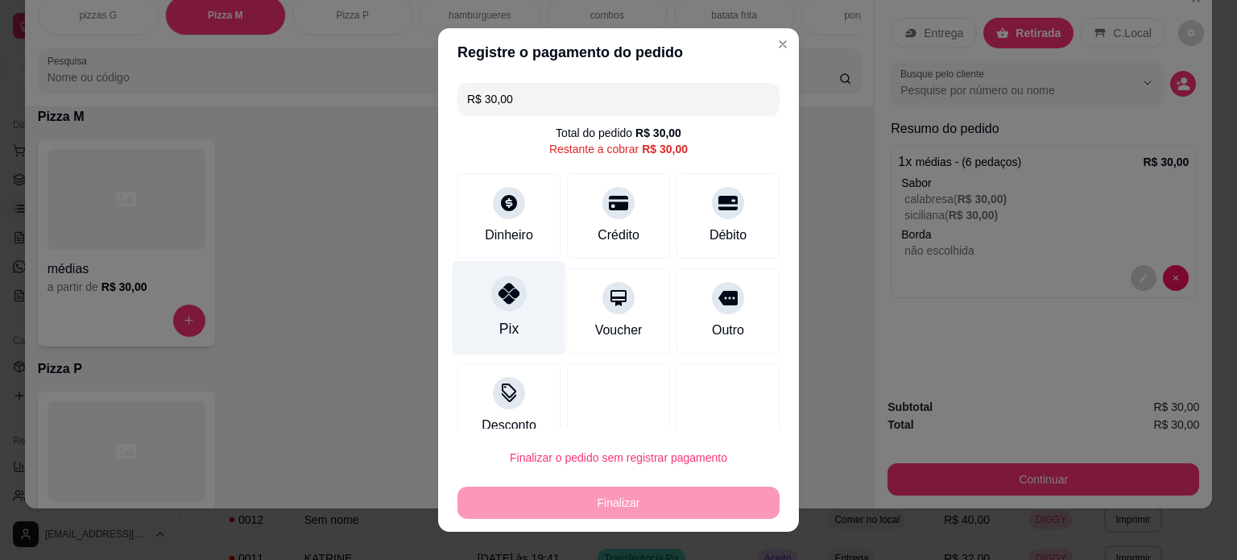
click at [508, 308] on div at bounding box center [508, 292] width 35 height 35
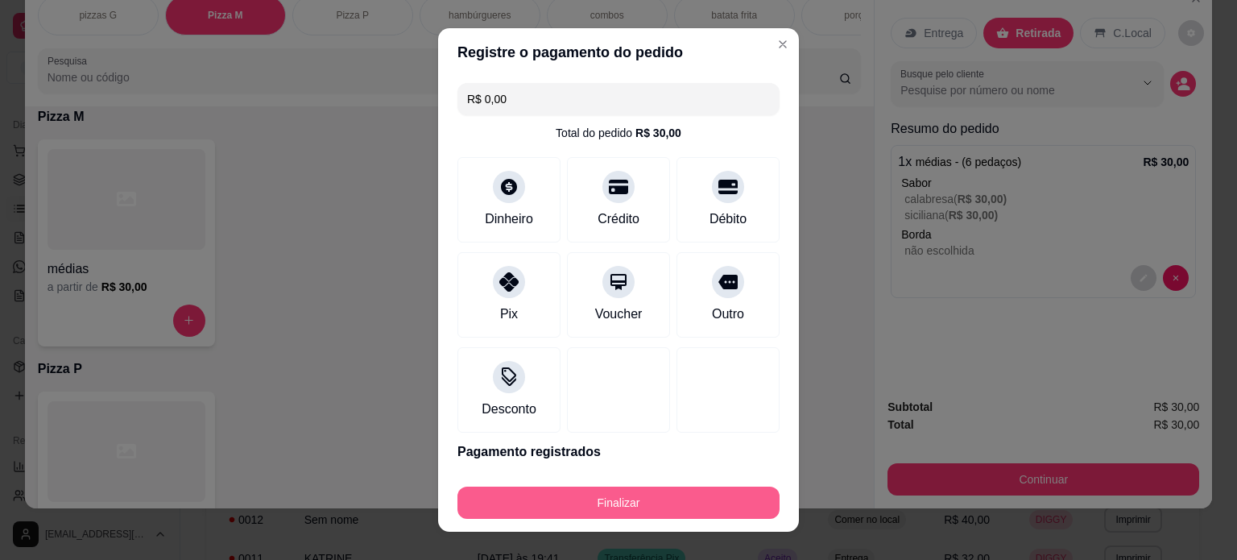
click at [682, 513] on button "Finalizar" at bounding box center [618, 502] width 322 height 32
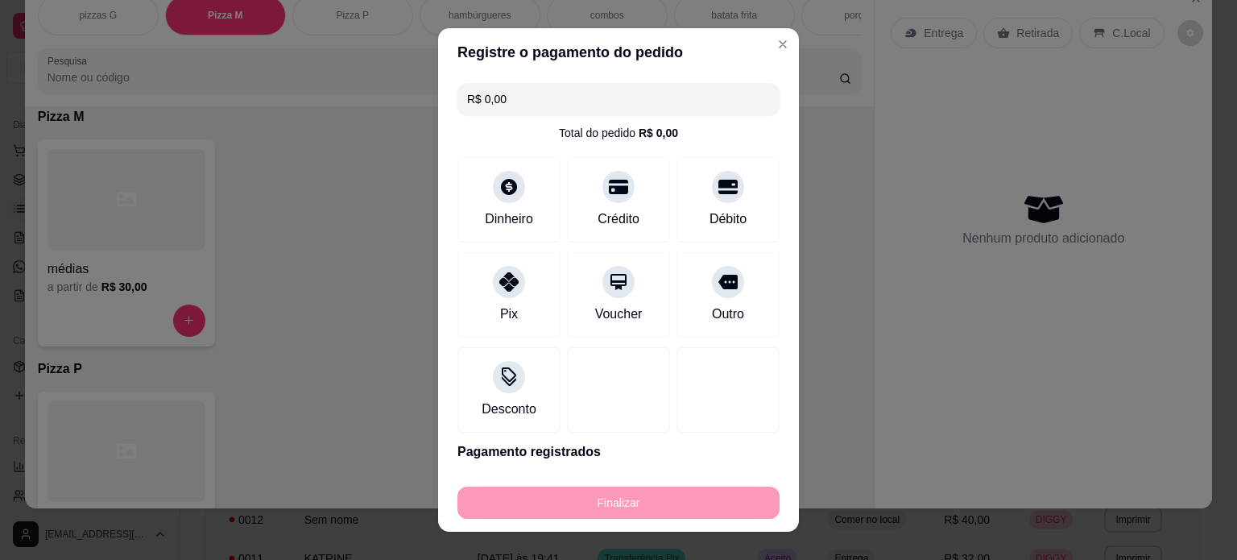
type input "-R$ 30,00"
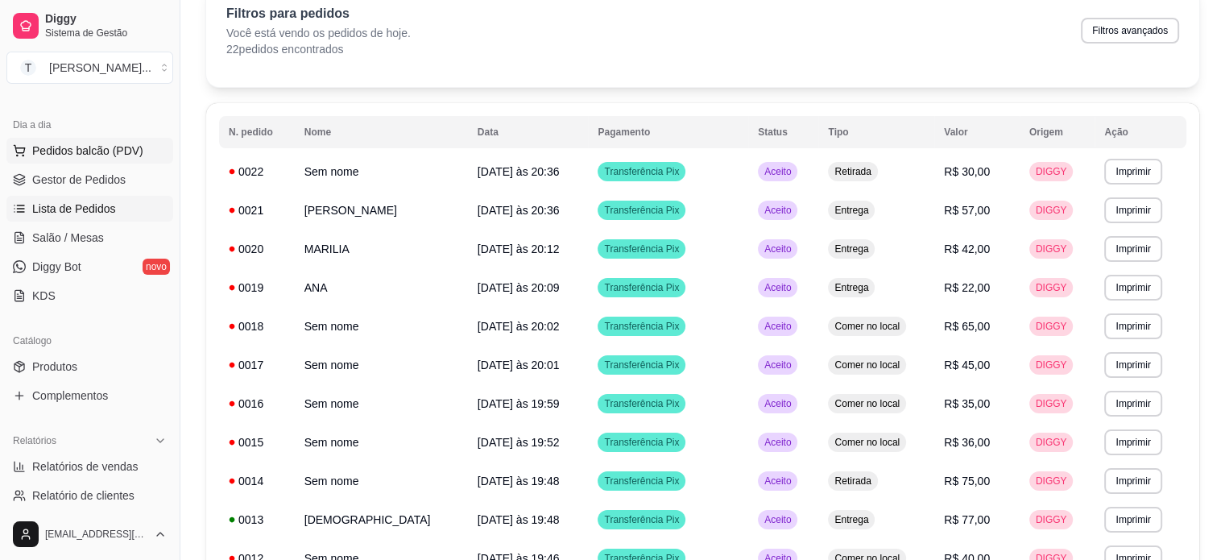
click at [87, 147] on span "Pedidos balcão (PDV)" at bounding box center [87, 151] width 111 height 16
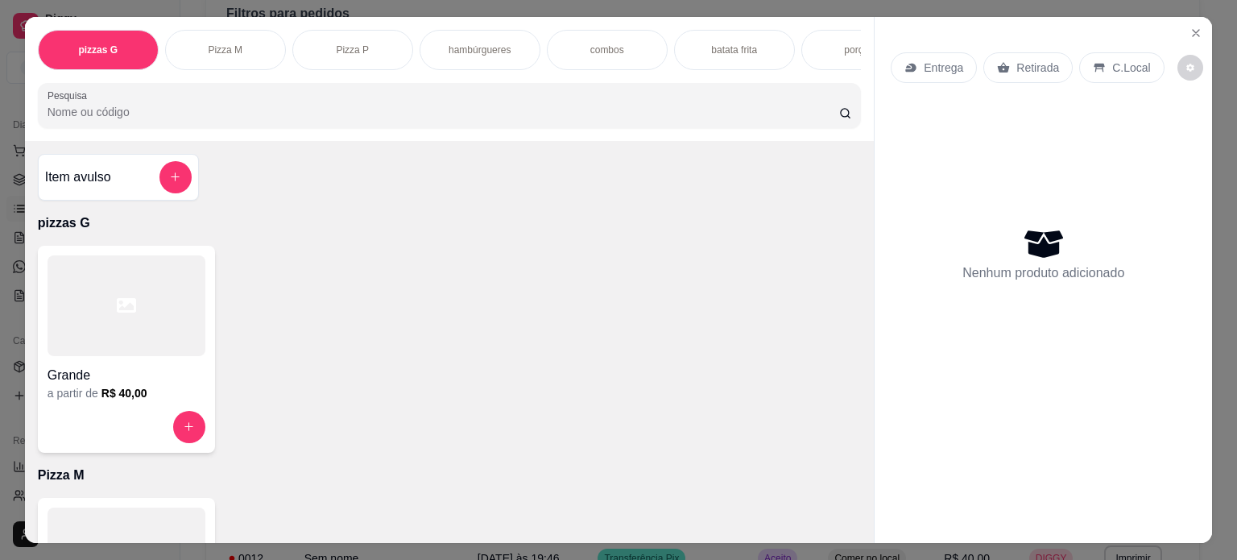
click at [355, 45] on p "Pizza P" at bounding box center [352, 49] width 33 height 13
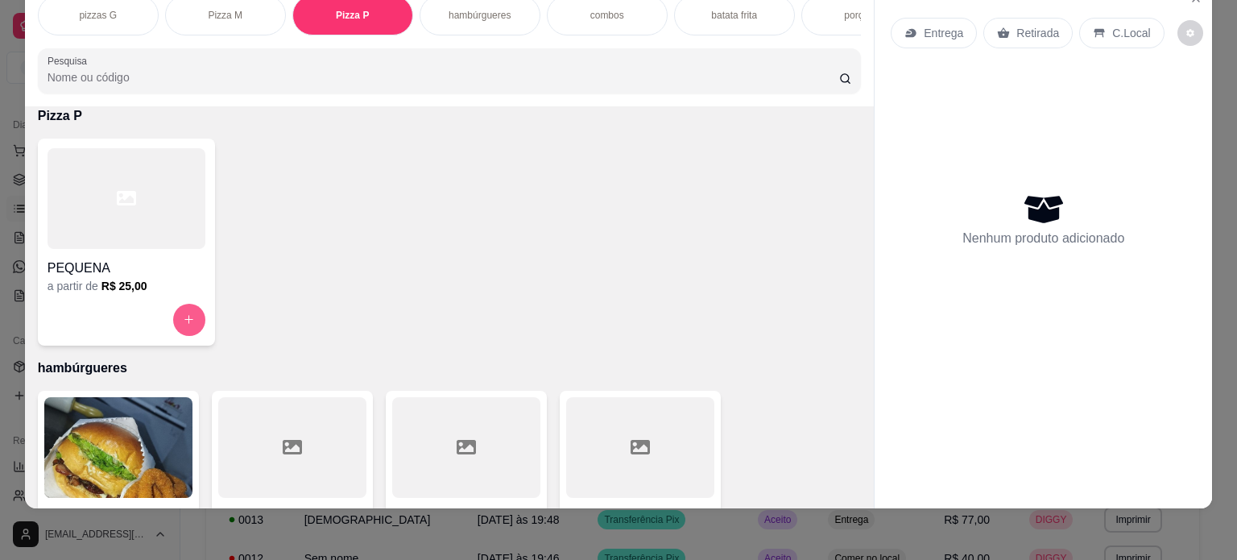
click at [190, 320] on button "increase-product-quantity" at bounding box center [189, 320] width 32 height 32
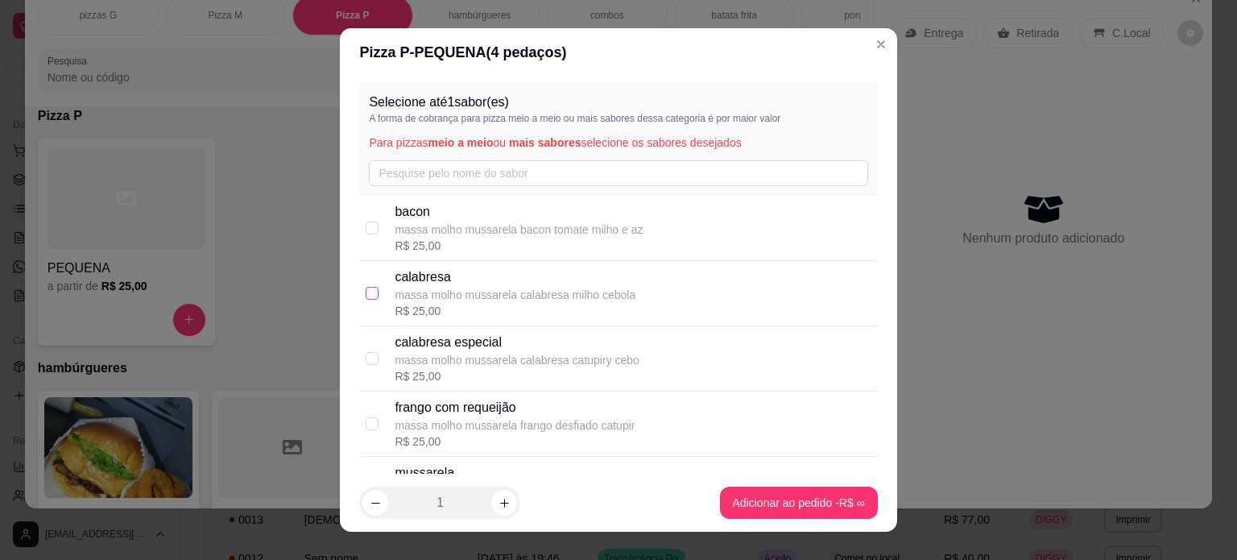
click at [366, 290] on input "checkbox" at bounding box center [372, 293] width 13 height 13
checkbox input "true"
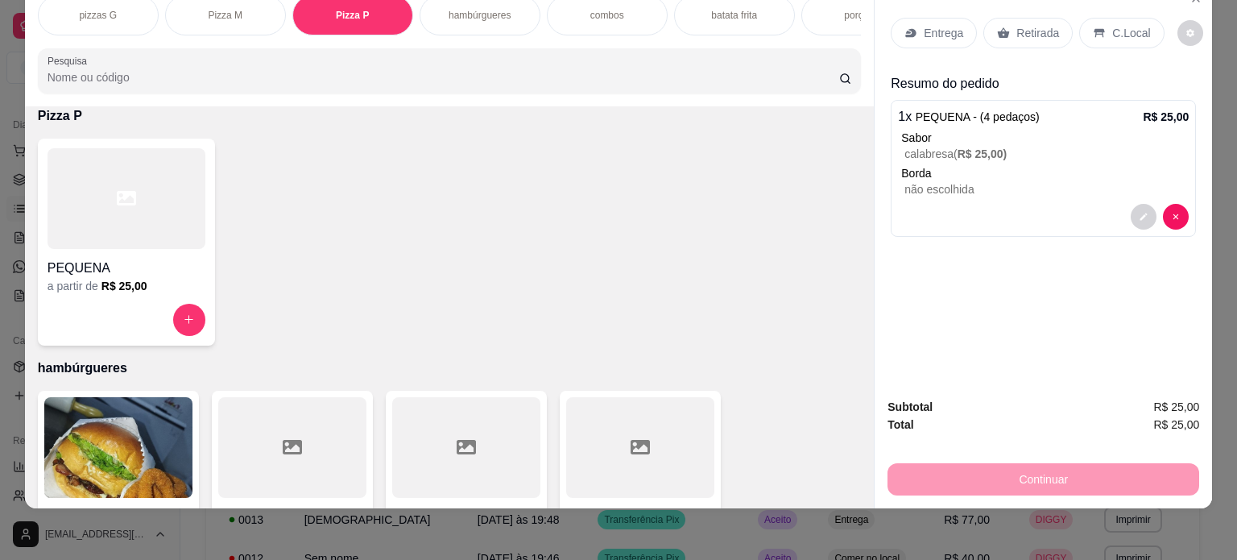
click at [924, 25] on p "Entrega" at bounding box center [943, 33] width 39 height 16
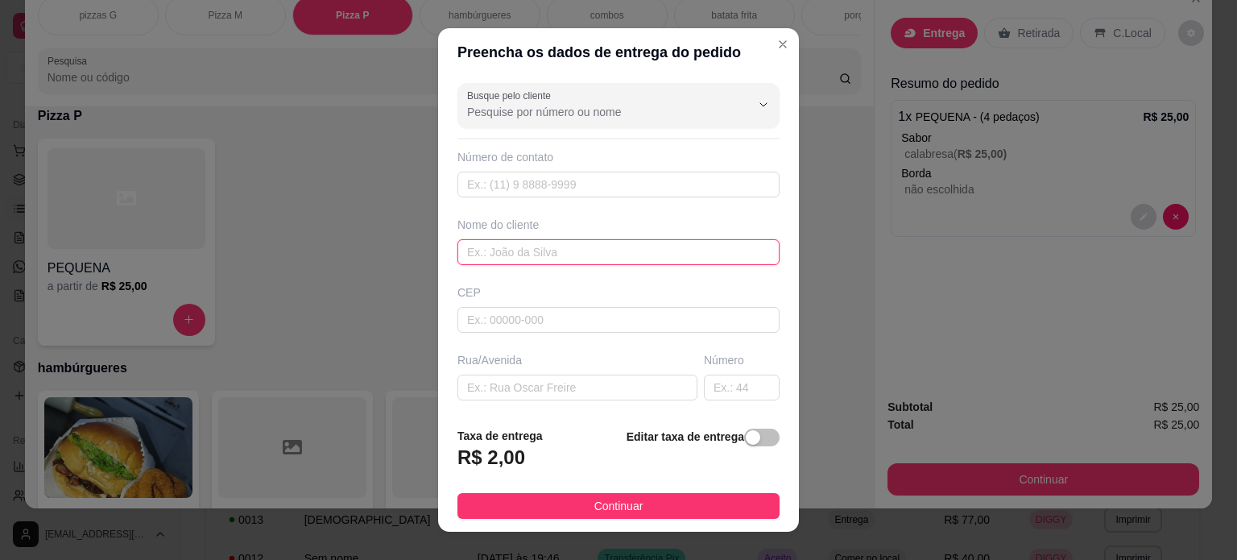
click at [583, 250] on input "text" at bounding box center [618, 252] width 322 height 26
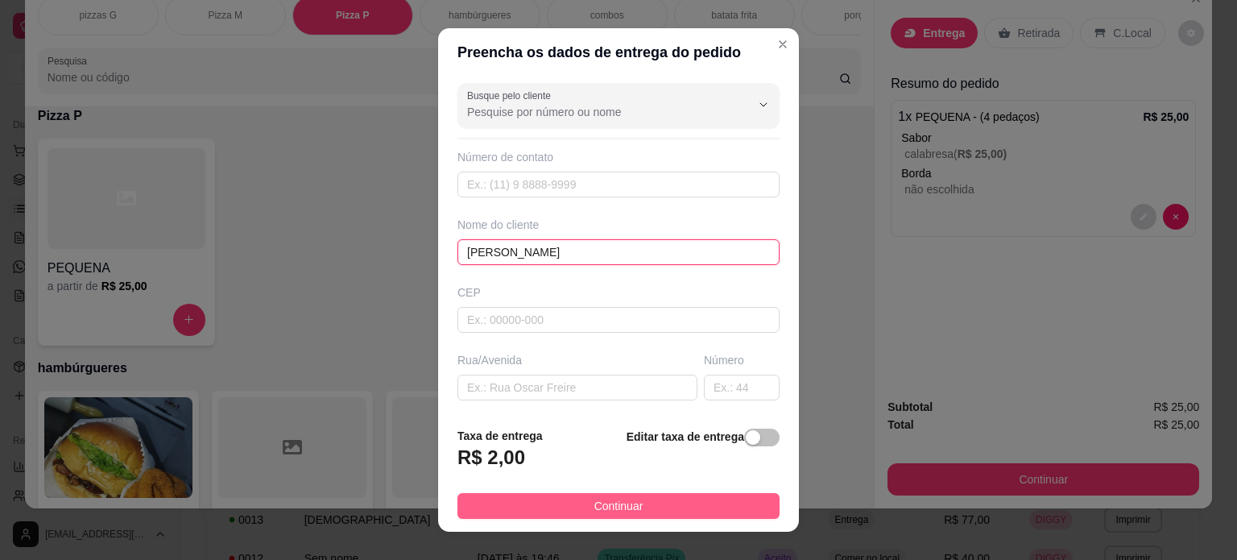
type input "[PERSON_NAME]"
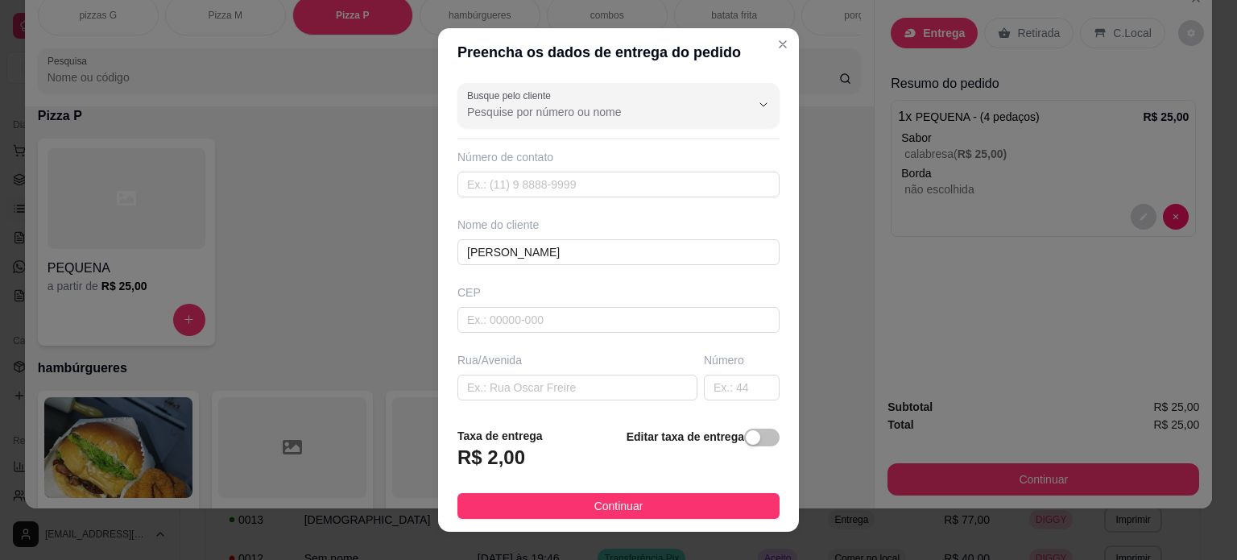
drag, startPoint x: 675, startPoint y: 506, endPoint x: 864, endPoint y: 506, distance: 189.2
click at [680, 506] on button "Continuar" at bounding box center [618, 506] width 322 height 26
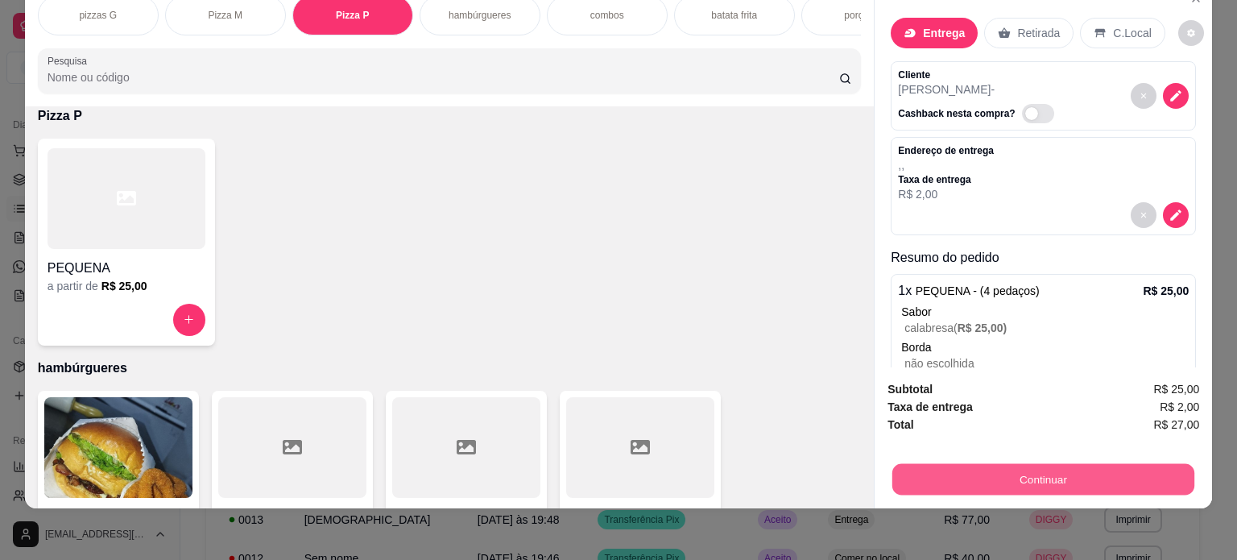
click at [1020, 471] on button "Continuar" at bounding box center [1043, 479] width 302 height 31
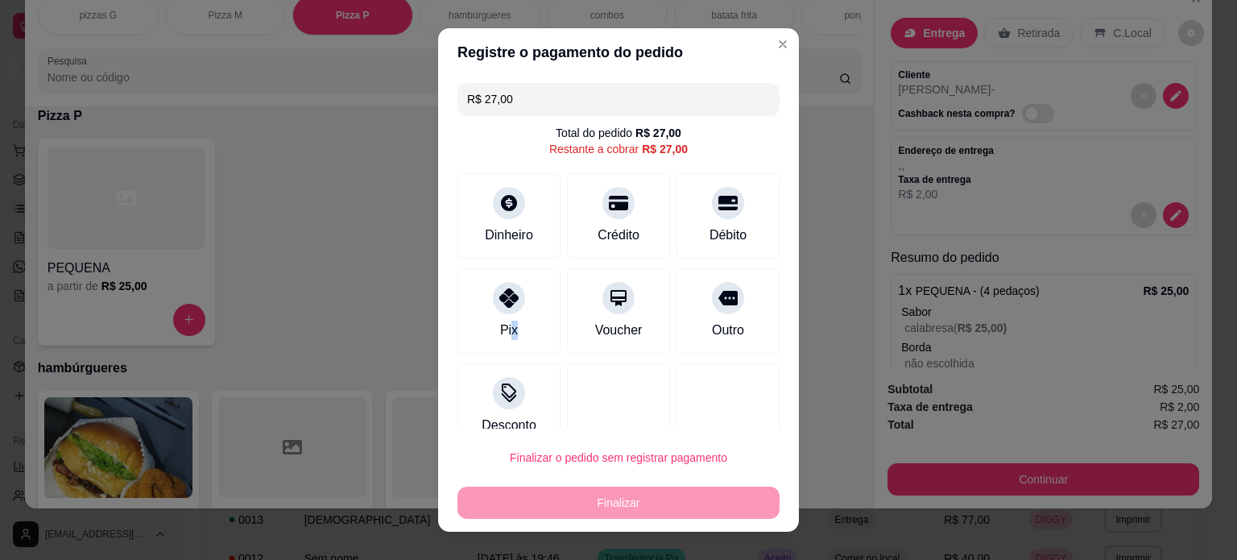
drag, startPoint x: 504, startPoint y: 321, endPoint x: 547, endPoint y: 365, distance: 60.9
click at [506, 321] on div "Pix" at bounding box center [509, 329] width 18 height 19
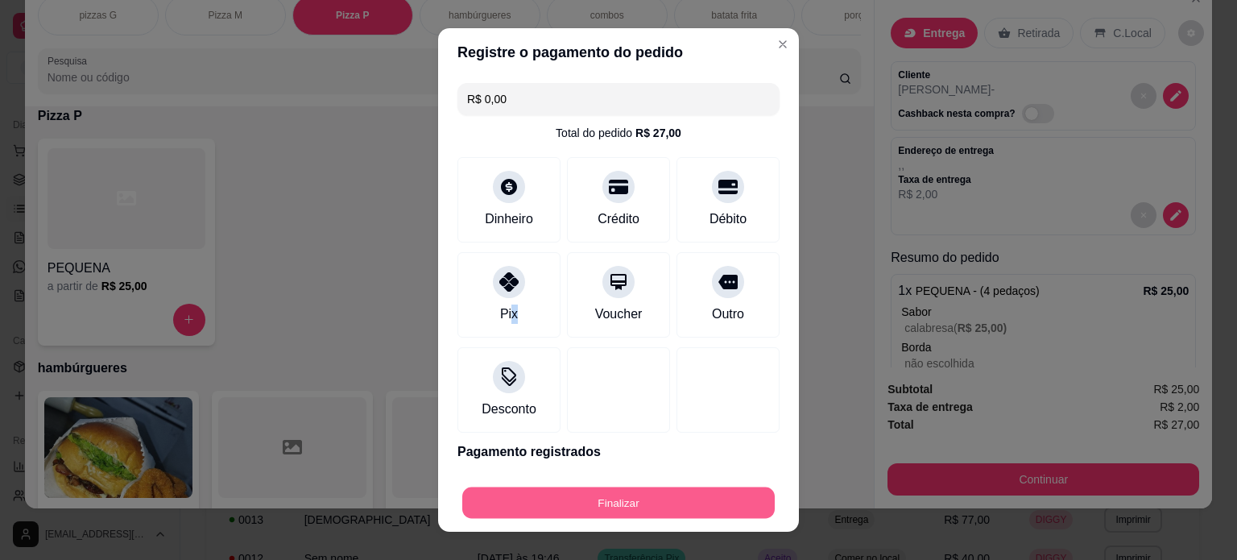
click at [614, 509] on button "Finalizar" at bounding box center [618, 502] width 312 height 31
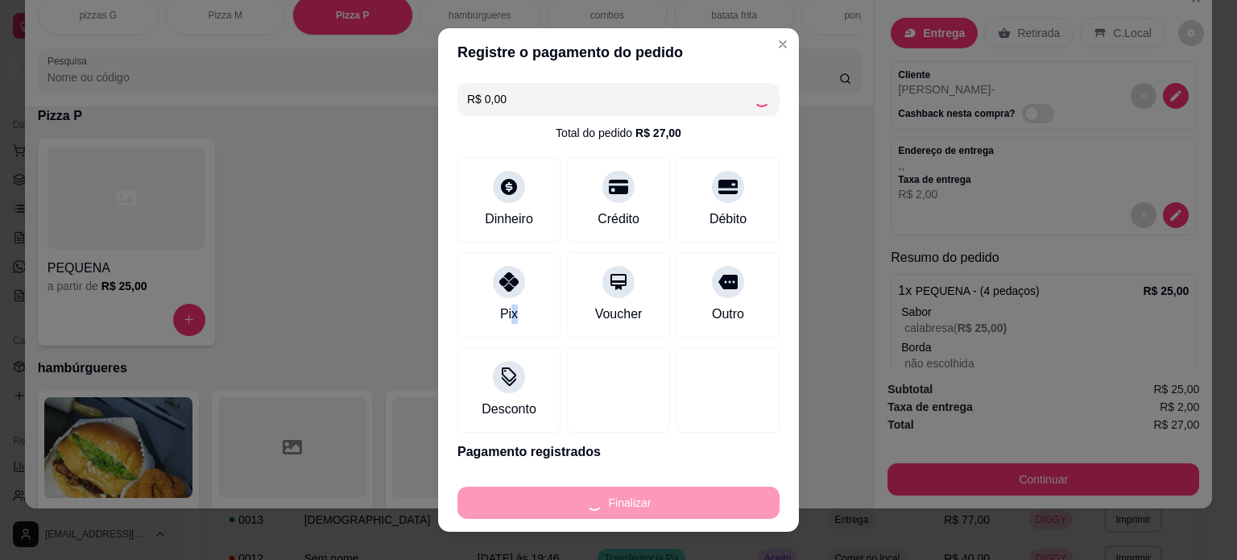
type input "-R$ 27,00"
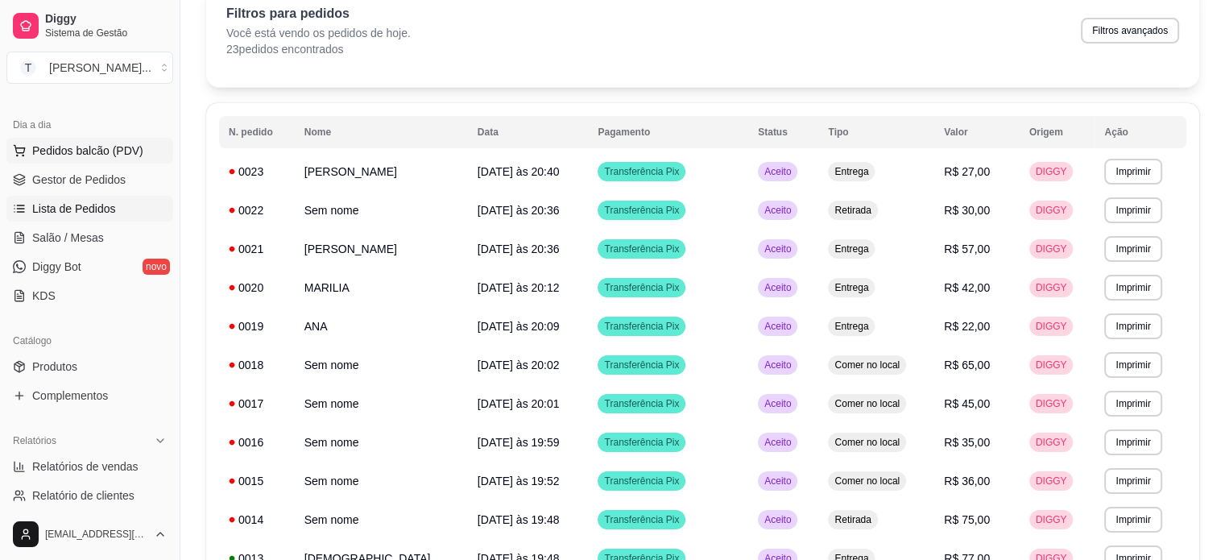
click at [96, 151] on span "Pedidos balcão (PDV)" at bounding box center [87, 151] width 111 height 16
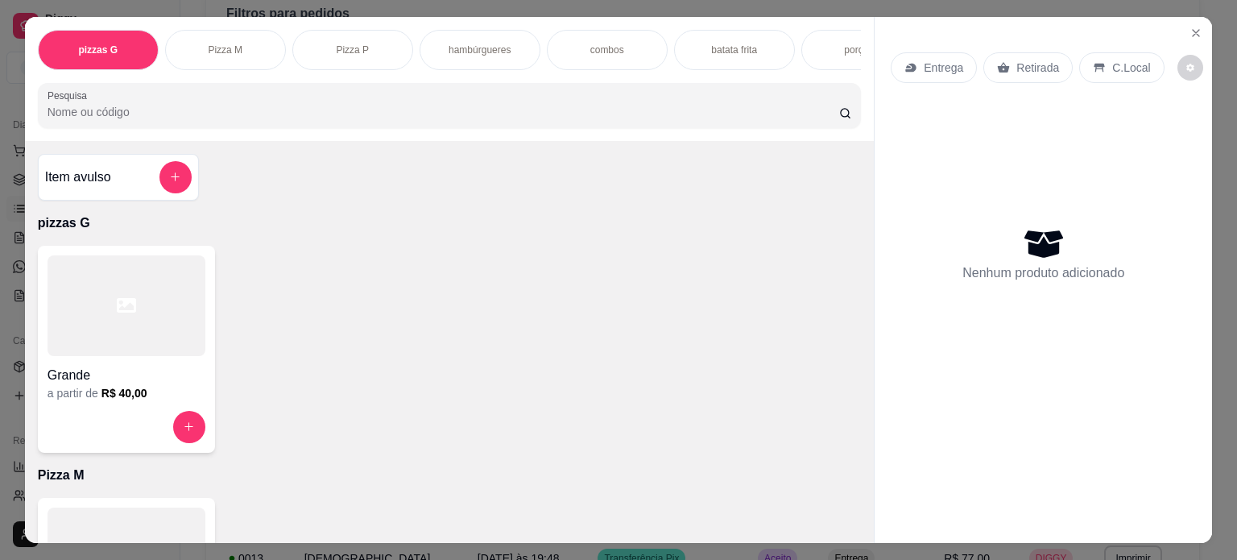
click at [233, 43] on p "Pizza M" at bounding box center [225, 49] width 35 height 13
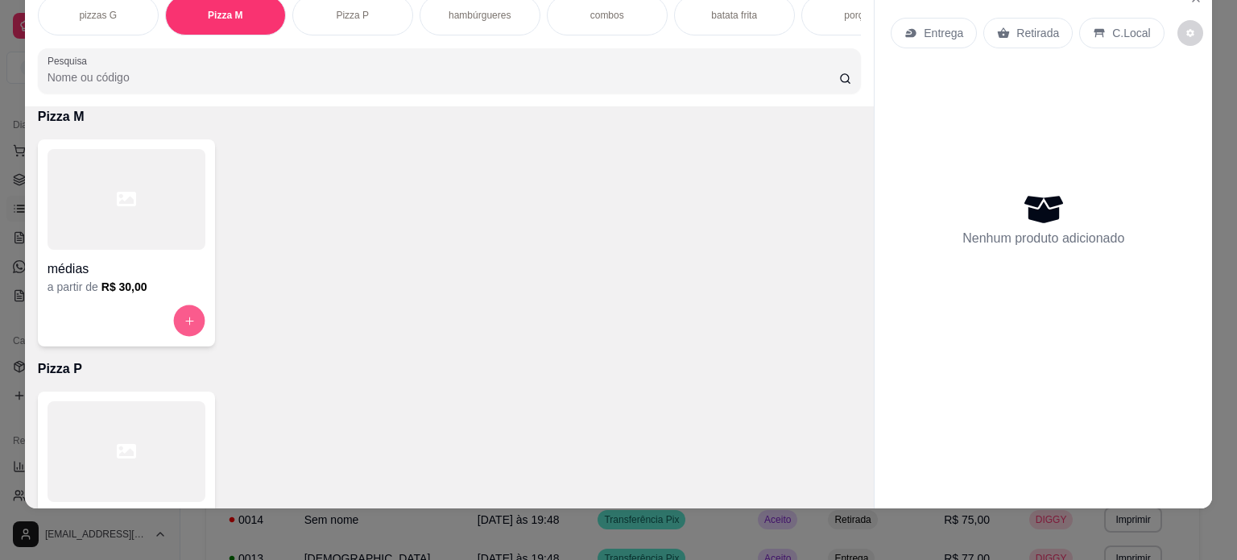
click at [184, 321] on icon "increase-product-quantity" at bounding box center [189, 321] width 12 height 12
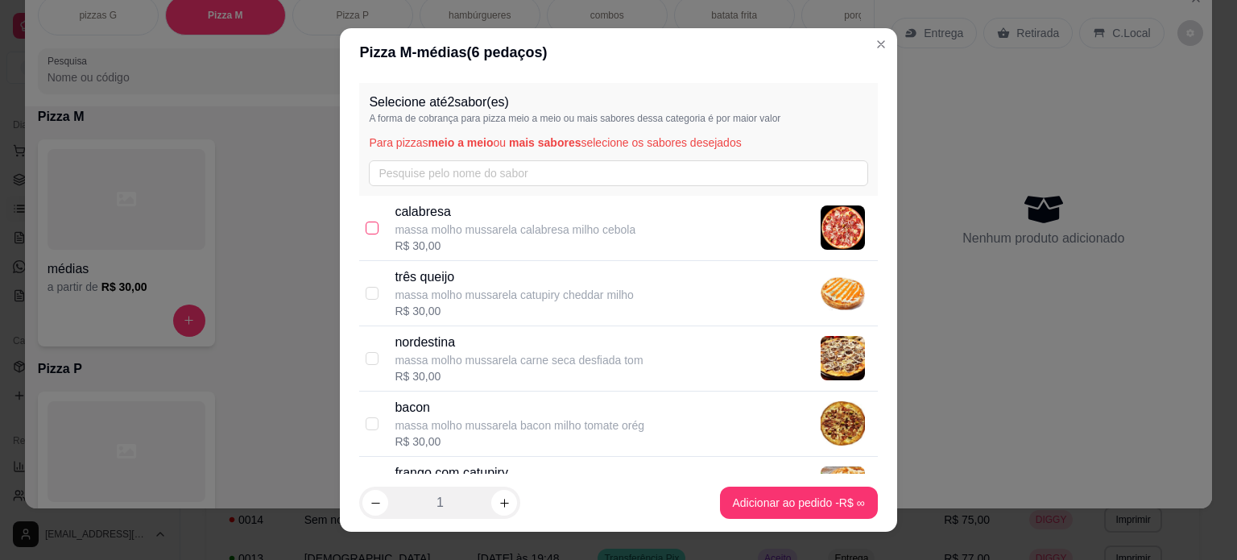
click at [368, 226] on input "checkbox" at bounding box center [372, 227] width 13 height 13
checkbox input "true"
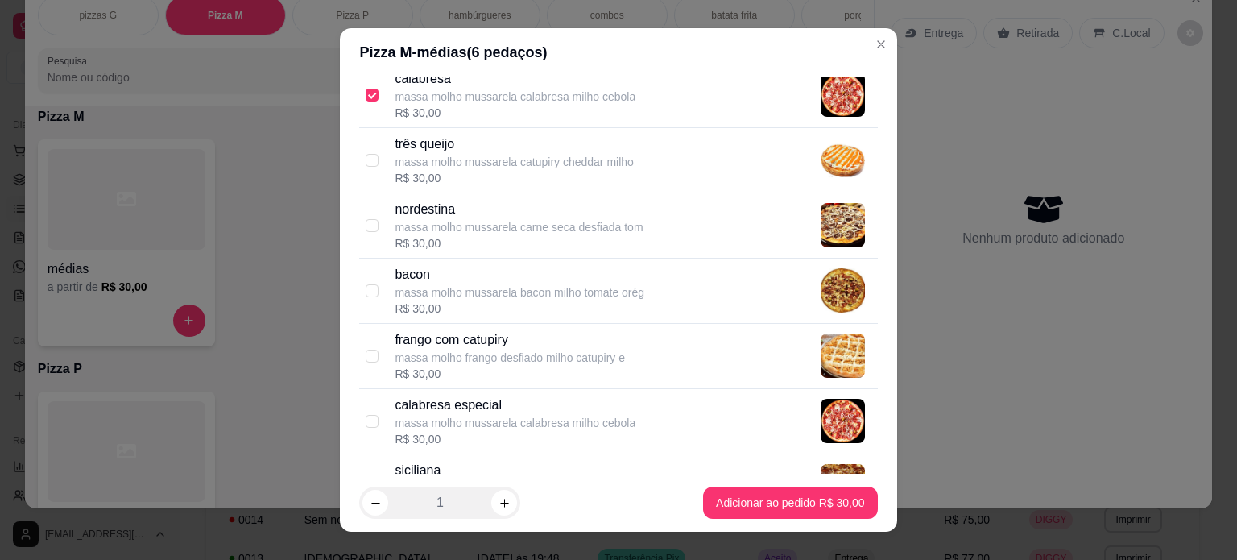
scroll to position [161, 0]
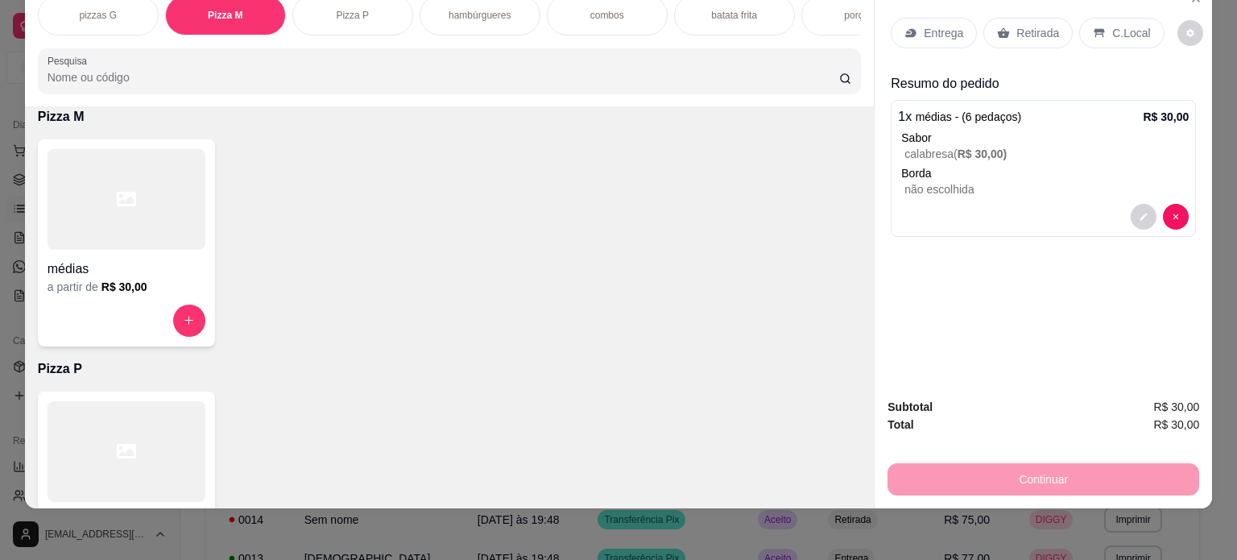
click at [938, 25] on p "Entrega" at bounding box center [943, 33] width 39 height 16
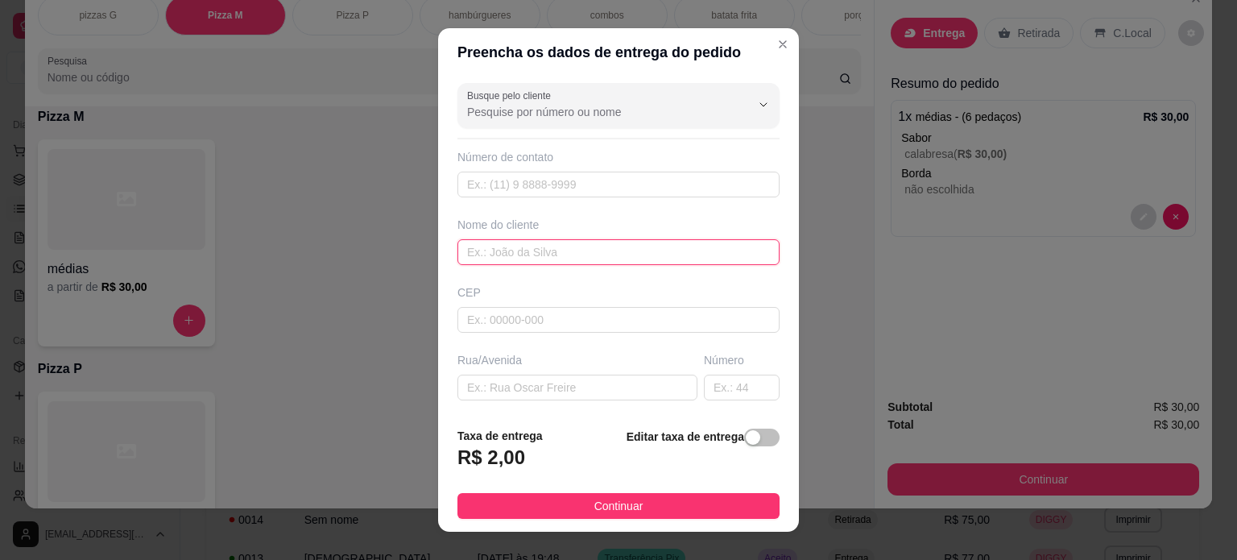
click at [530, 251] on input "text" at bounding box center [618, 252] width 322 height 26
type input "[PERSON_NAME]"
click at [644, 498] on button "Continuar" at bounding box center [618, 506] width 322 height 26
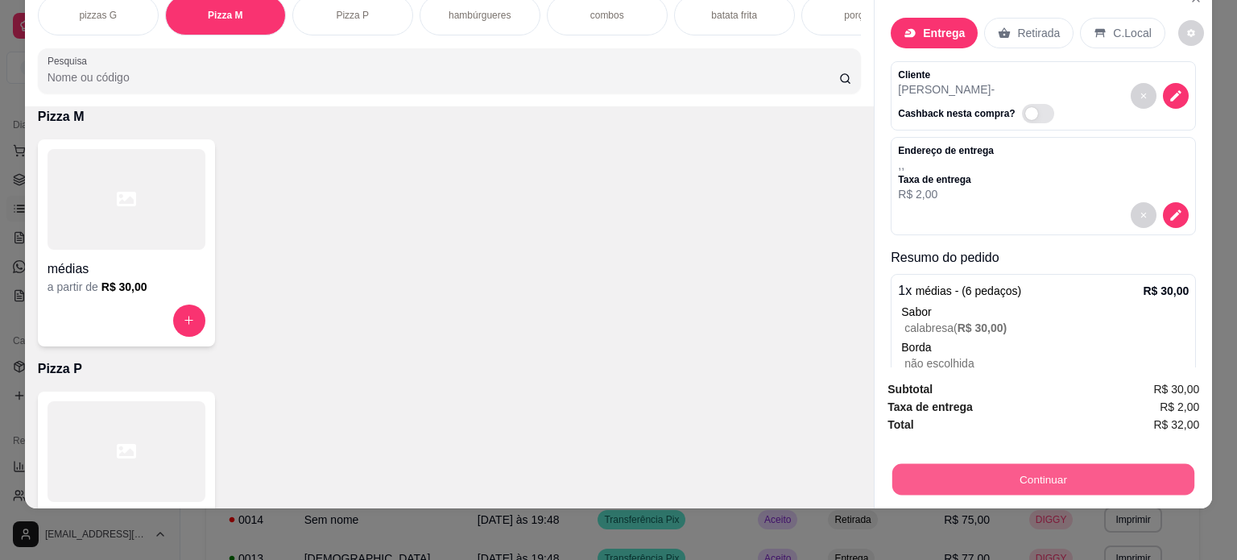
click at [979, 475] on button "Continuar" at bounding box center [1043, 479] width 302 height 31
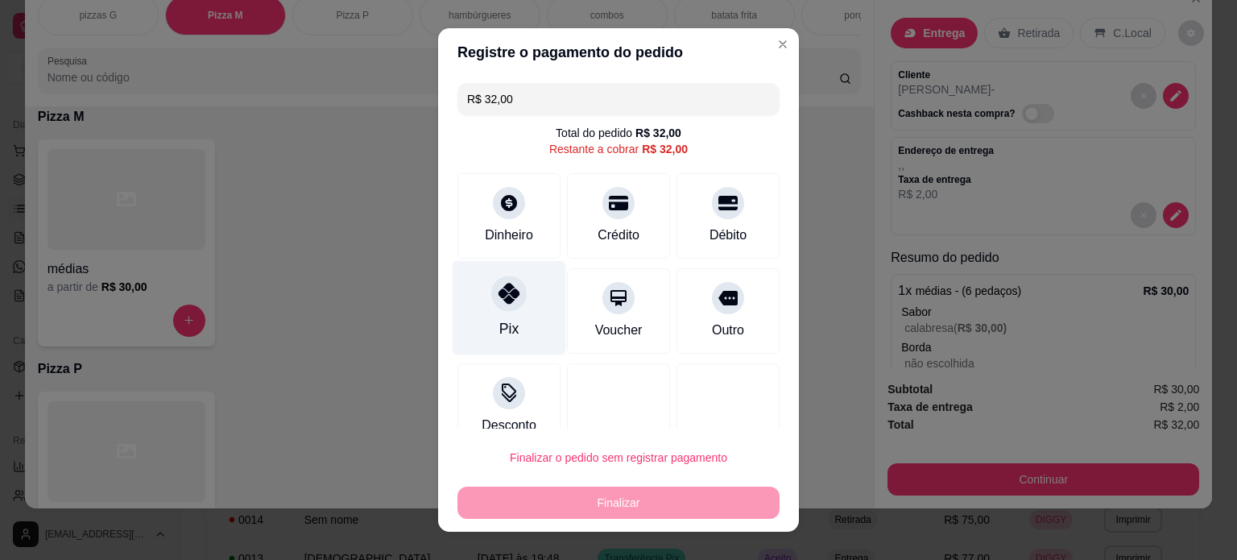
click at [496, 308] on div at bounding box center [508, 292] width 35 height 35
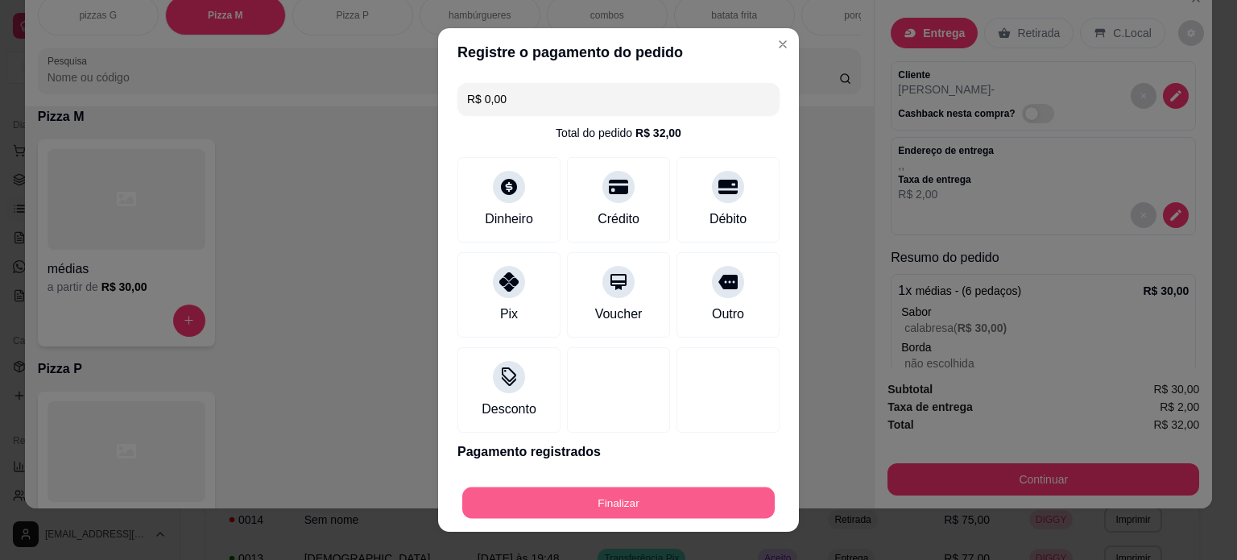
click at [646, 498] on button "Finalizar" at bounding box center [618, 502] width 312 height 31
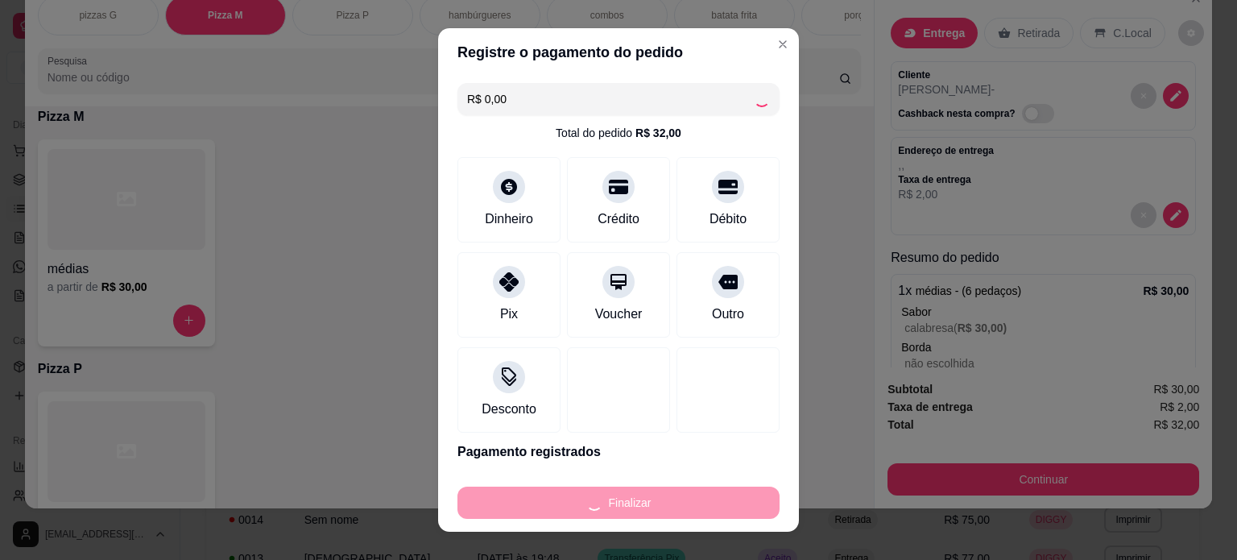
type input "-R$ 32,00"
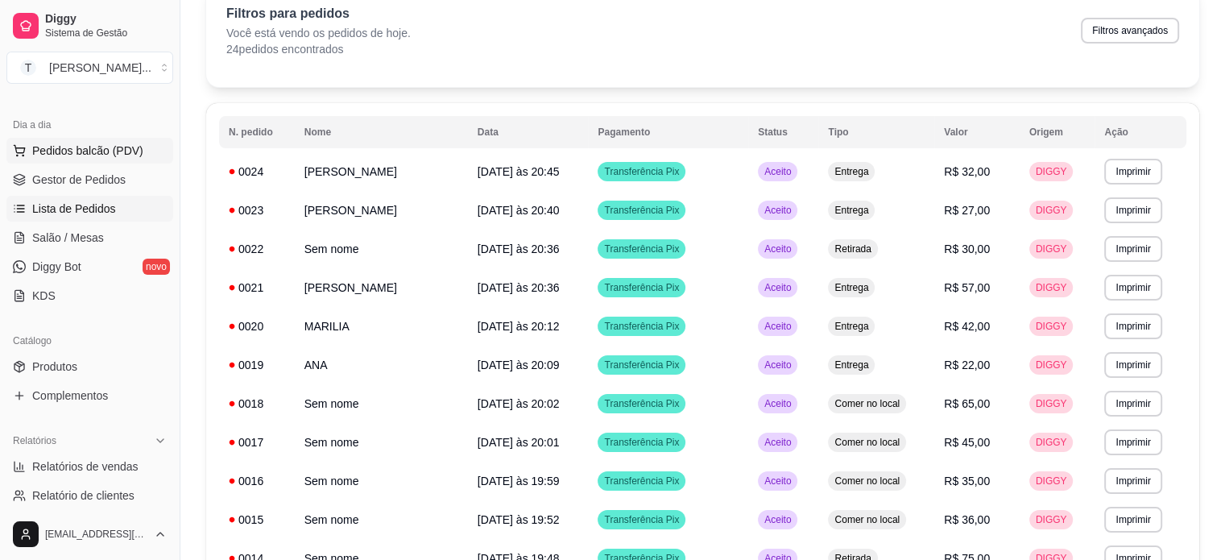
click at [128, 149] on span "Pedidos balcão (PDV)" at bounding box center [87, 151] width 111 height 16
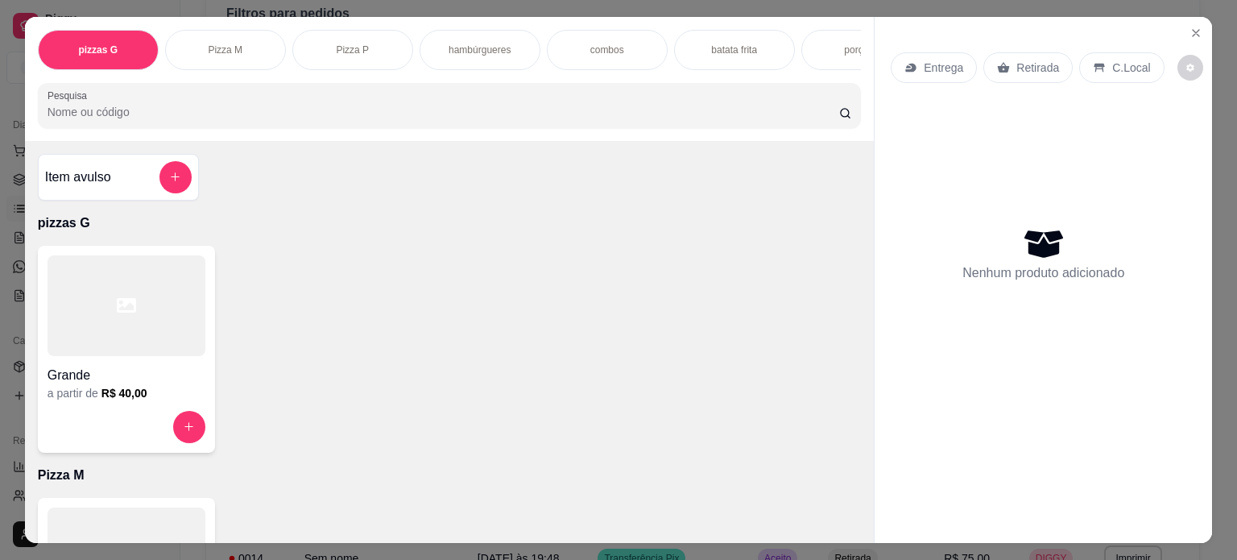
click at [480, 43] on p "hambúrgueres" at bounding box center [480, 49] width 62 height 13
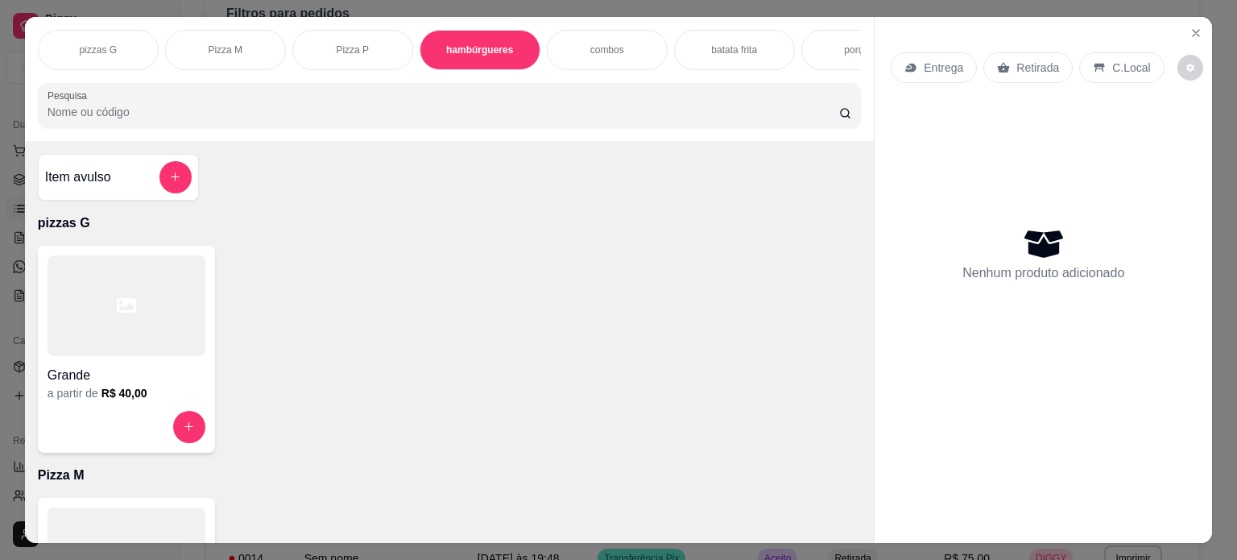
scroll to position [40, 0]
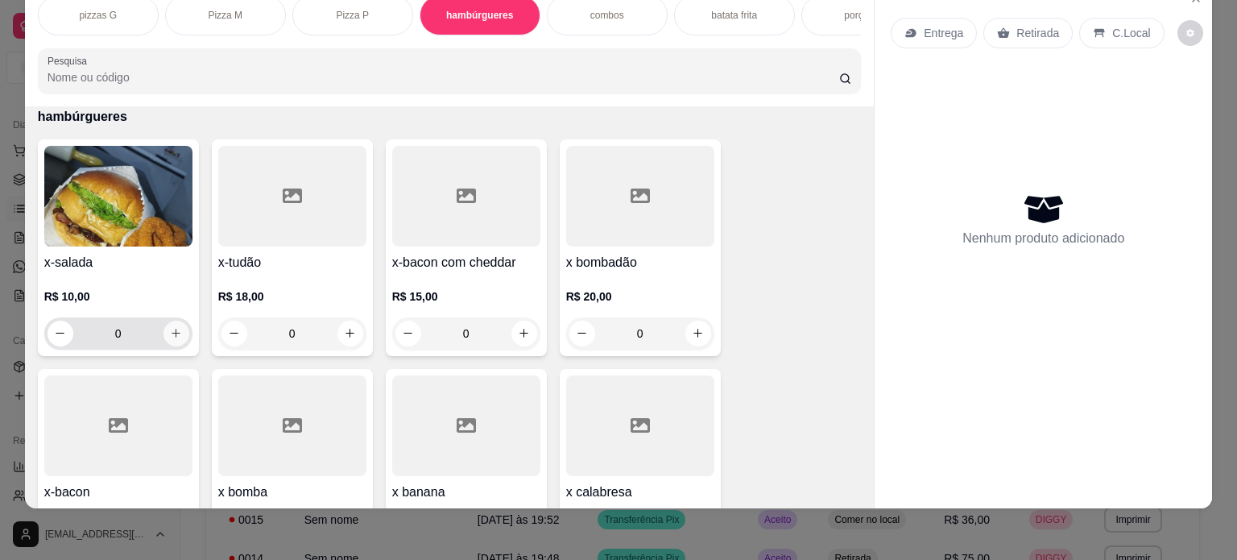
click at [172, 331] on icon "increase-product-quantity" at bounding box center [176, 333] width 12 height 12
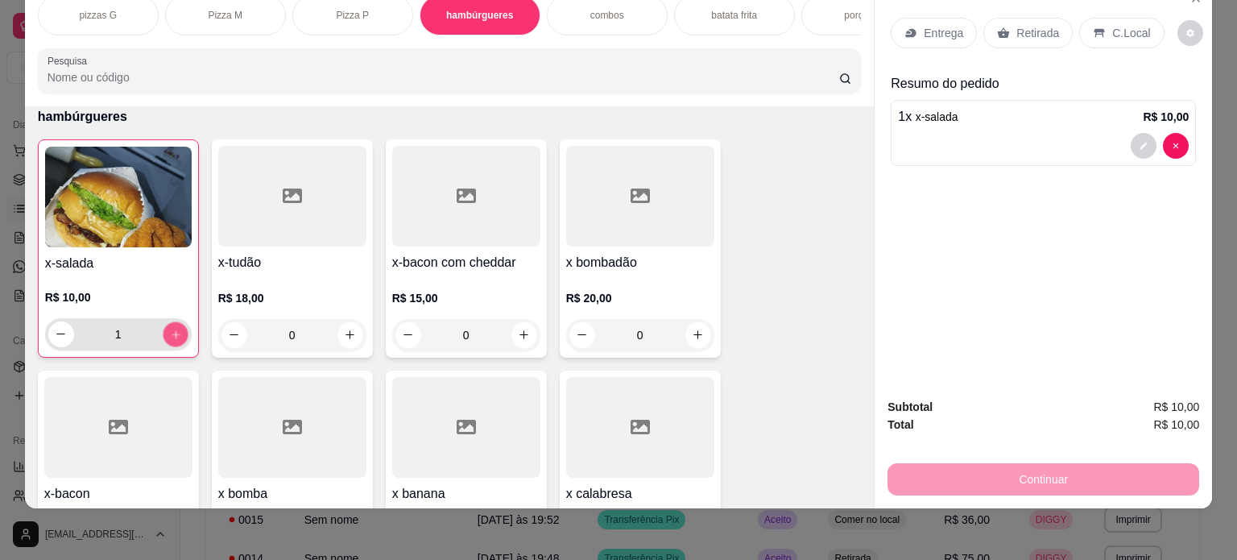
click at [172, 331] on icon "increase-product-quantity" at bounding box center [175, 335] width 12 height 12
type input "2"
click at [1021, 30] on div "Retirada" at bounding box center [1027, 33] width 89 height 31
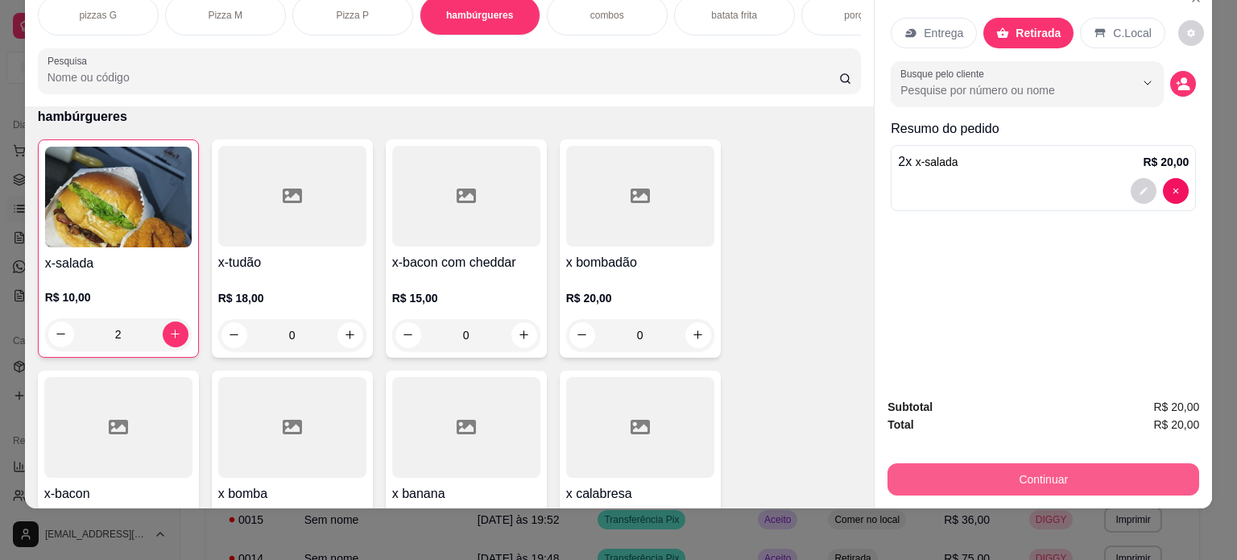
click at [1050, 463] on button "Continuar" at bounding box center [1043, 479] width 312 height 32
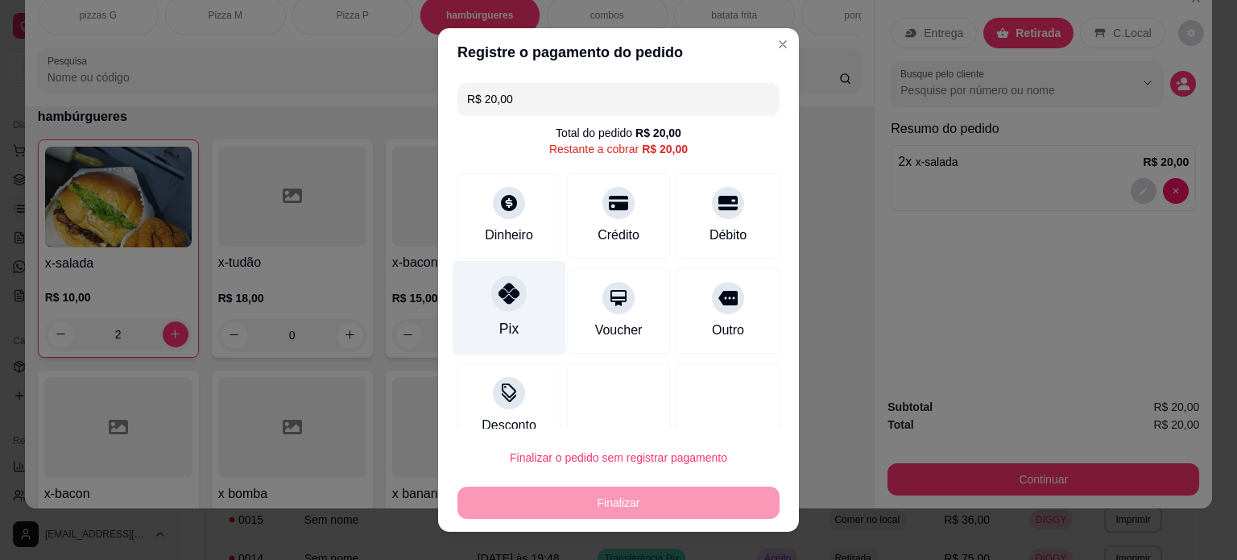
click at [499, 305] on div at bounding box center [508, 292] width 35 height 35
type input "R$ 0,00"
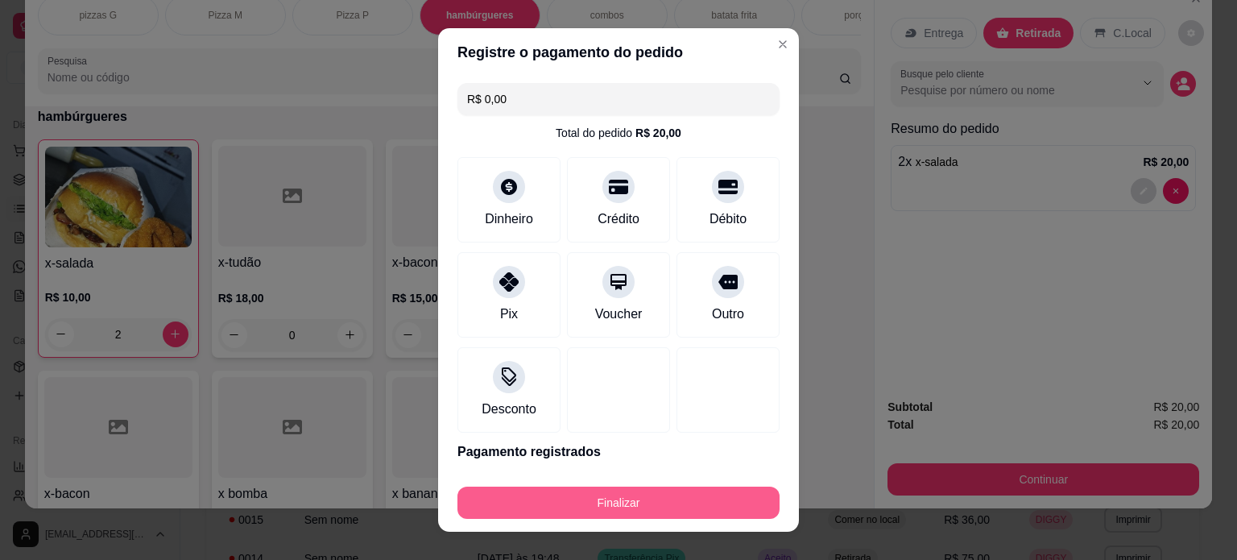
click at [644, 507] on button "Finalizar" at bounding box center [618, 502] width 322 height 32
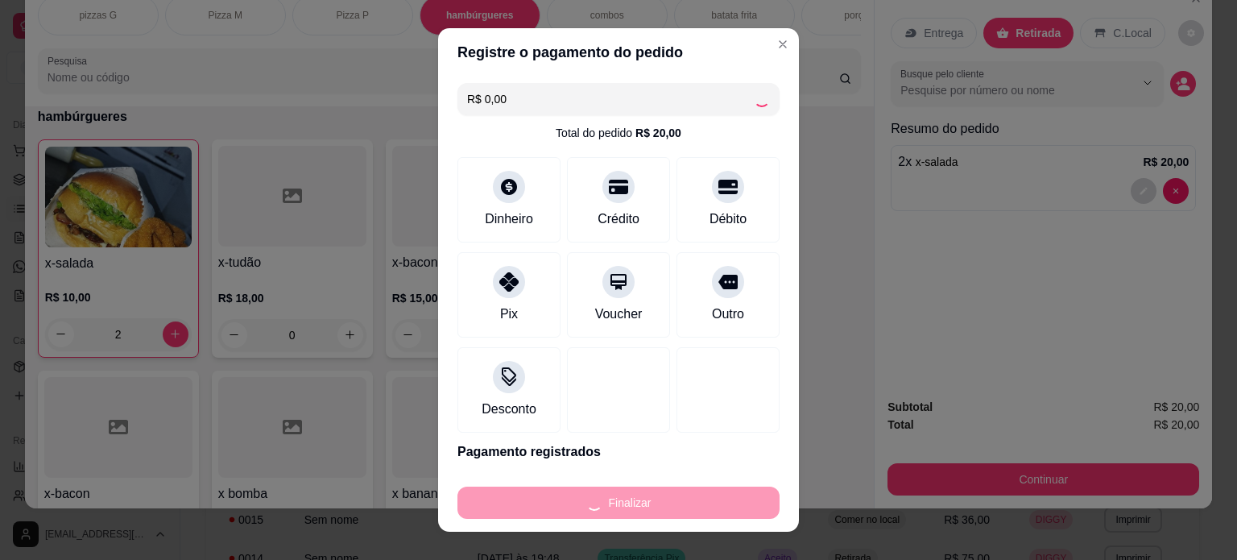
type input "0"
type input "-R$ 20,00"
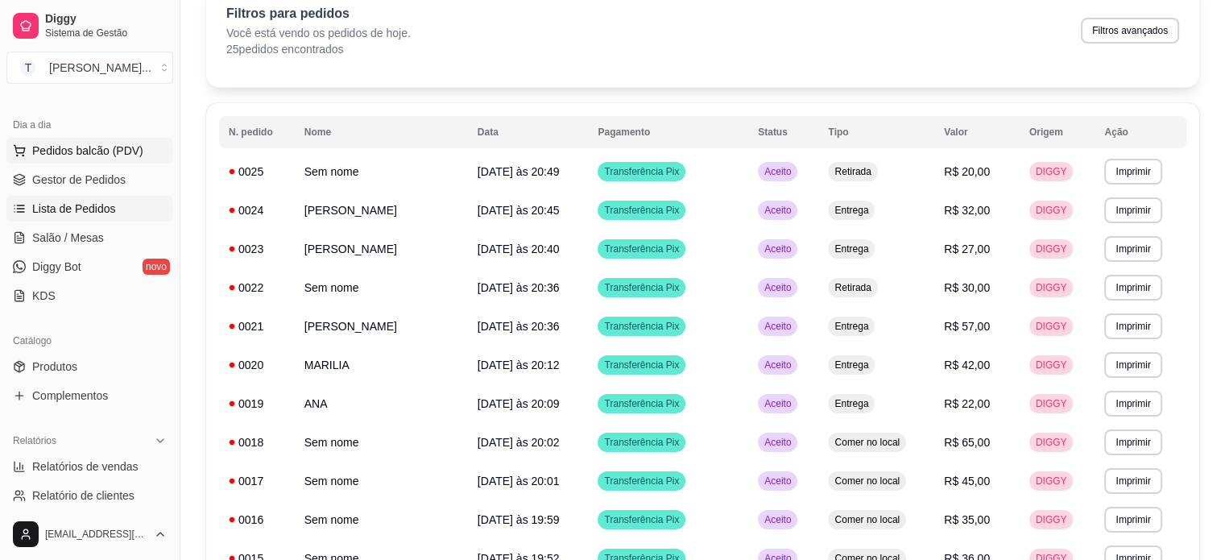
click at [114, 151] on span "Pedidos balcão (PDV)" at bounding box center [87, 151] width 111 height 16
